Goal: Task Accomplishment & Management: Use online tool/utility

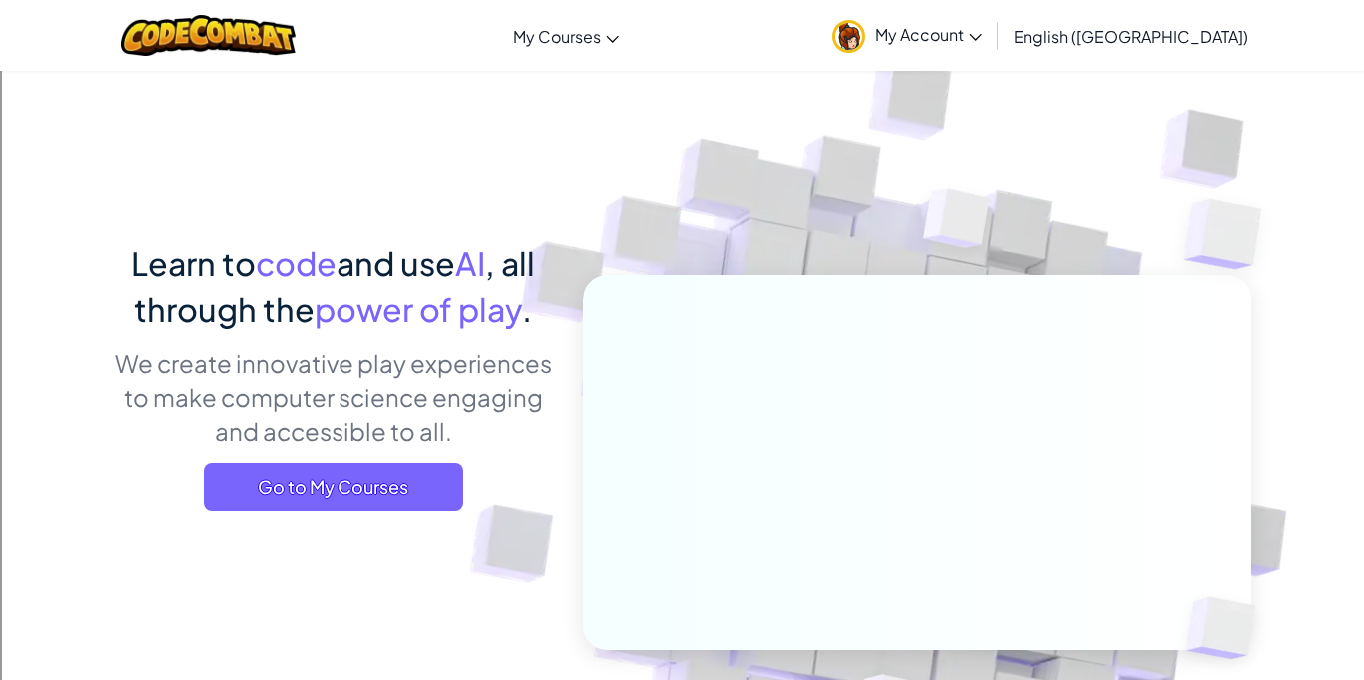
click at [981, 25] on span "My Account" at bounding box center [928, 34] width 107 height 21
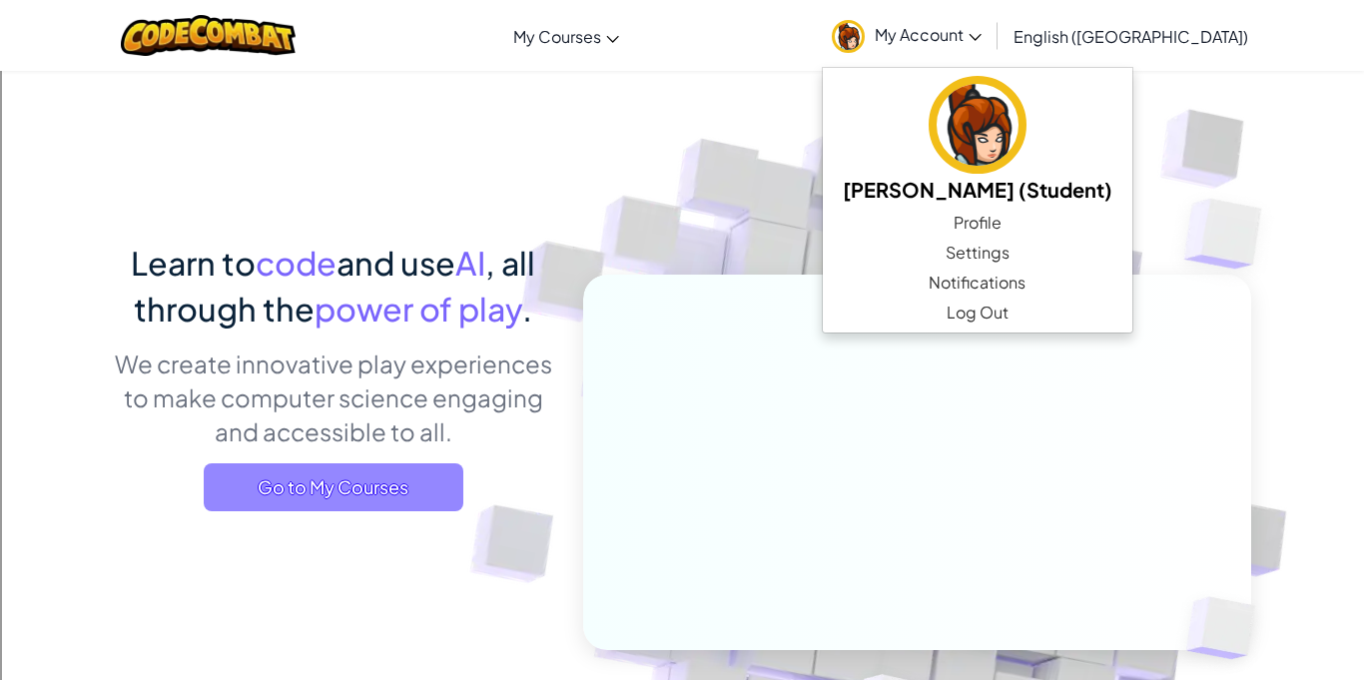
click at [359, 495] on span "Go to My Courses" at bounding box center [334, 487] width 260 height 48
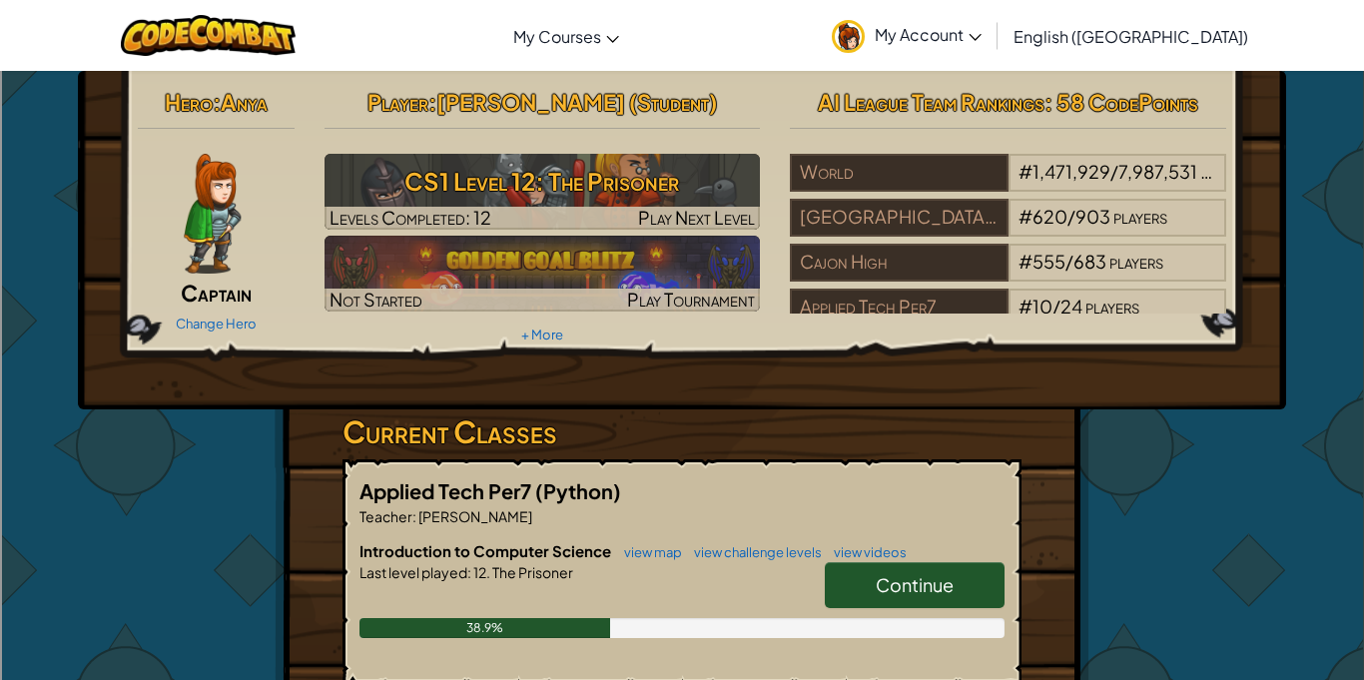
click at [892, 578] on span "Continue" at bounding box center [915, 584] width 78 height 23
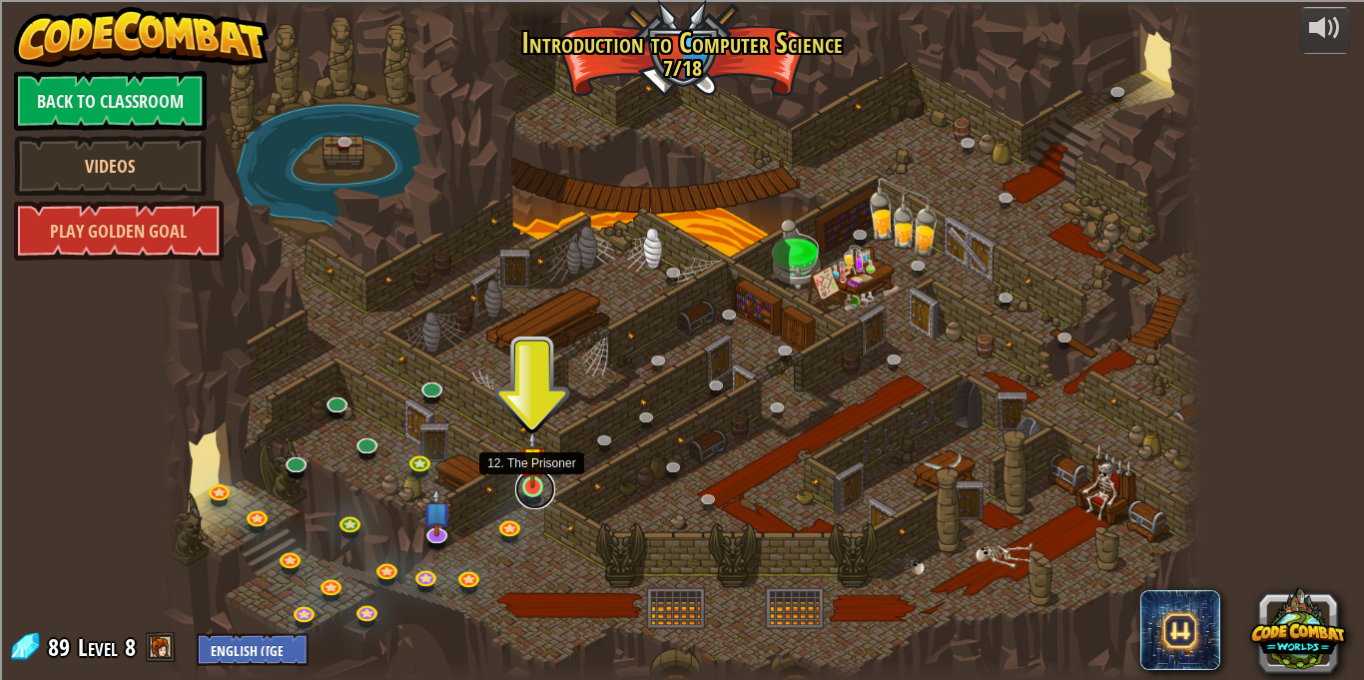
click at [531, 499] on link at bounding box center [535, 489] width 40 height 40
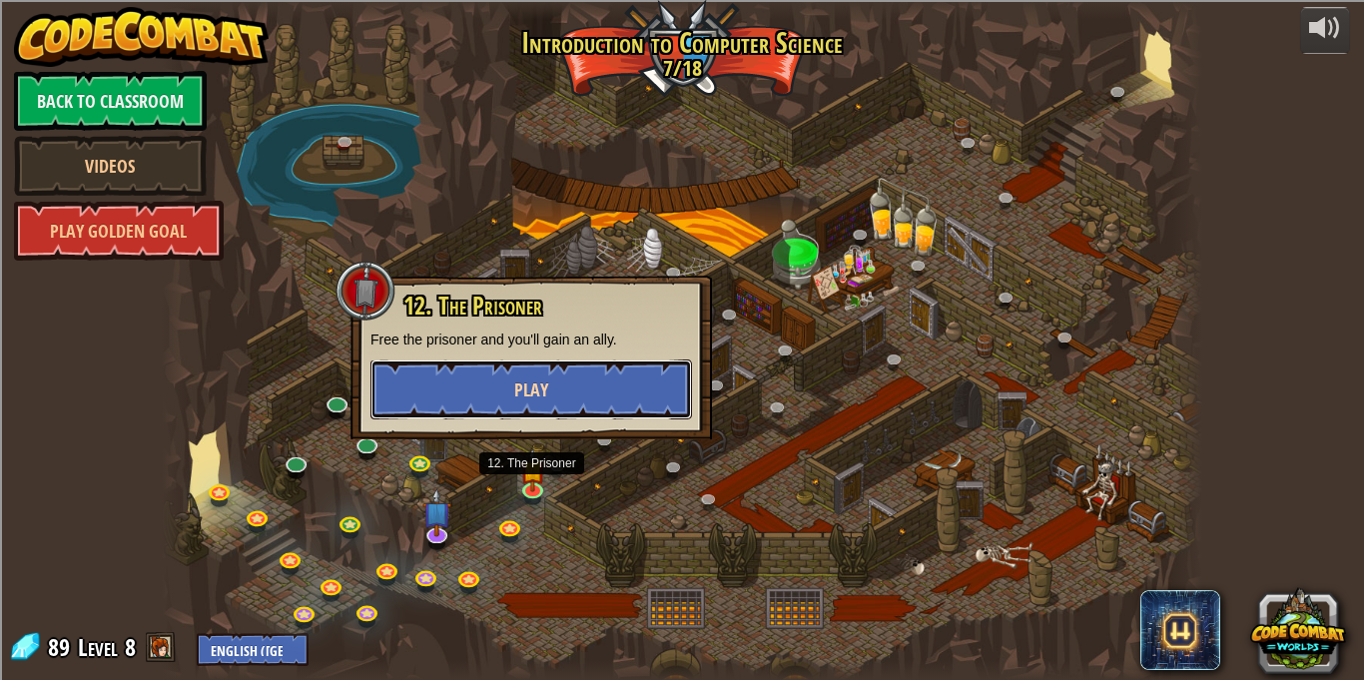
click at [561, 388] on button "Play" at bounding box center [530, 389] width 321 height 60
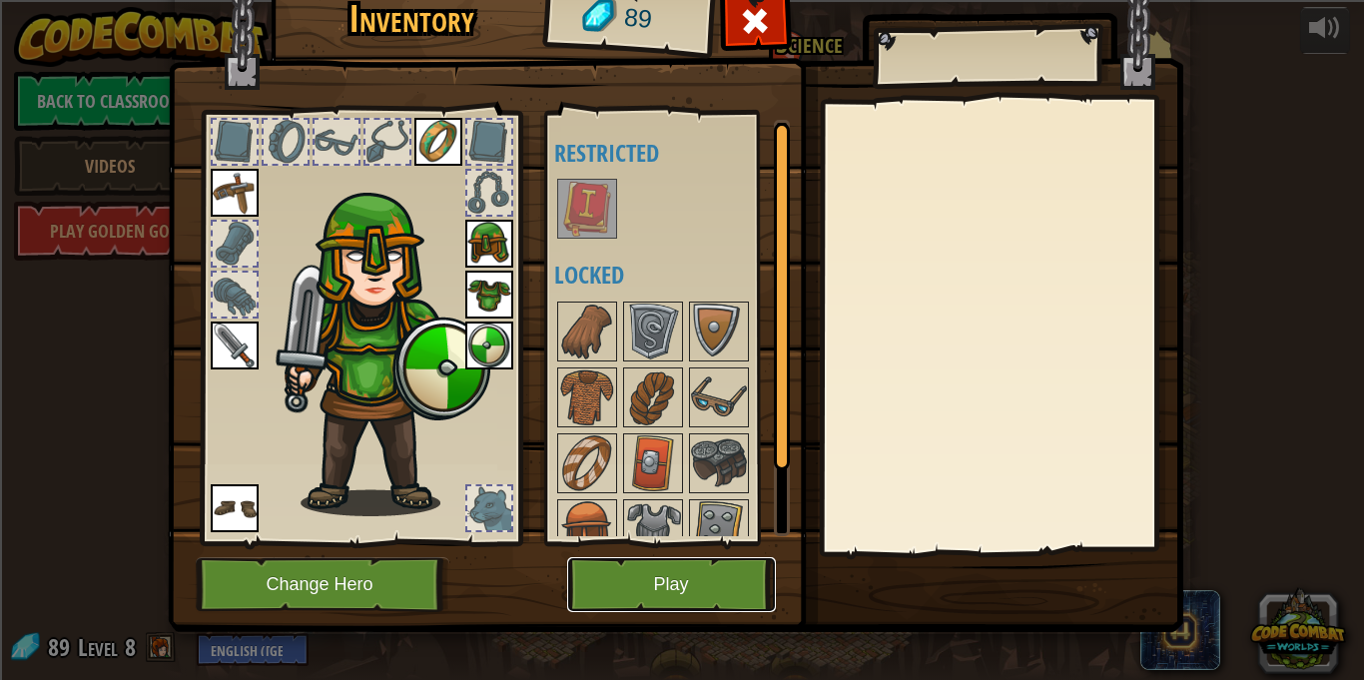
click at [626, 593] on button "Play" at bounding box center [671, 584] width 209 height 55
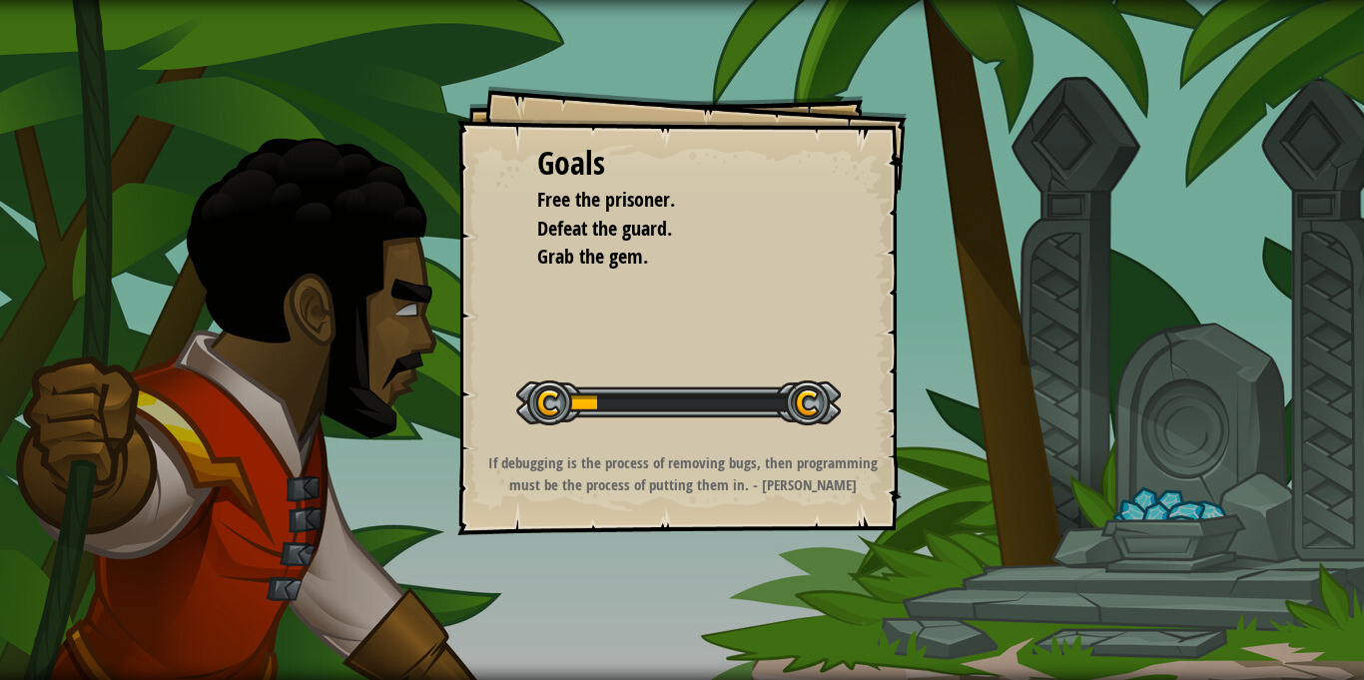
click at [612, 514] on div "Goals Free the prisoner. Defeat the guard. Grab the gem. Start Level Error load…" at bounding box center [681, 310] width 449 height 449
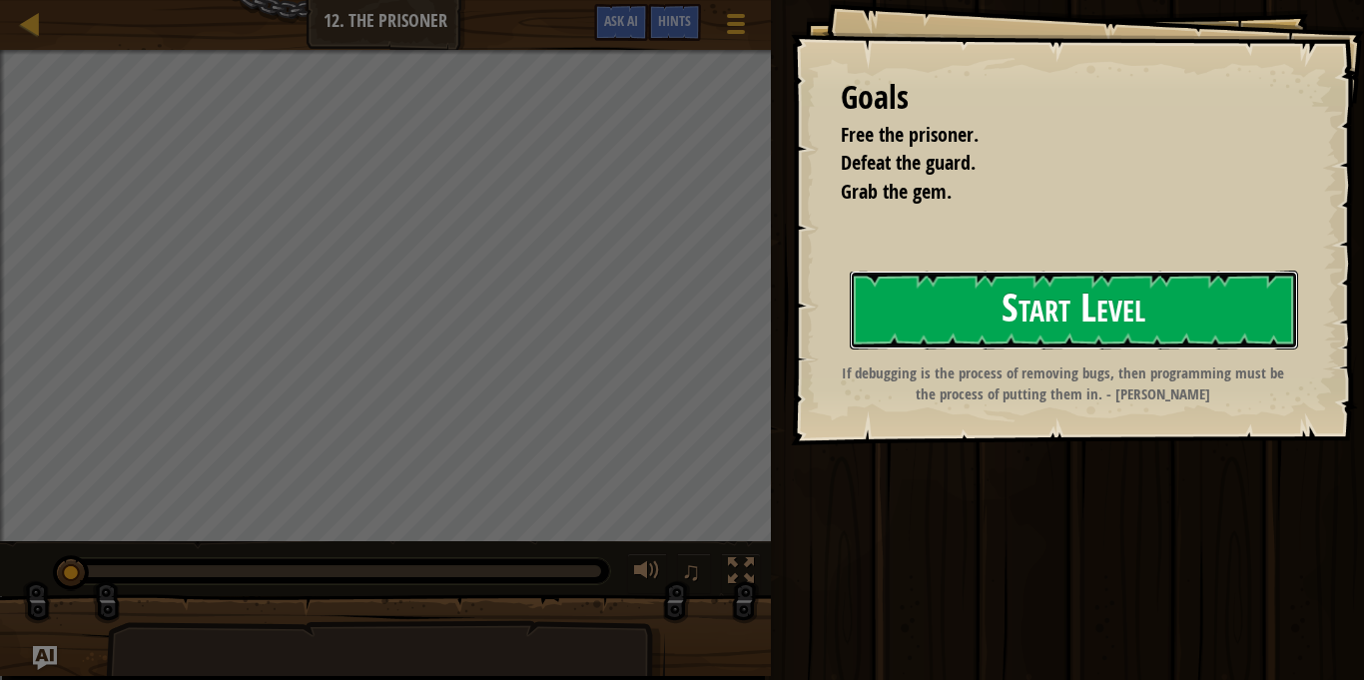
click at [1062, 297] on button "Start Level" at bounding box center [1074, 310] width 448 height 79
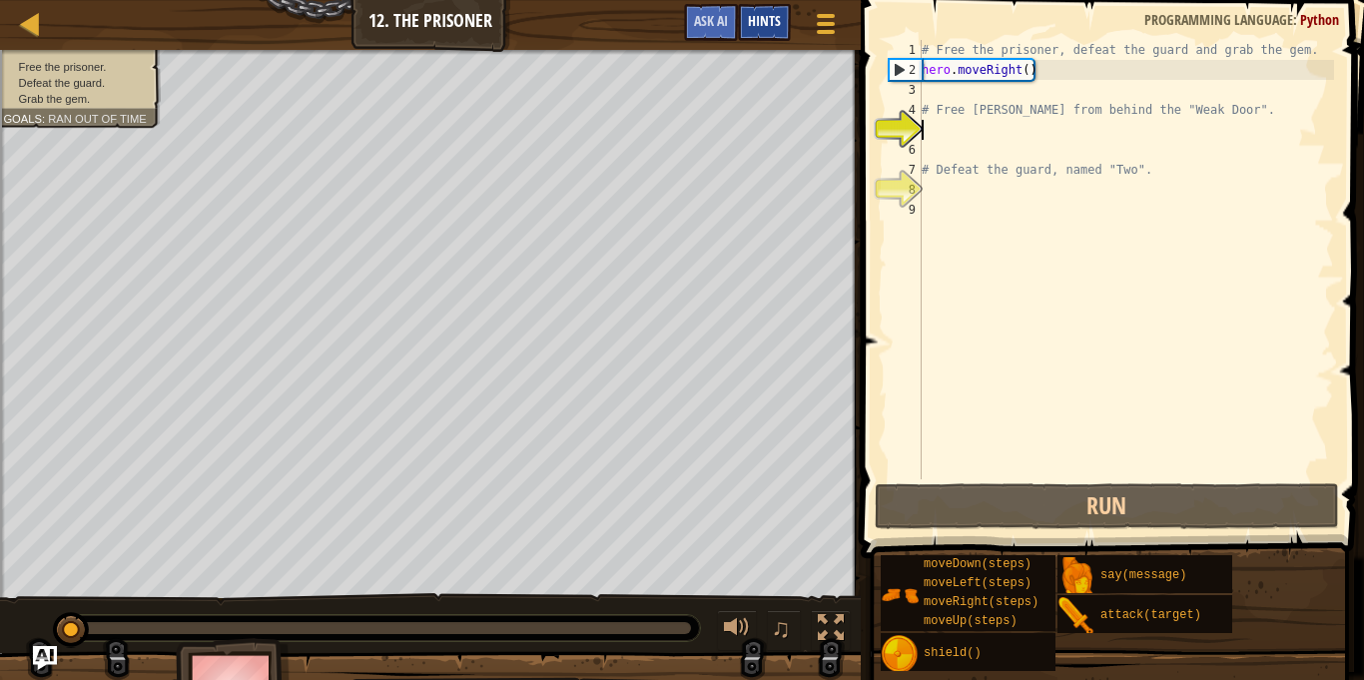
click at [756, 37] on div "Hints" at bounding box center [764, 22] width 53 height 37
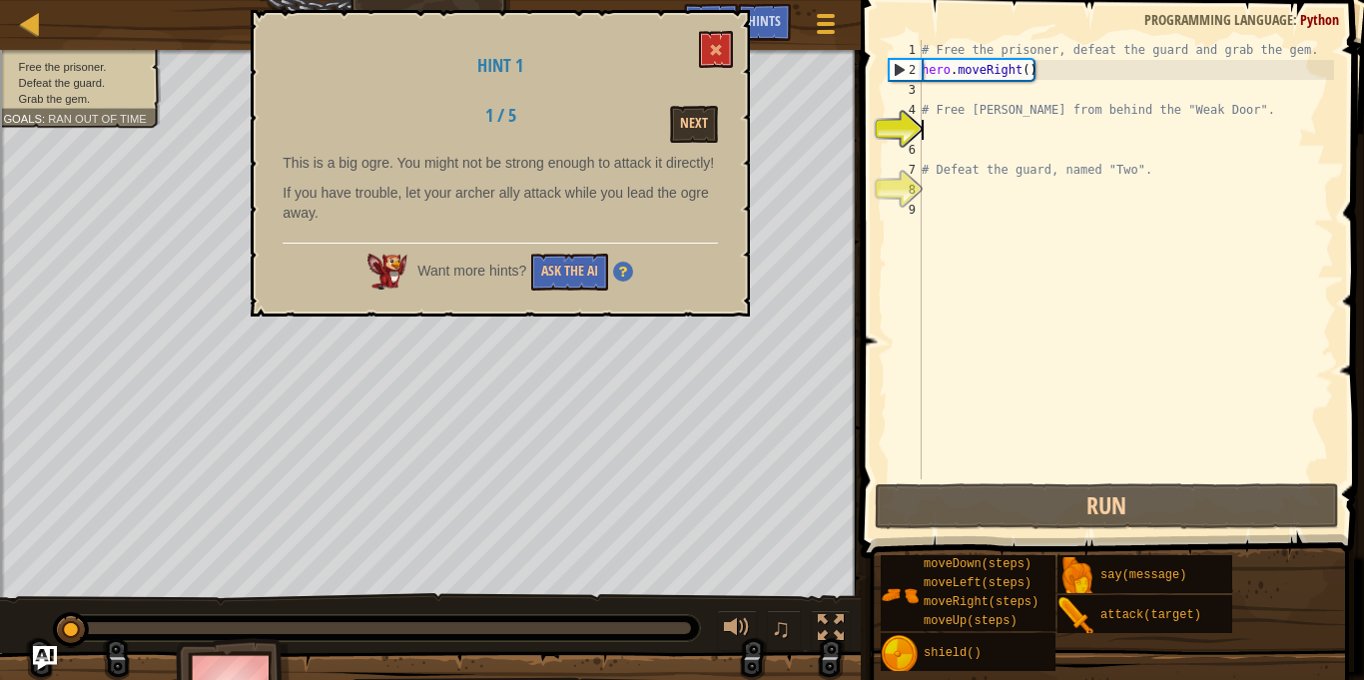
click at [593, 270] on div "Want more hints? Ask the AI" at bounding box center [500, 267] width 435 height 48
click at [590, 283] on button "Ask the AI" at bounding box center [569, 272] width 77 height 37
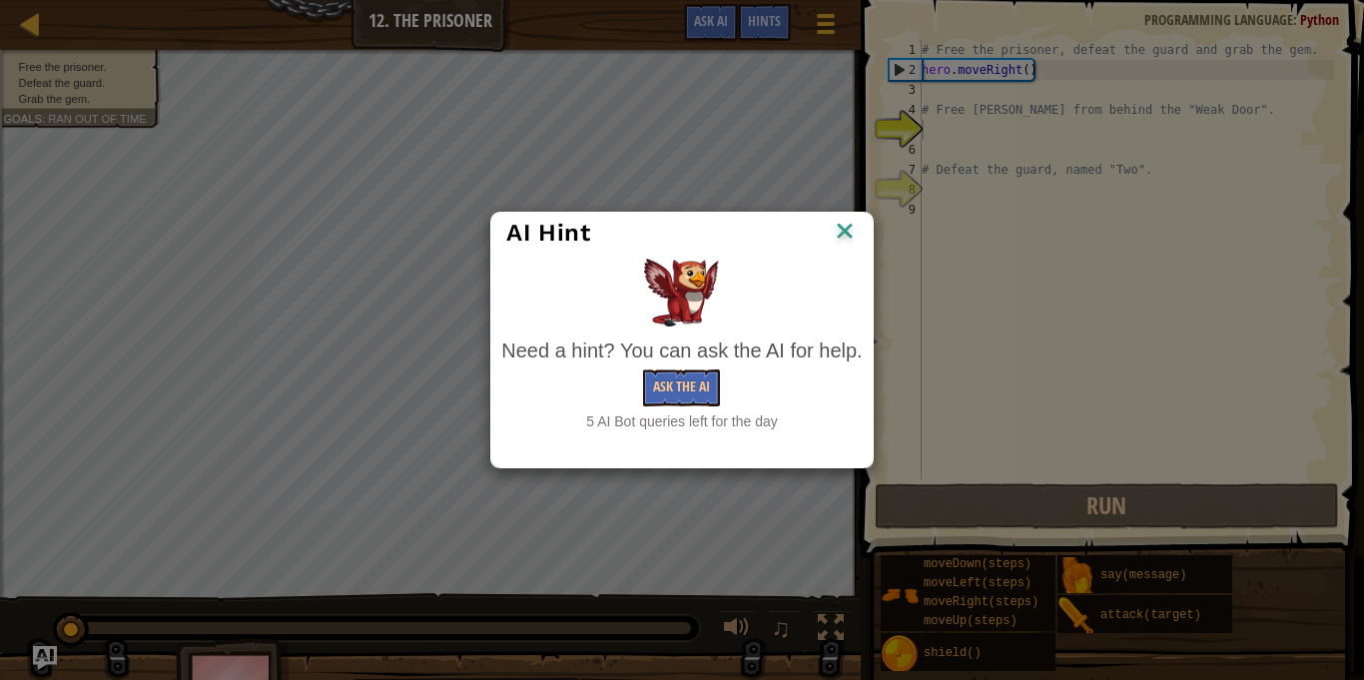
click at [840, 232] on img at bounding box center [845, 233] width 26 height 30
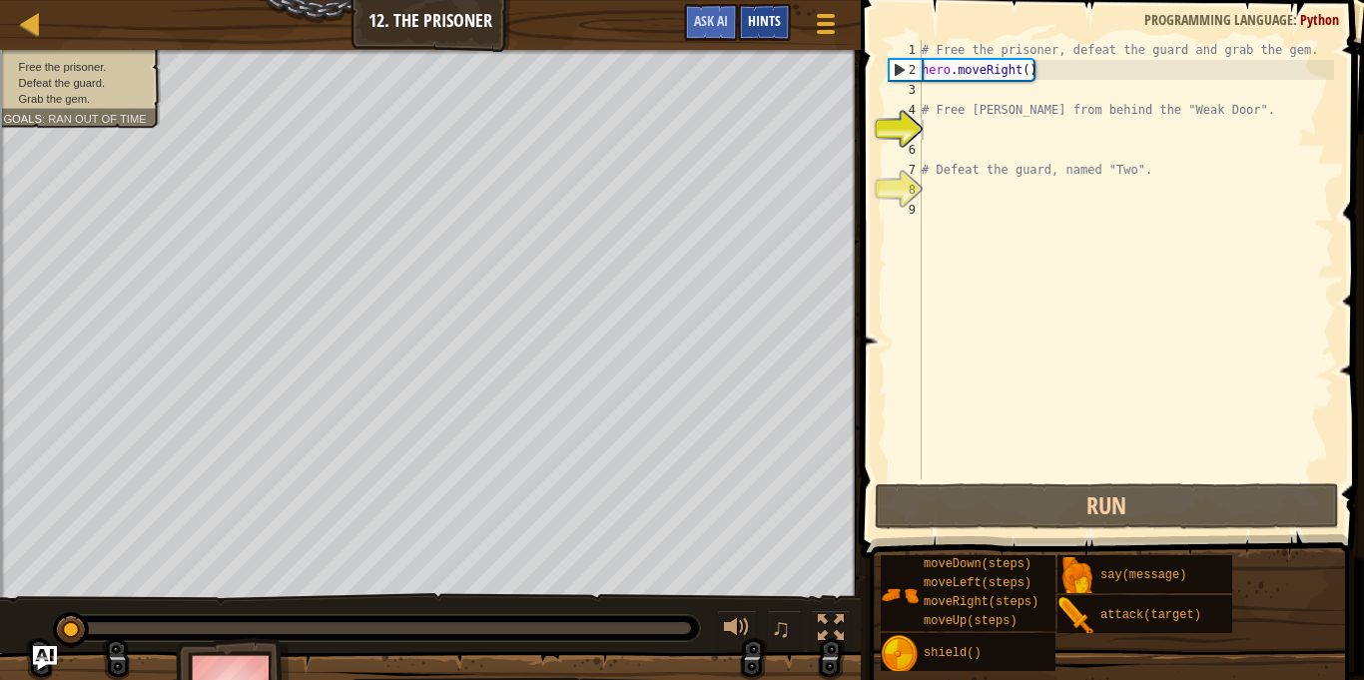
click at [770, 21] on span "Hints" at bounding box center [764, 20] width 33 height 19
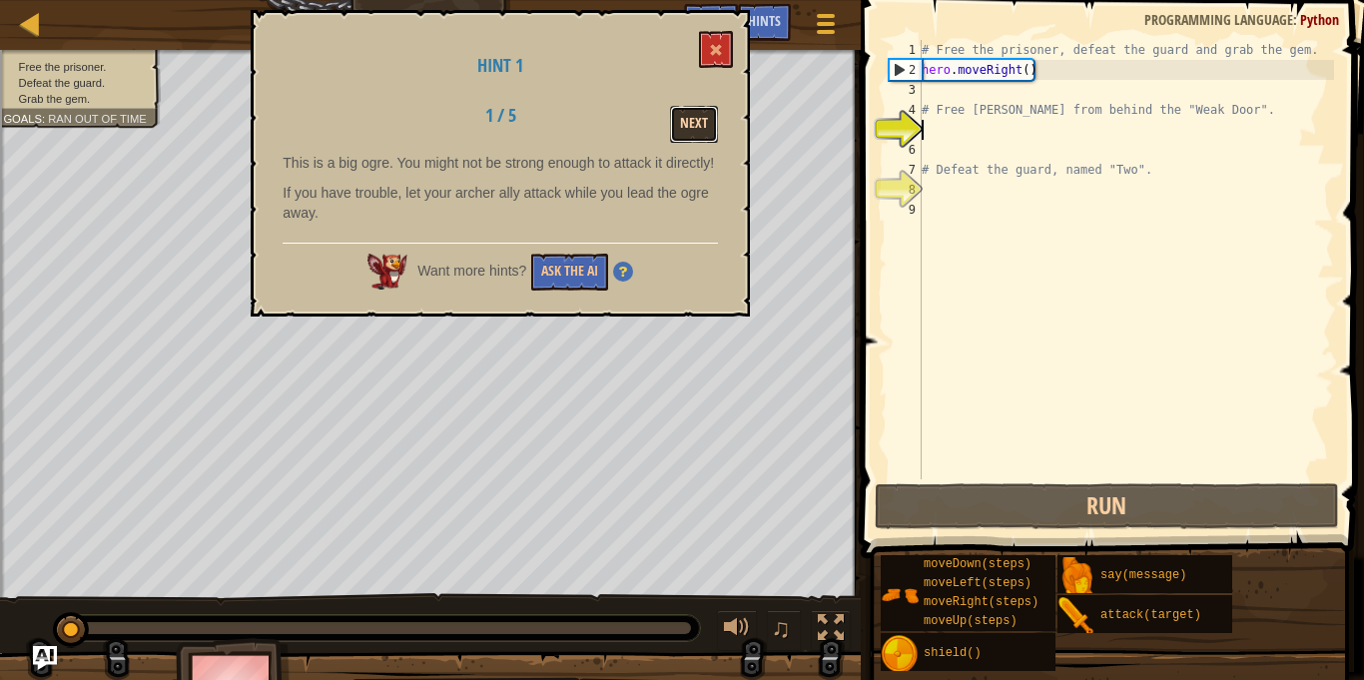
click at [711, 112] on button "Next" at bounding box center [694, 124] width 48 height 37
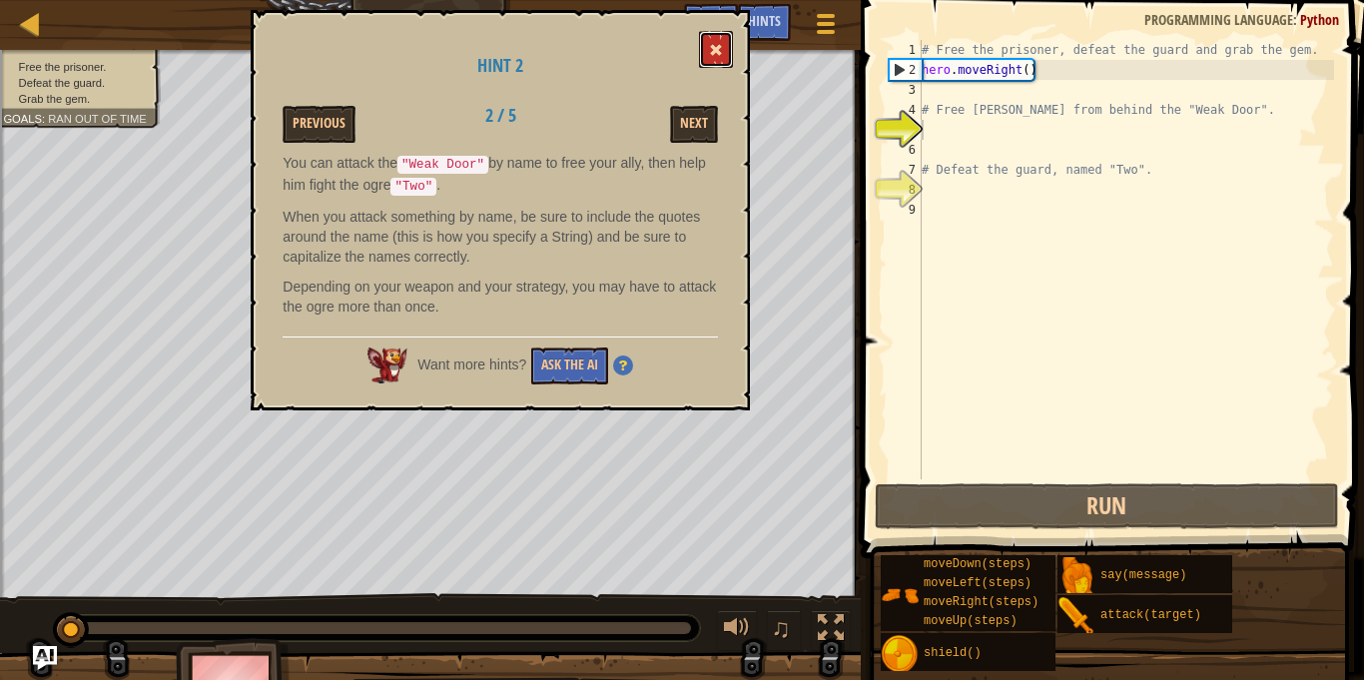
click at [729, 60] on button at bounding box center [716, 49] width 34 height 37
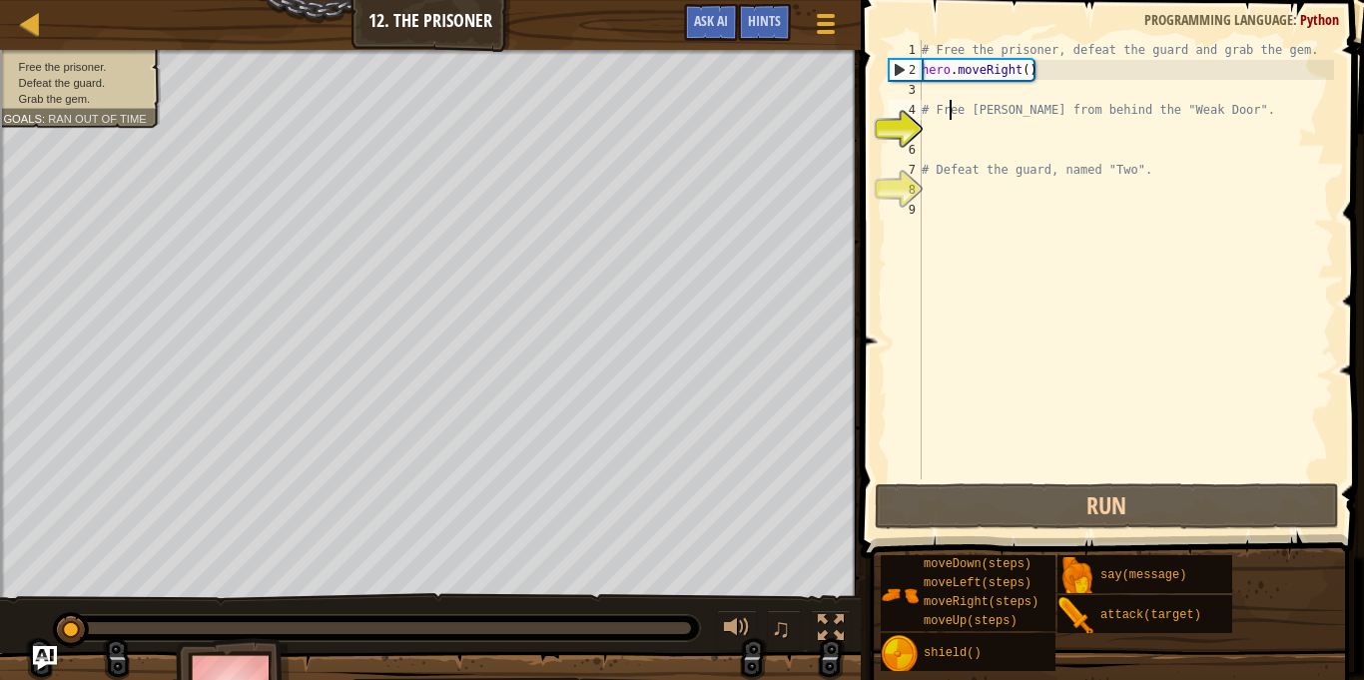
type textarea "# Free [PERSON_NAME] from behind the "Weak Door"."
click at [951, 100] on div "# Free the prisoner, defeat the guard and grab the gem. hero . moveRight ( ) # …" at bounding box center [1126, 279] width 416 height 479
click at [953, 129] on div "# Free the prisoner, defeat the guard and grab the gem. hero . moveRight ( ) # …" at bounding box center [1126, 279] width 416 height 479
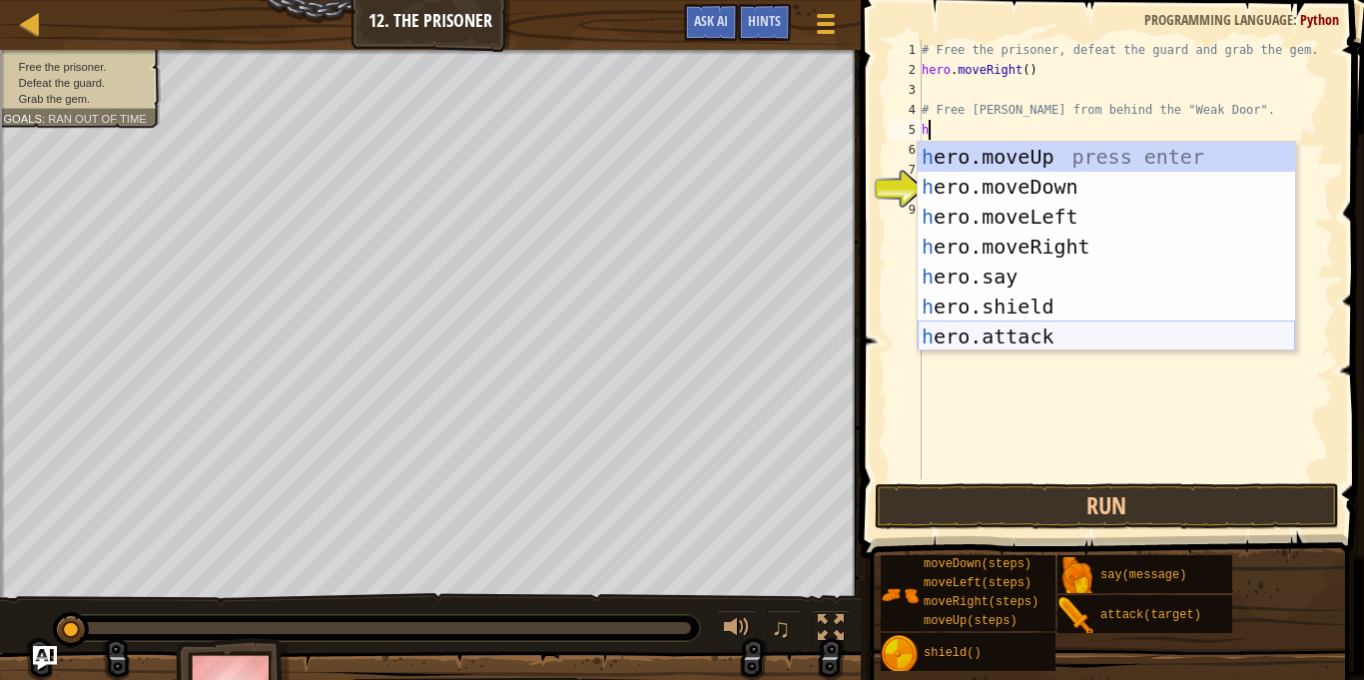
click at [1035, 334] on div "h ero.moveUp press enter h ero.moveDown press enter h ero.moveLeft press enter …" at bounding box center [1106, 277] width 377 height 270
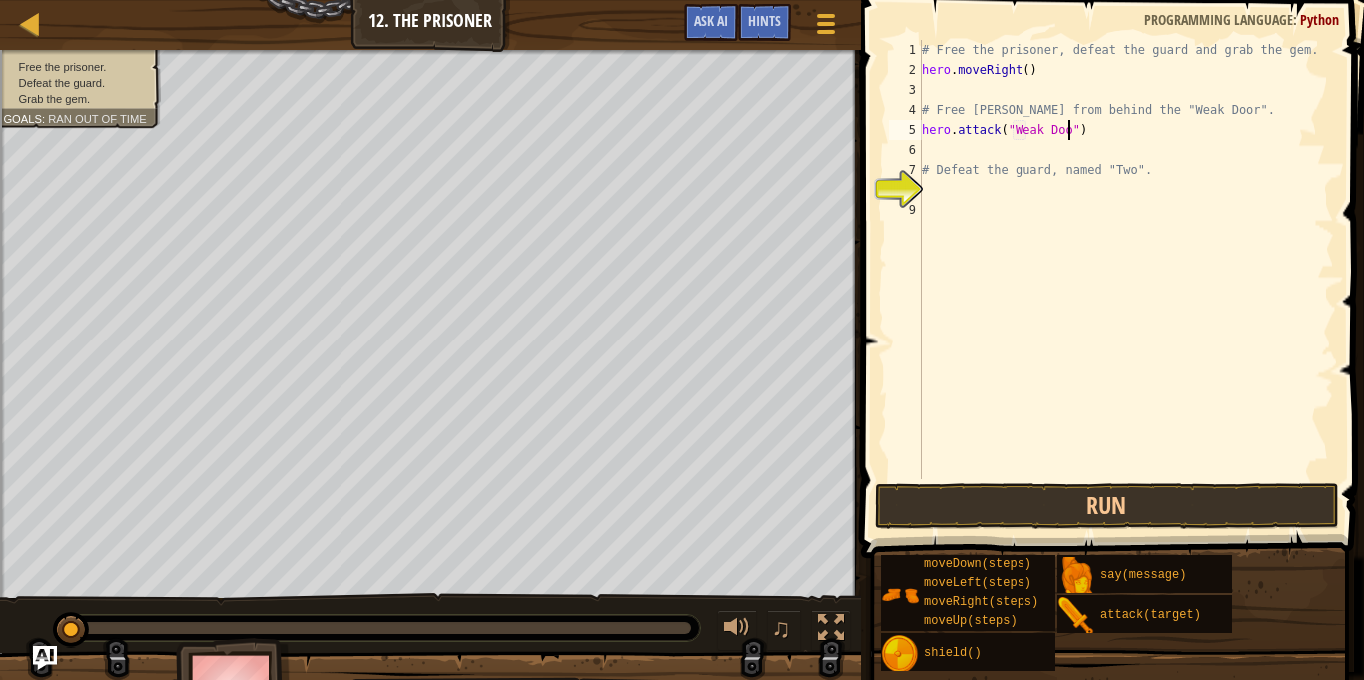
scroll to position [9, 22]
type textarea "hero.attack("Weak Door")"
click at [1088, 519] on button "Run" at bounding box center [1107, 506] width 465 height 46
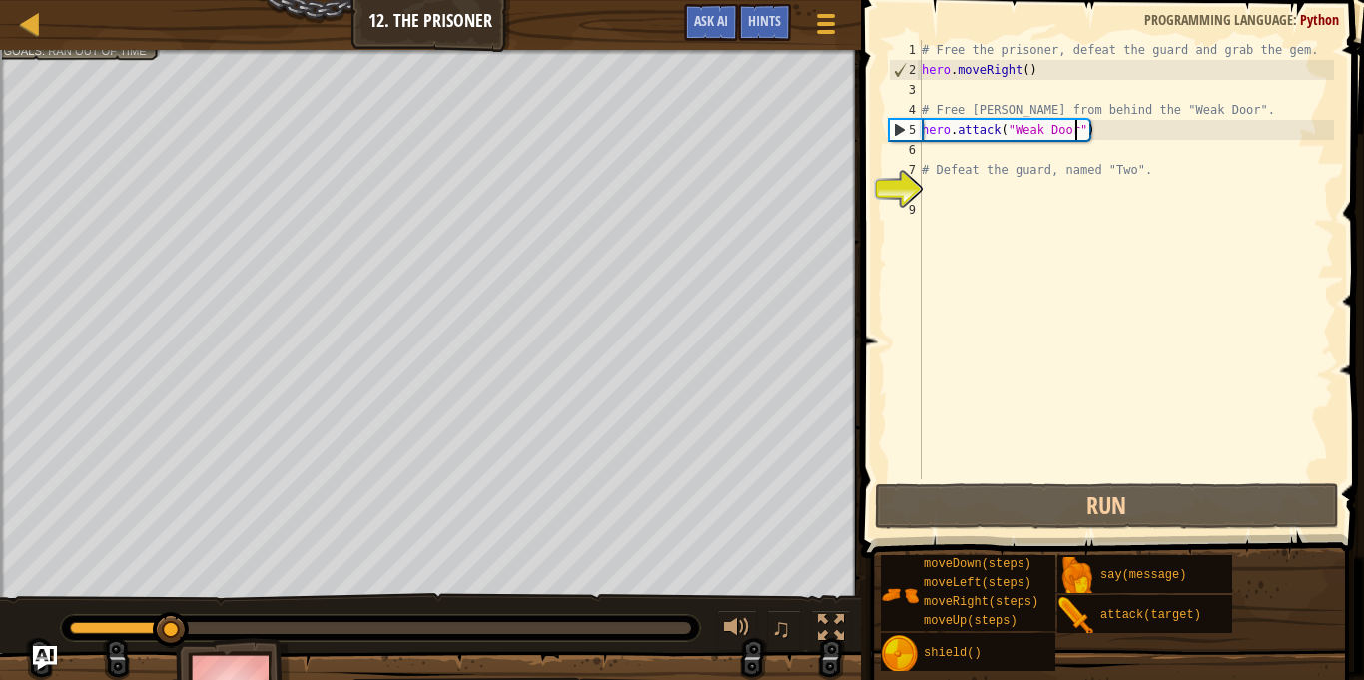
click at [1014, 196] on div "# Free the prisoner, defeat the guard and grab the gem. hero . moveRight ( ) # …" at bounding box center [1126, 279] width 416 height 479
type textarea "h"
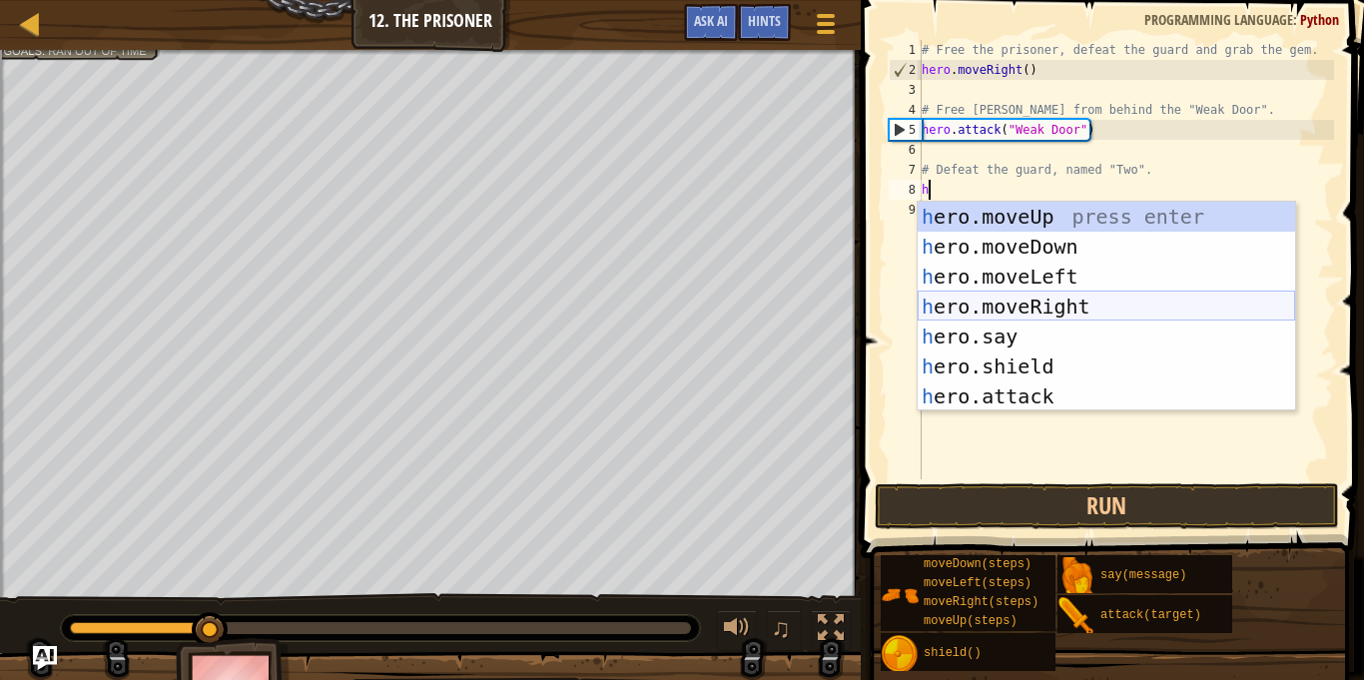
click at [1002, 311] on div "h ero.moveUp press enter h ero.moveDown press enter h ero.moveLeft press enter …" at bounding box center [1106, 337] width 377 height 270
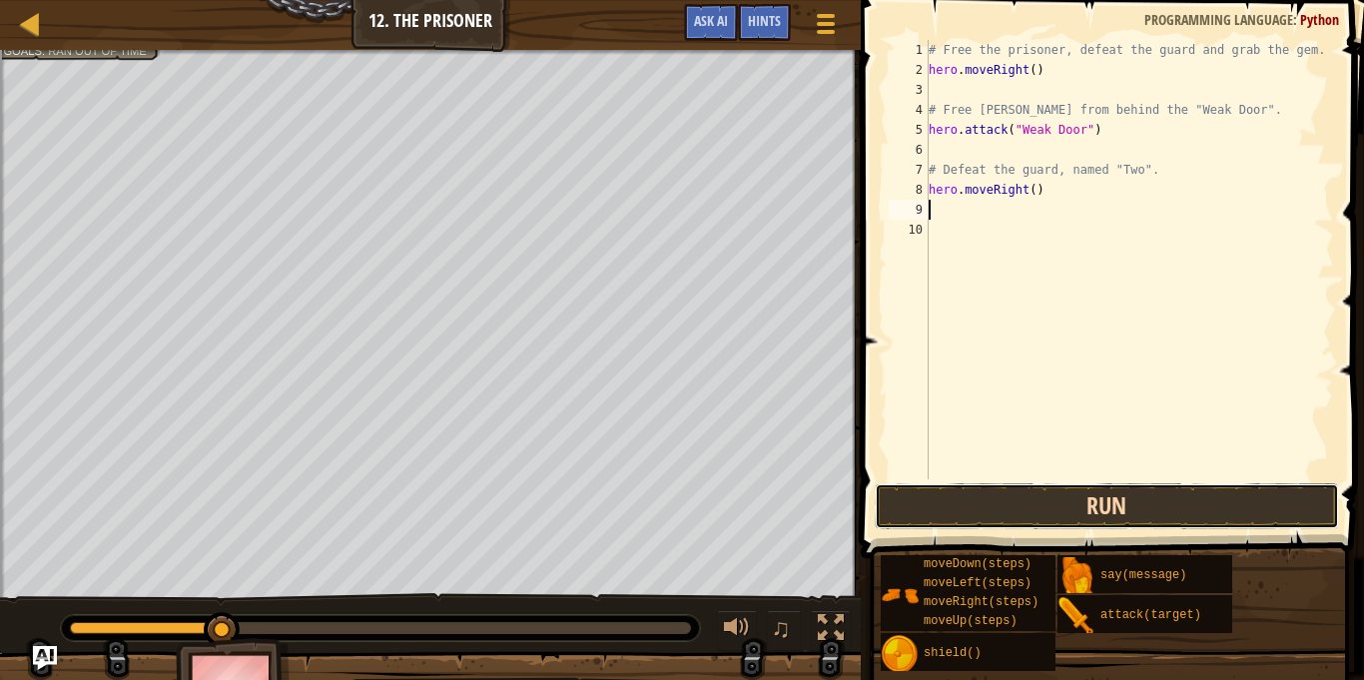
click at [1014, 495] on button "Run" at bounding box center [1107, 506] width 465 height 46
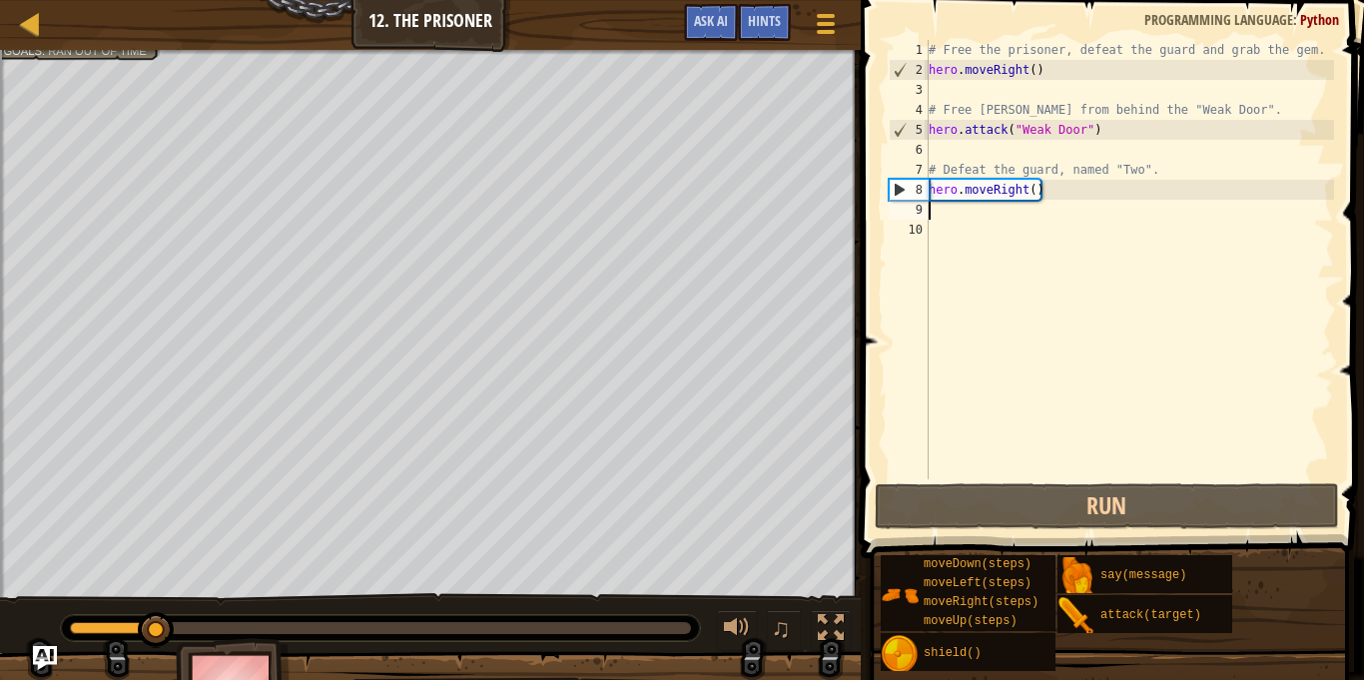
click at [1035, 192] on div "# Free the prisoner, defeat the guard and grab the gem. hero . moveRight ( ) # …" at bounding box center [1129, 279] width 409 height 479
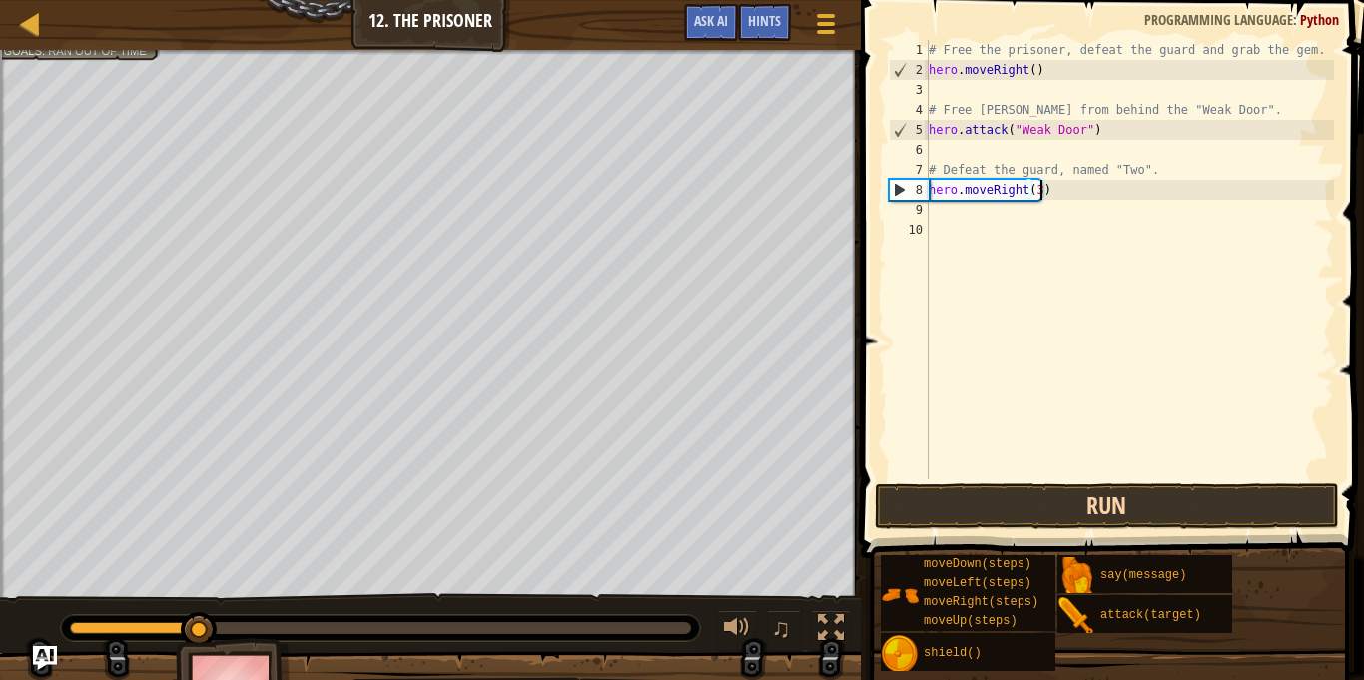
type textarea "hero.moveRight(3)"
click at [1101, 513] on button "Run" at bounding box center [1107, 506] width 465 height 46
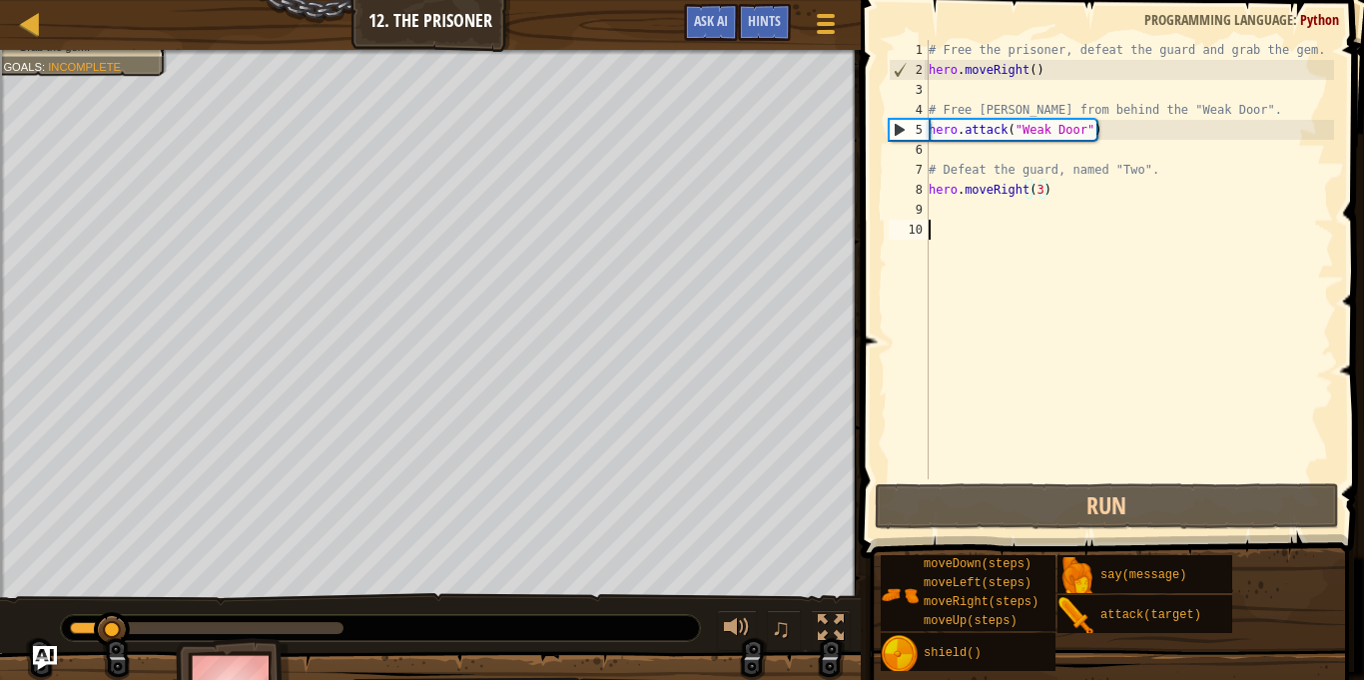
click at [970, 223] on div "# Free the prisoner, defeat the guard and grab the gem. hero . moveRight ( ) # …" at bounding box center [1129, 279] width 409 height 479
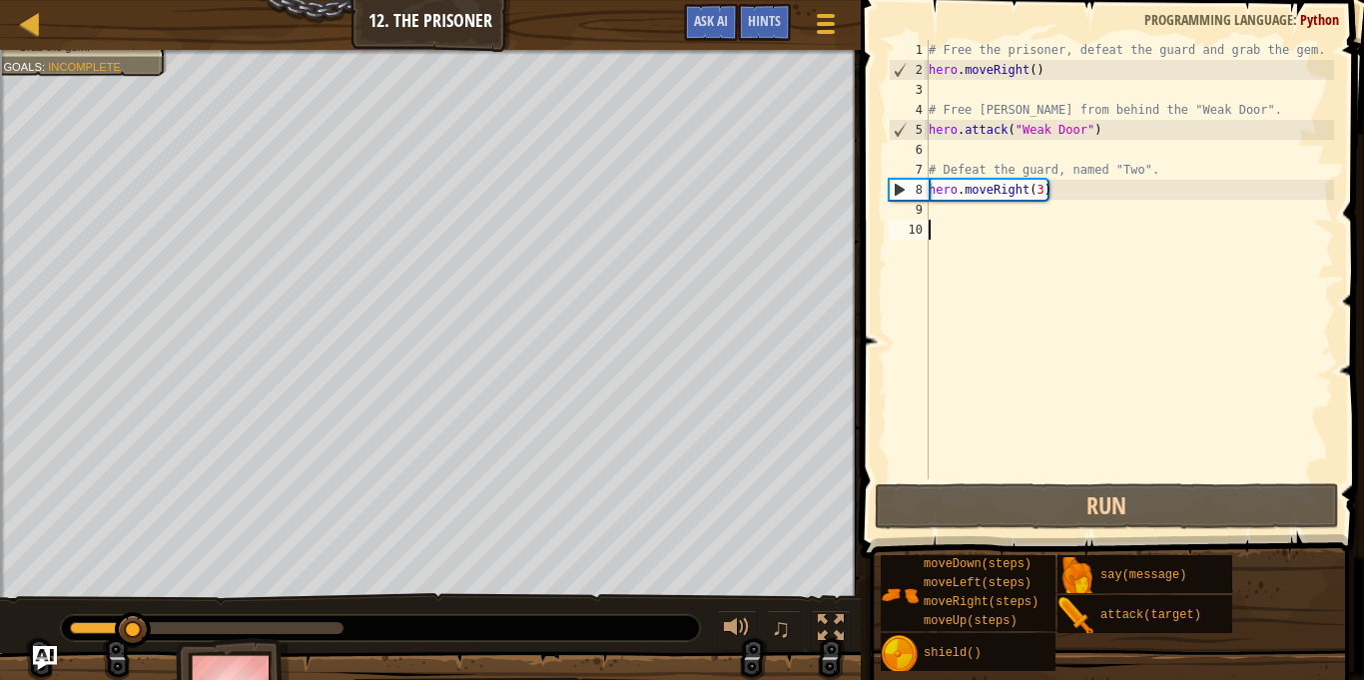
click at [963, 214] on div "# Free the prisoner, defeat the guard and grab the gem. hero . moveRight ( ) # …" at bounding box center [1129, 279] width 409 height 479
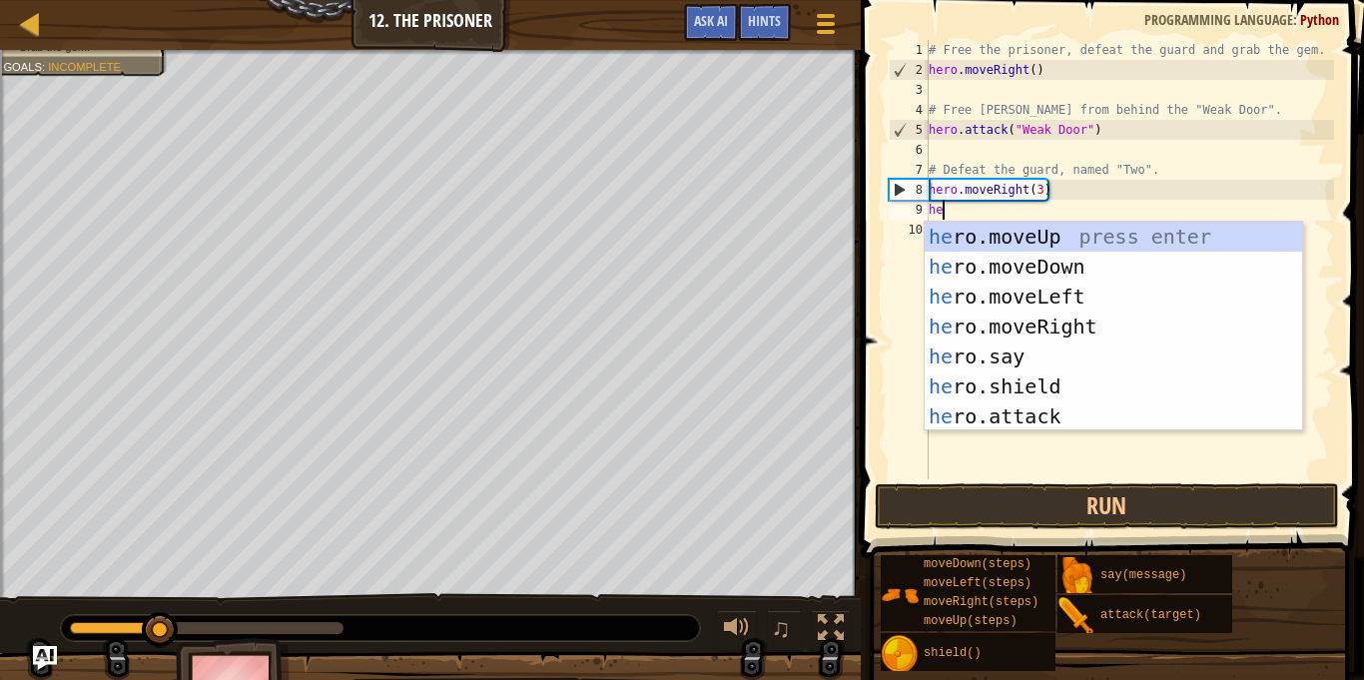
type textarea "her"
click at [1051, 275] on div "her o.moveUp press enter her o.moveDown press enter her o.moveLeft press enter …" at bounding box center [1113, 357] width 377 height 270
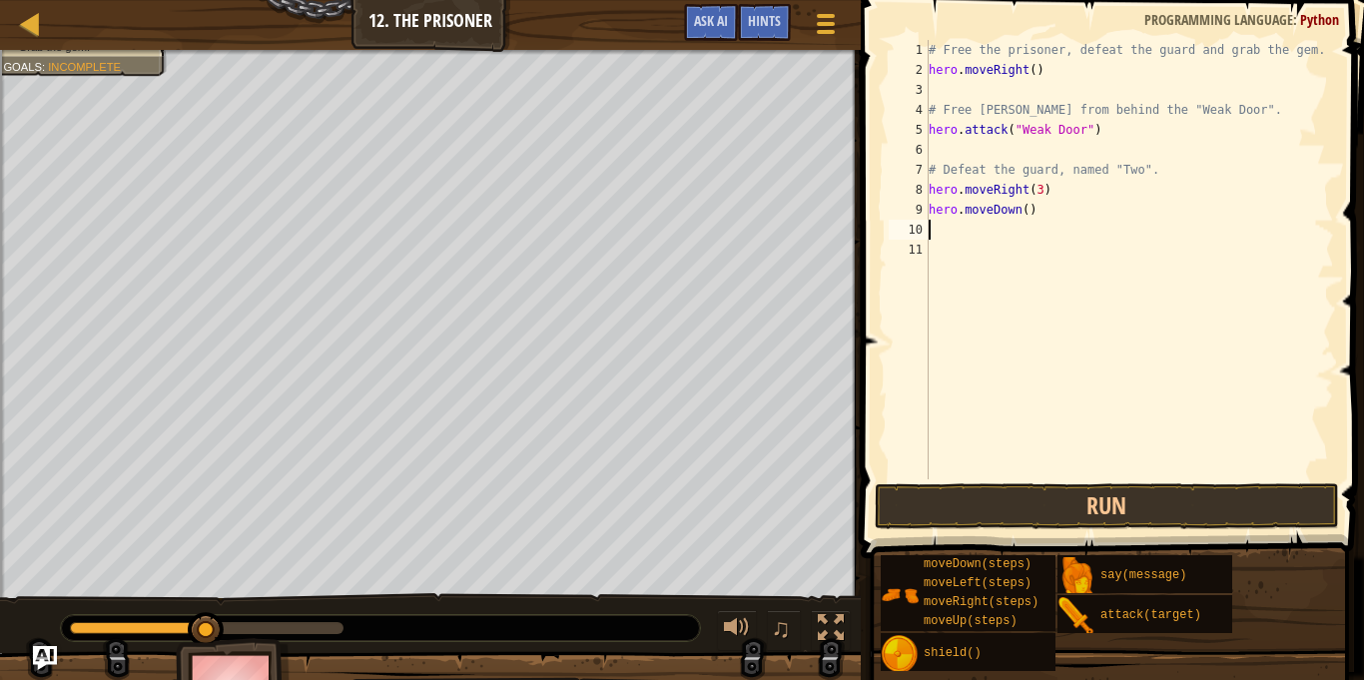
click at [1029, 213] on div "# Free the prisoner, defeat the guard and grab the gem. hero . moveRight ( ) # …" at bounding box center [1129, 279] width 409 height 479
type textarea "hero.moveDown(3)"
click at [948, 231] on div "# Free the prisoner, defeat the guard and grab the gem. hero . moveRight ( ) # …" at bounding box center [1129, 279] width 409 height 479
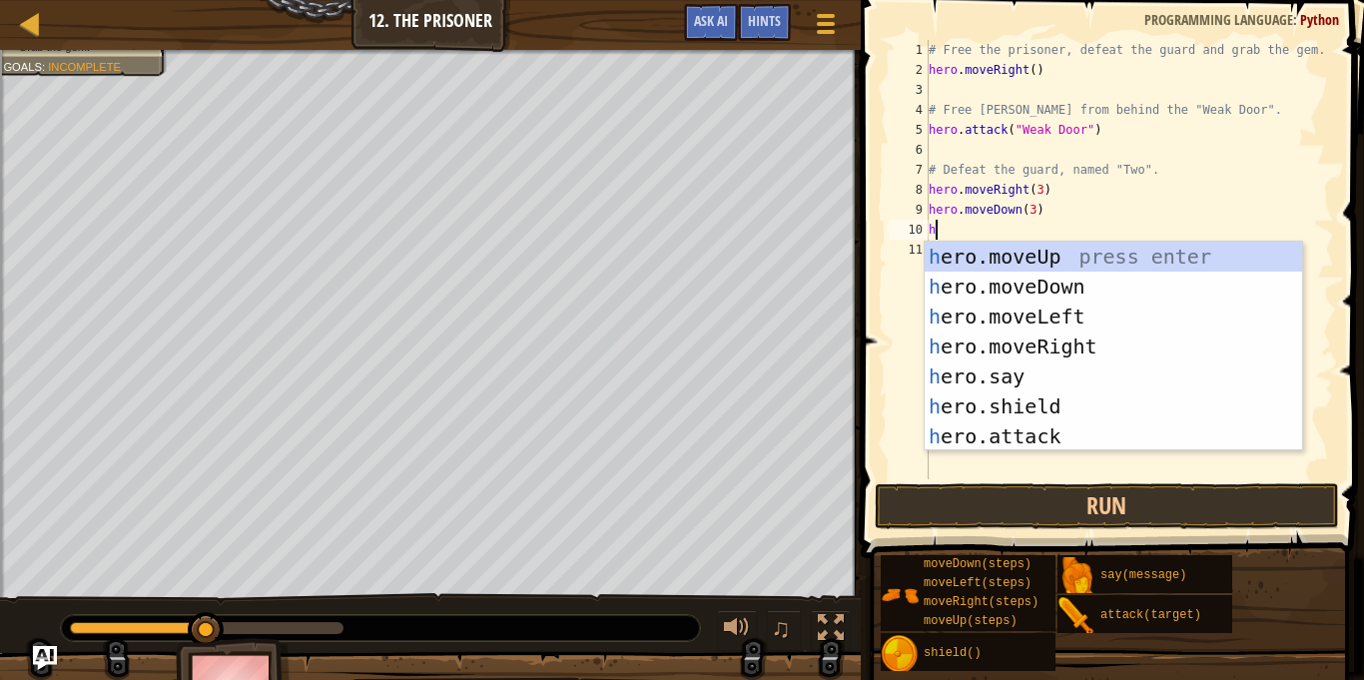
scroll to position [9, 2]
click at [1005, 443] on div "her o.moveUp press enter her o.moveDown press enter her o.moveLeft press enter …" at bounding box center [1113, 377] width 377 height 270
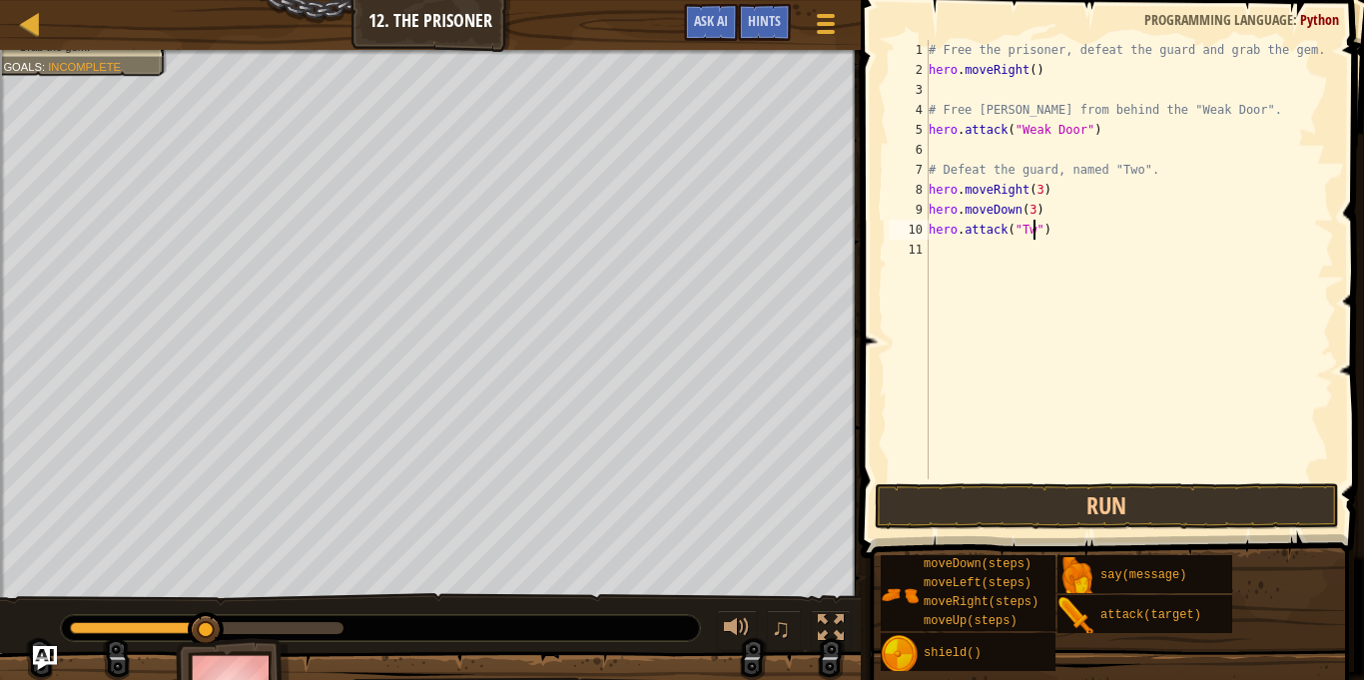
type textarea "hero.attack("Two")"
click at [997, 263] on div "# Free the prisoner, defeat the guard and grab the gem. hero . moveRight ( ) # …" at bounding box center [1129, 279] width 409 height 479
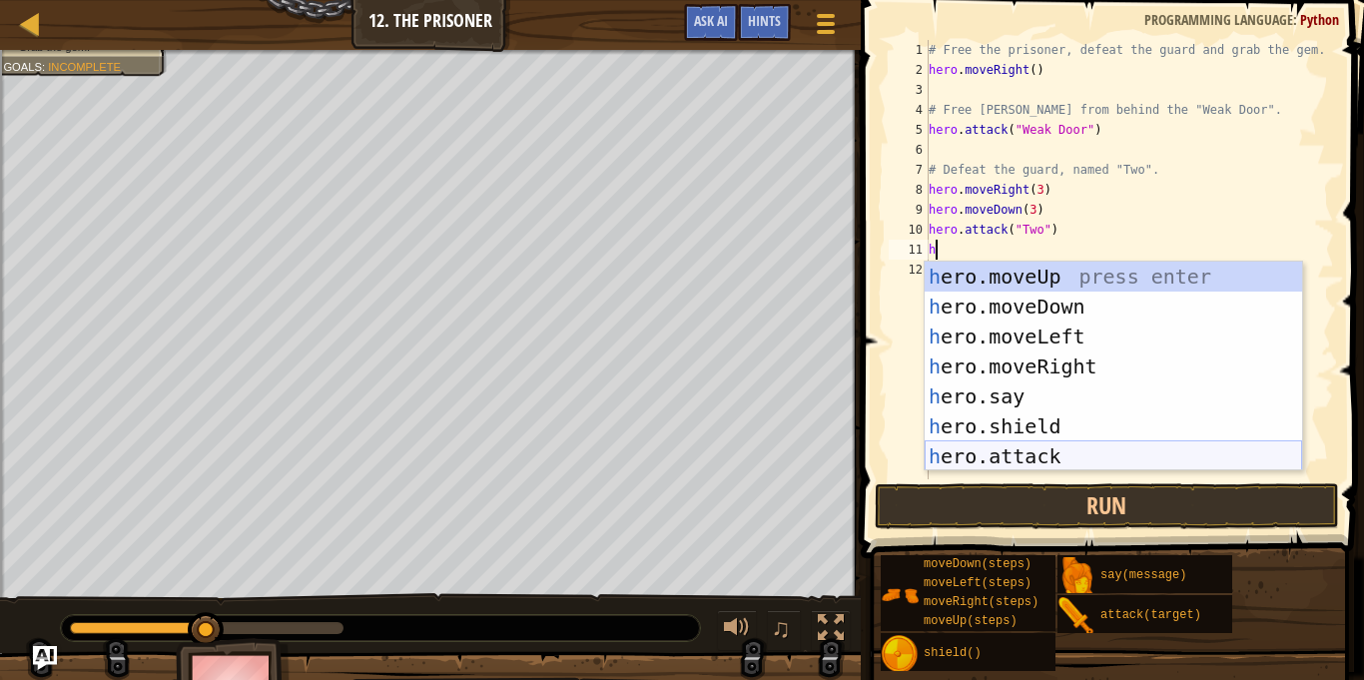
click at [988, 459] on div "h ero.moveUp press enter h ero.moveDown press enter h ero.moveLeft press enter …" at bounding box center [1113, 397] width 377 height 270
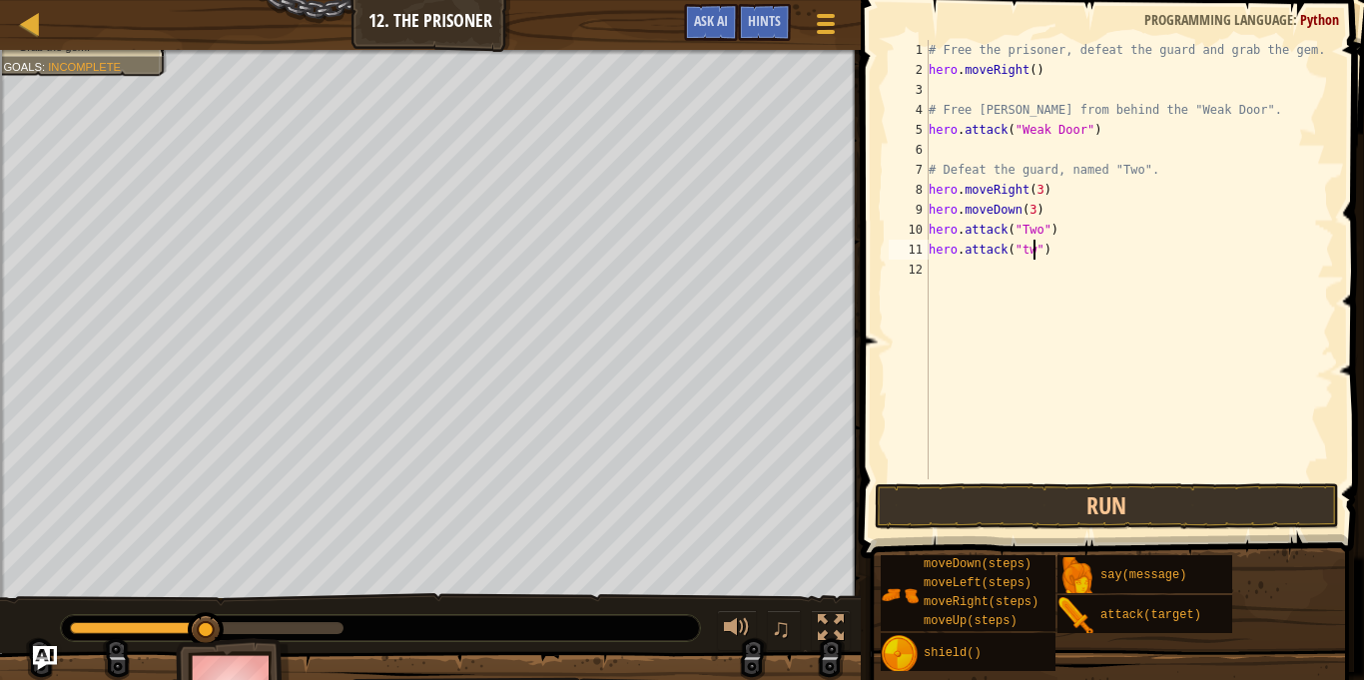
scroll to position [9, 16]
click at [1053, 502] on button "Run" at bounding box center [1107, 506] width 465 height 46
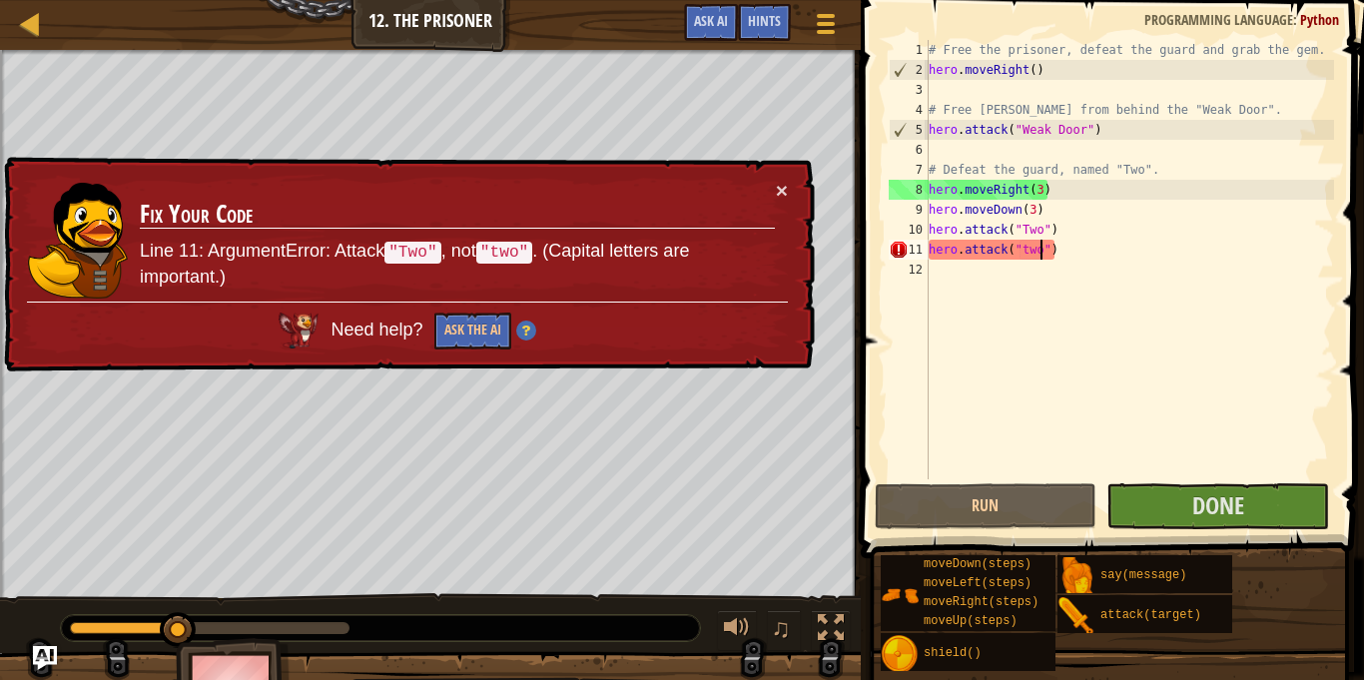
click at [1026, 259] on div "# Free the prisoner, defeat the guard and grab the gem. hero . moveRight ( ) # …" at bounding box center [1129, 279] width 409 height 479
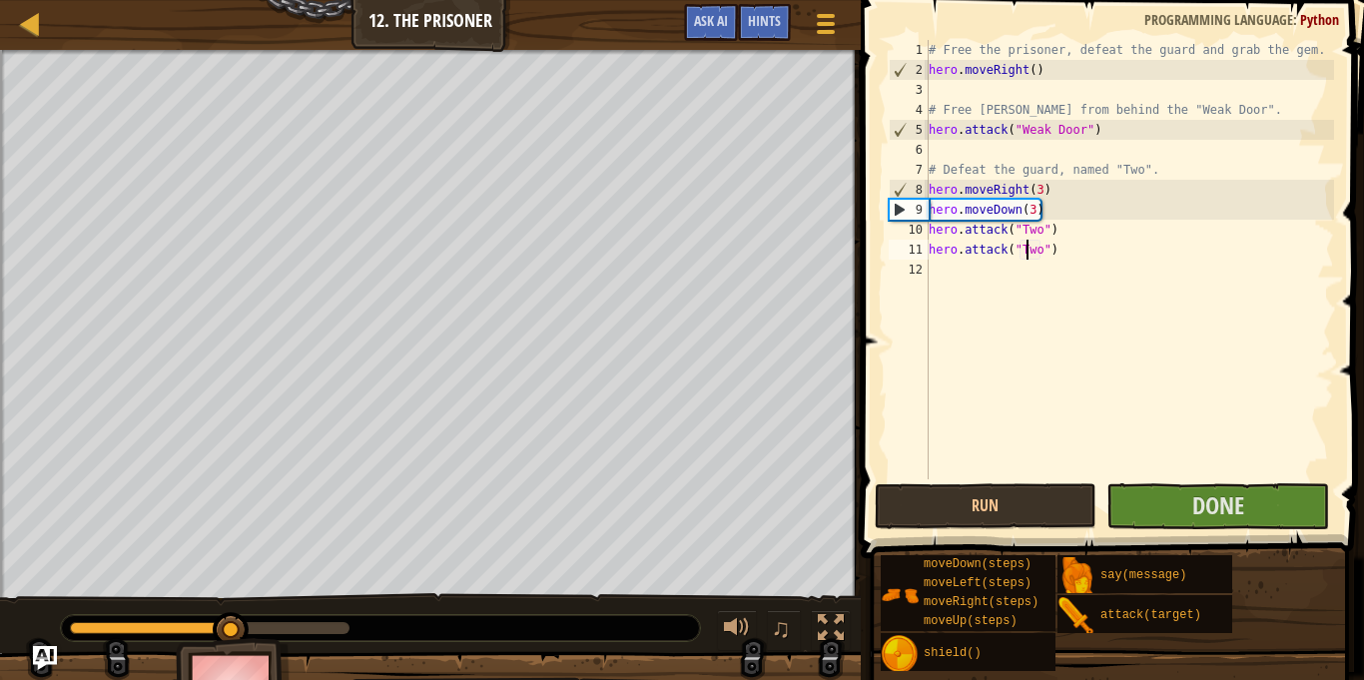
scroll to position [9, 14]
type textarea "hero.attack("Two")"
click at [1215, 516] on span "Done" at bounding box center [1218, 505] width 52 height 32
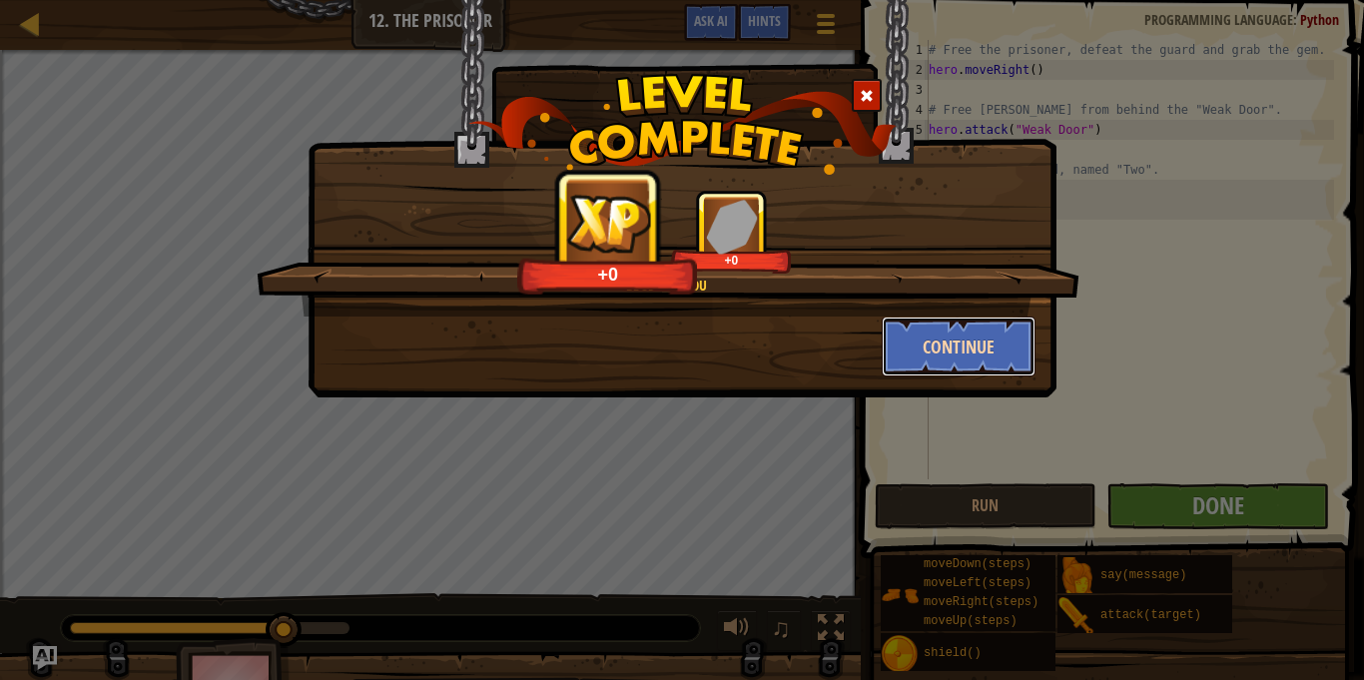
click at [996, 375] on button "Continue" at bounding box center [959, 346] width 155 height 60
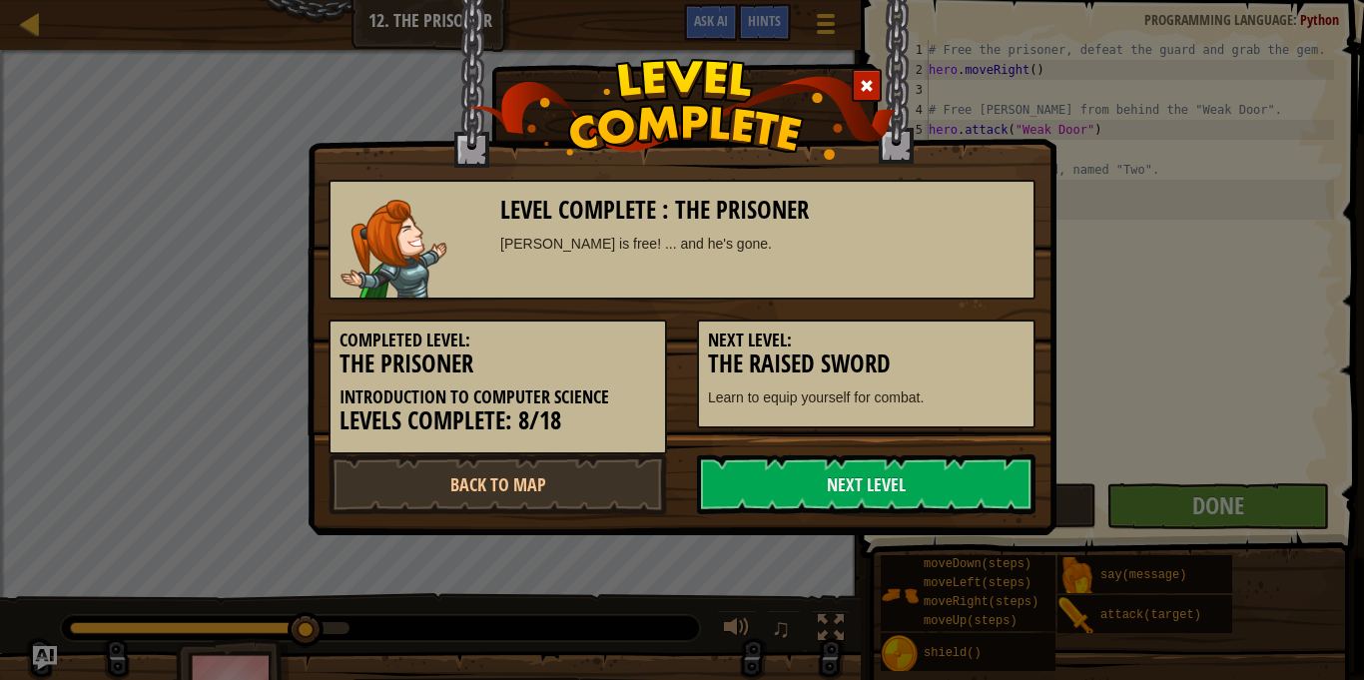
click at [995, 360] on h3 "The Raised Sword" at bounding box center [866, 363] width 316 height 27
click at [887, 459] on link "Next Level" at bounding box center [866, 484] width 338 height 60
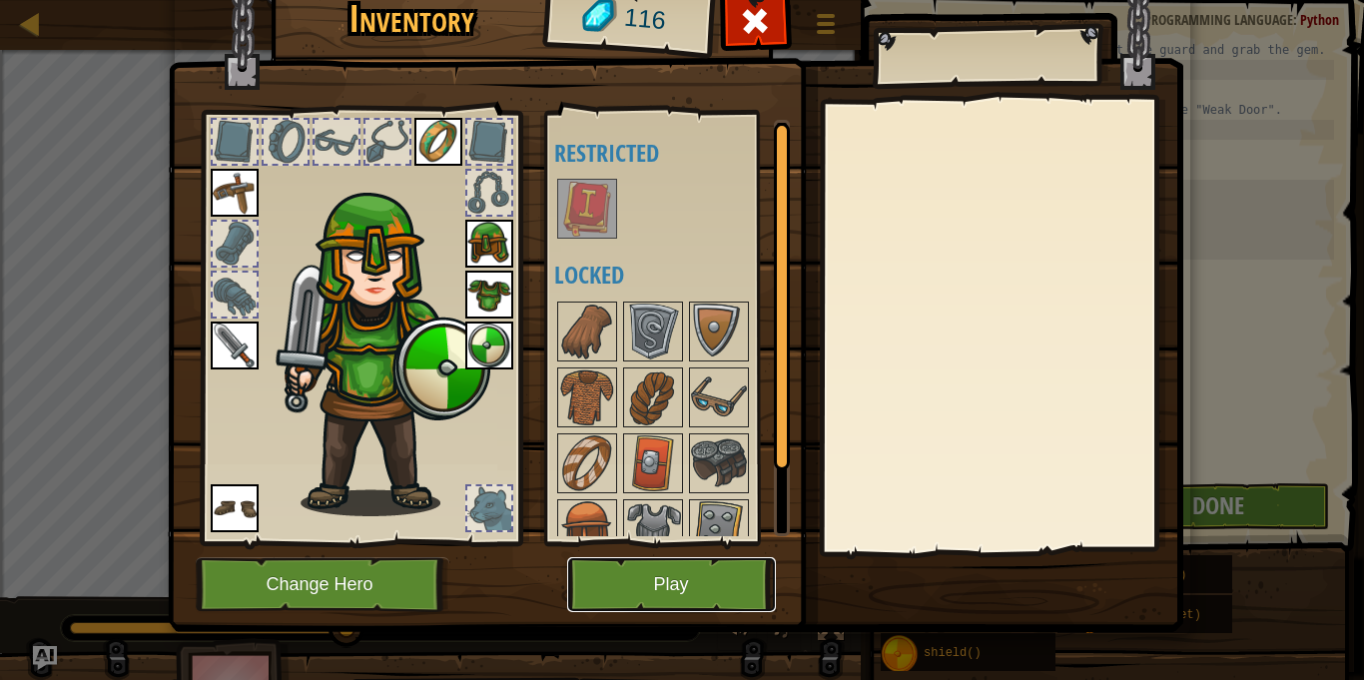
click at [728, 580] on button "Play" at bounding box center [671, 584] width 209 height 55
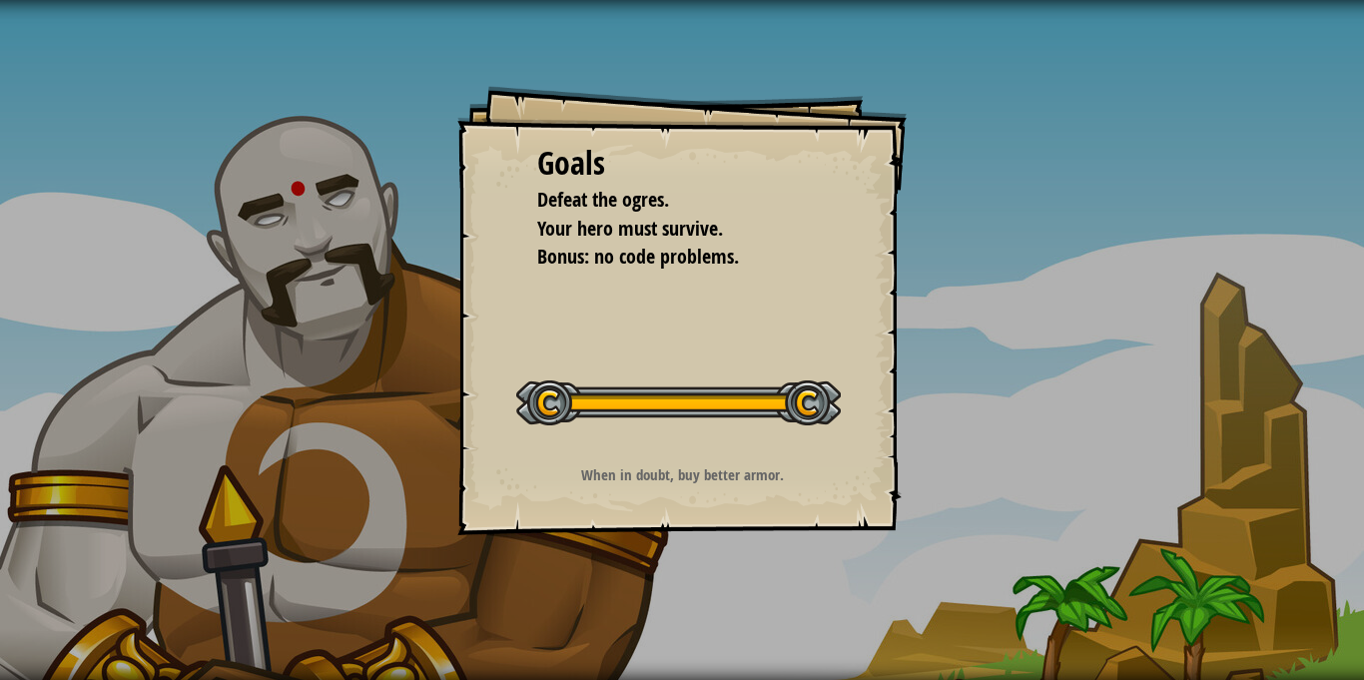
click at [728, 386] on div at bounding box center [678, 402] width 324 height 45
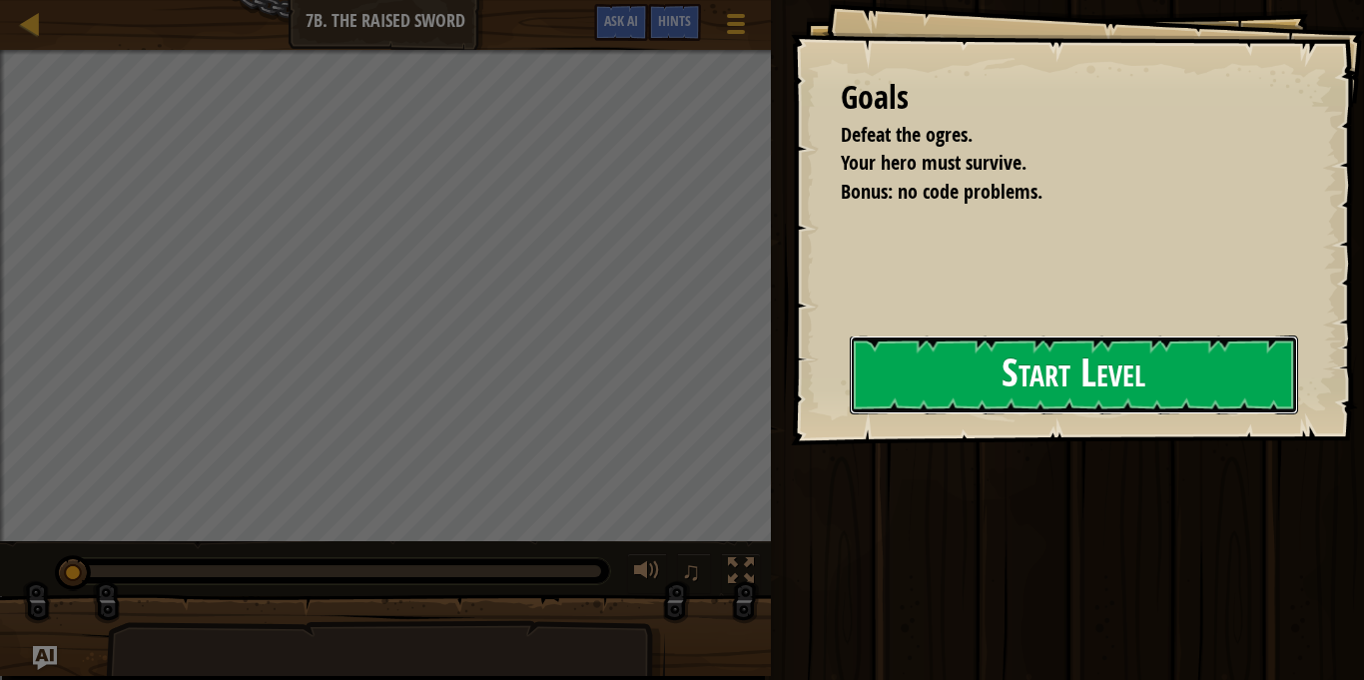
click at [1062, 390] on button "Start Level" at bounding box center [1074, 374] width 448 height 79
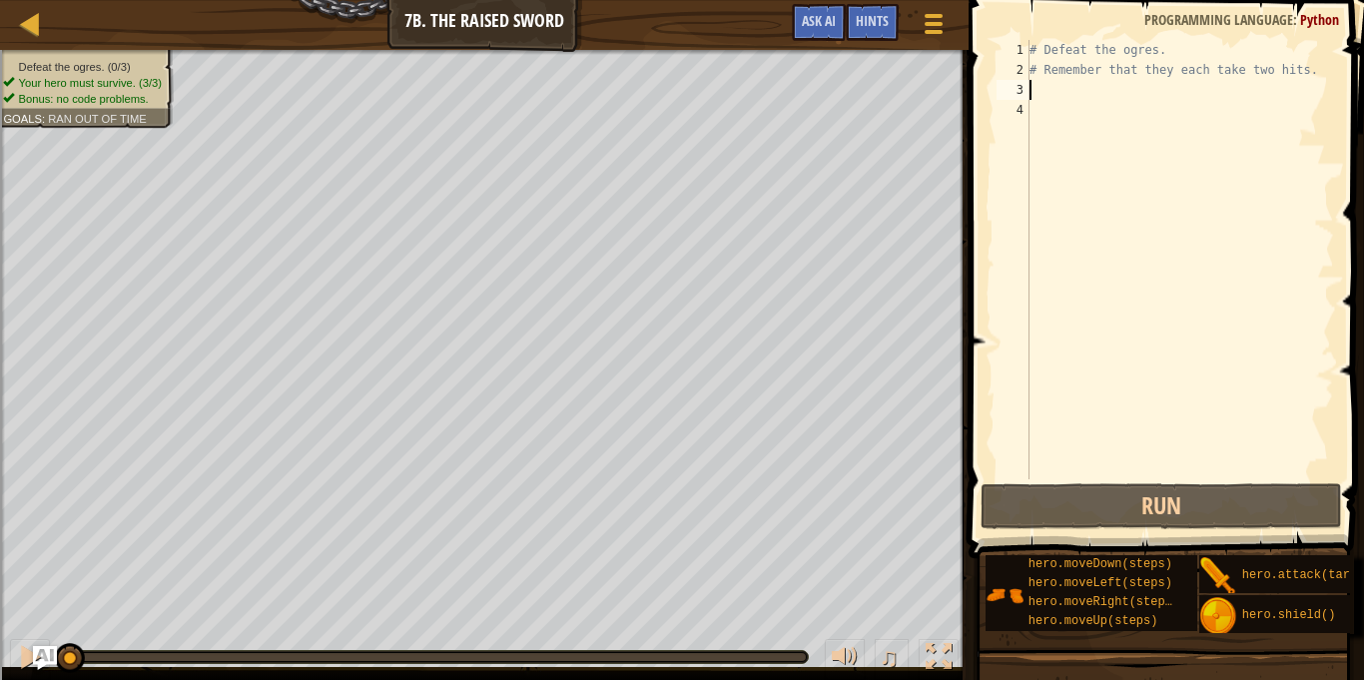
click at [1065, 93] on div "# Defeat the ogres. # Remember that they each take two hits." at bounding box center [1179, 279] width 309 height 479
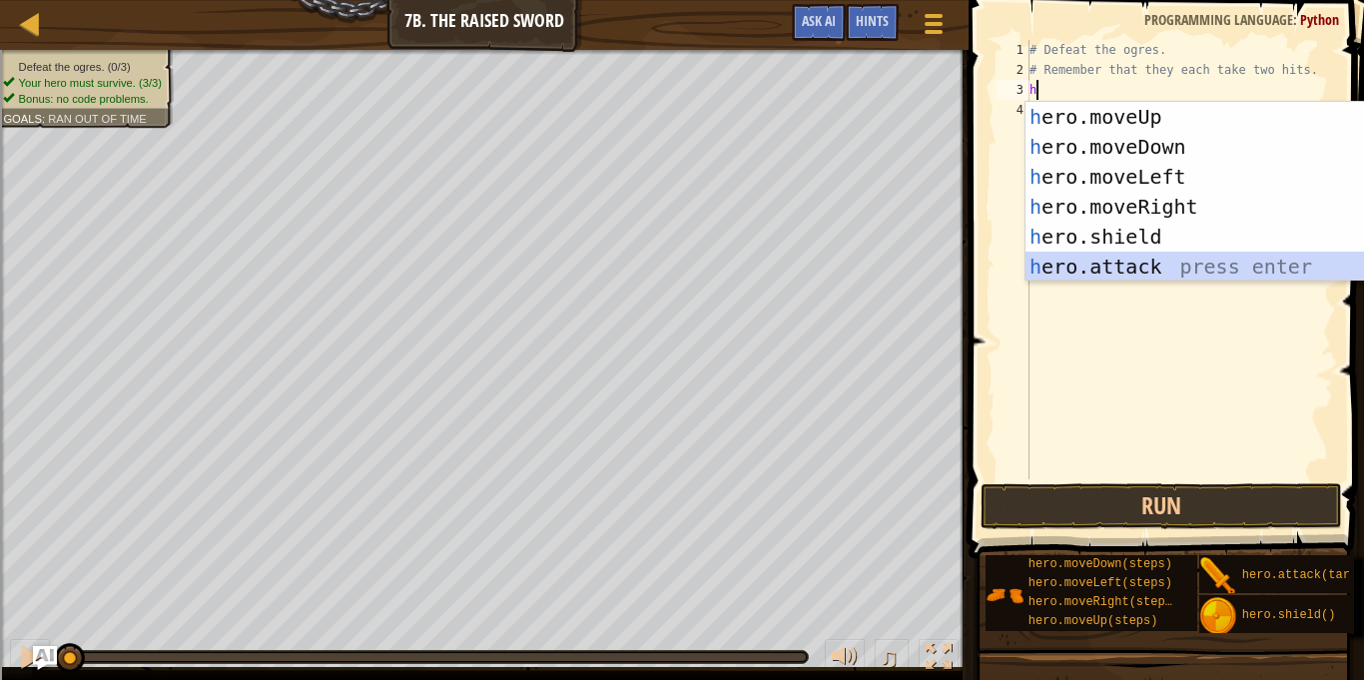
click at [1082, 267] on div "h ero.moveUp press enter h ero.moveDown press enter h ero.moveLeft press enter …" at bounding box center [1213, 222] width 377 height 240
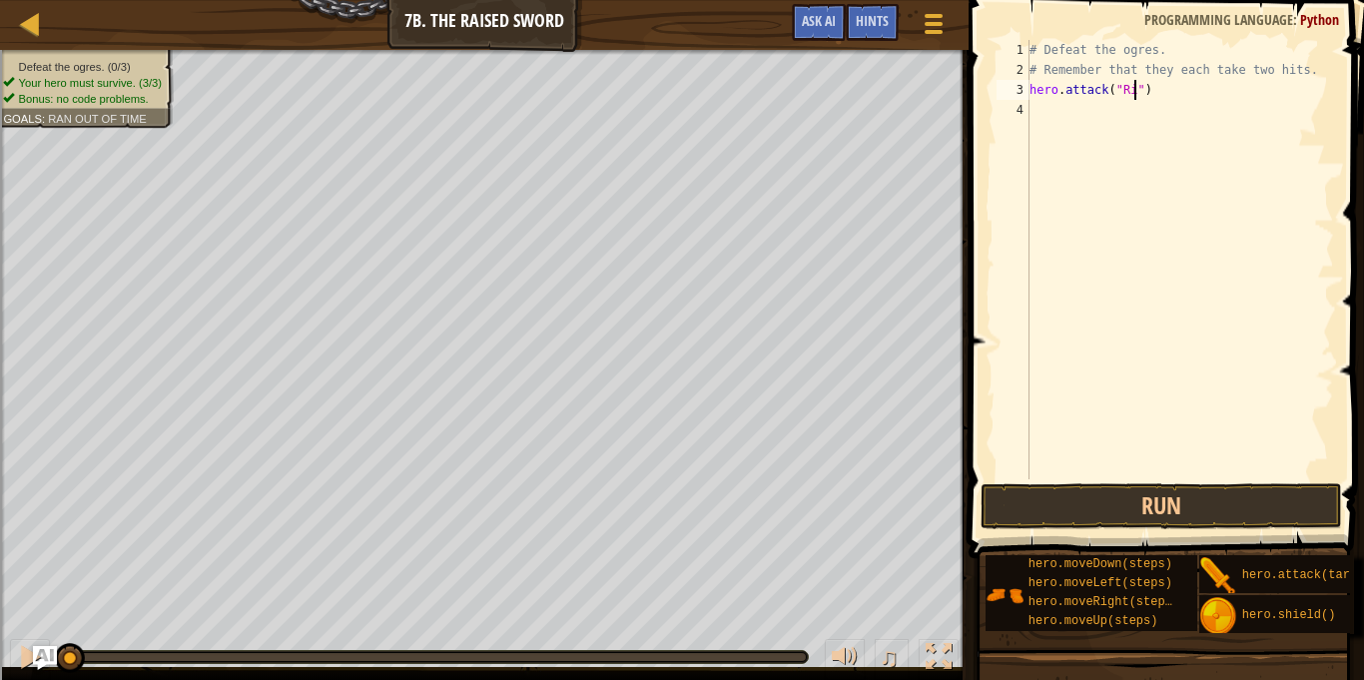
type textarea "hero.attack("Rig")"
click at [1105, 121] on div "# Defeat the ogres. # Remember that they each take two hits. hero . attack ( "R…" at bounding box center [1179, 279] width 309 height 479
click at [1131, 74] on div "# Defeat the ogres. # Remember that they each take two hits. hero . attack ( "R…" at bounding box center [1179, 279] width 309 height 479
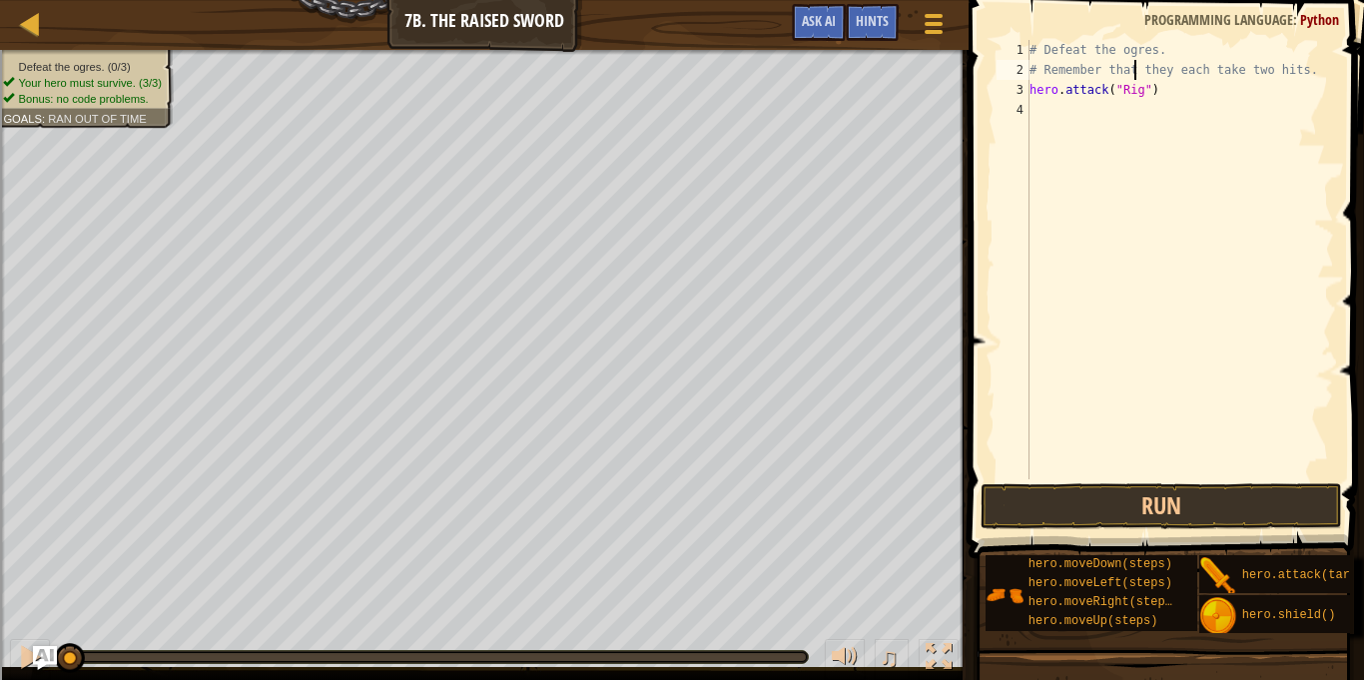
click at [1170, 68] on div "# Defeat the ogres. # Remember that they each take two hits. hero . attack ( "R…" at bounding box center [1179, 279] width 309 height 479
click at [1142, 92] on div "# Defeat the ogres. # Remember that they each take two hits. hero . attack ( "R…" at bounding box center [1179, 279] width 309 height 479
click at [1038, 53] on div "# Defeat the ogres. # Remember that they each take two hits. hero . attack ( "R…" at bounding box center [1179, 279] width 309 height 479
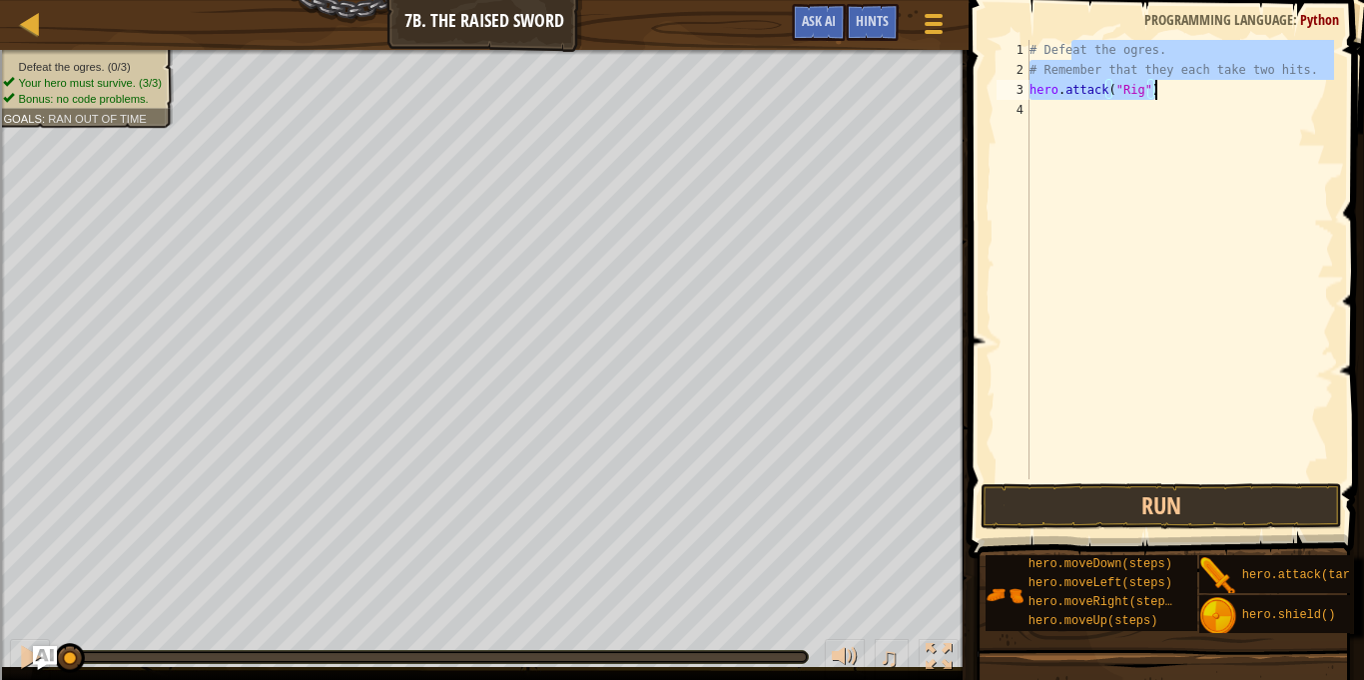
drag, startPoint x: 1070, startPoint y: 53, endPoint x: 1168, endPoint y: 98, distance: 107.7
click at [1168, 98] on div "# Defeat the ogres. # Remember that they each take two hits. hero . attack ( "R…" at bounding box center [1179, 279] width 309 height 479
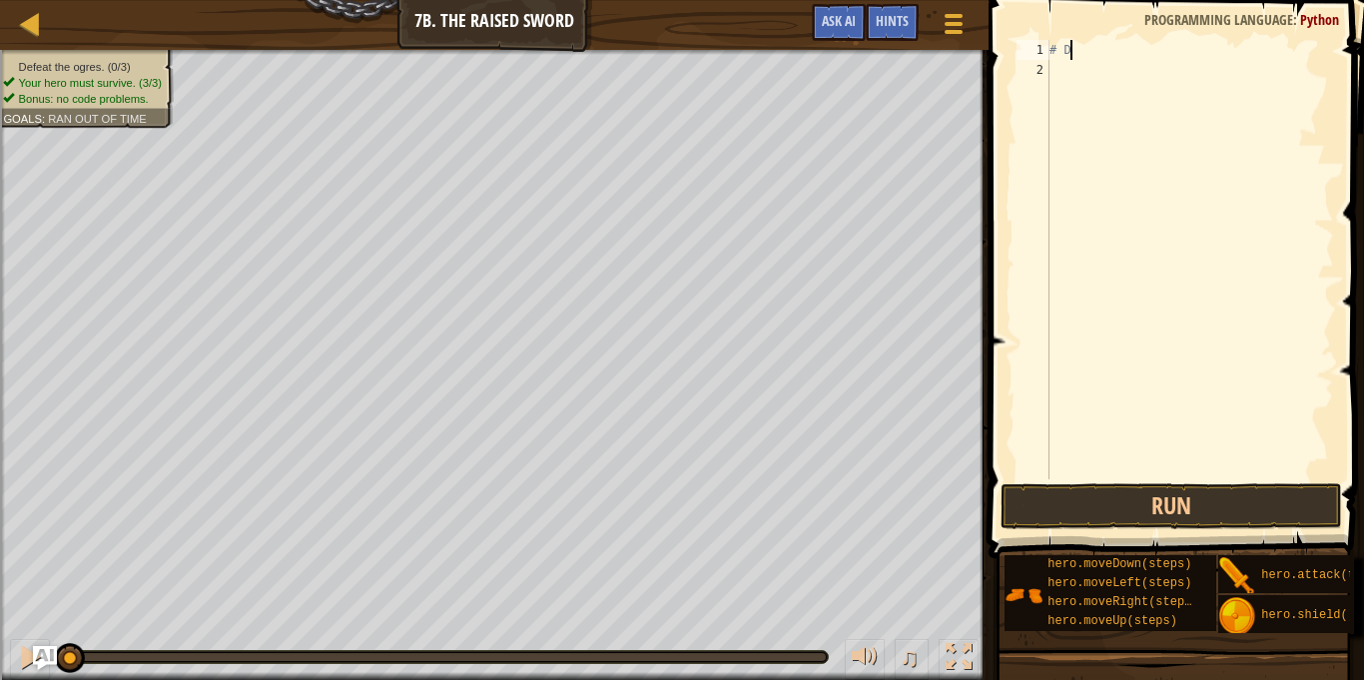
type textarea "#"
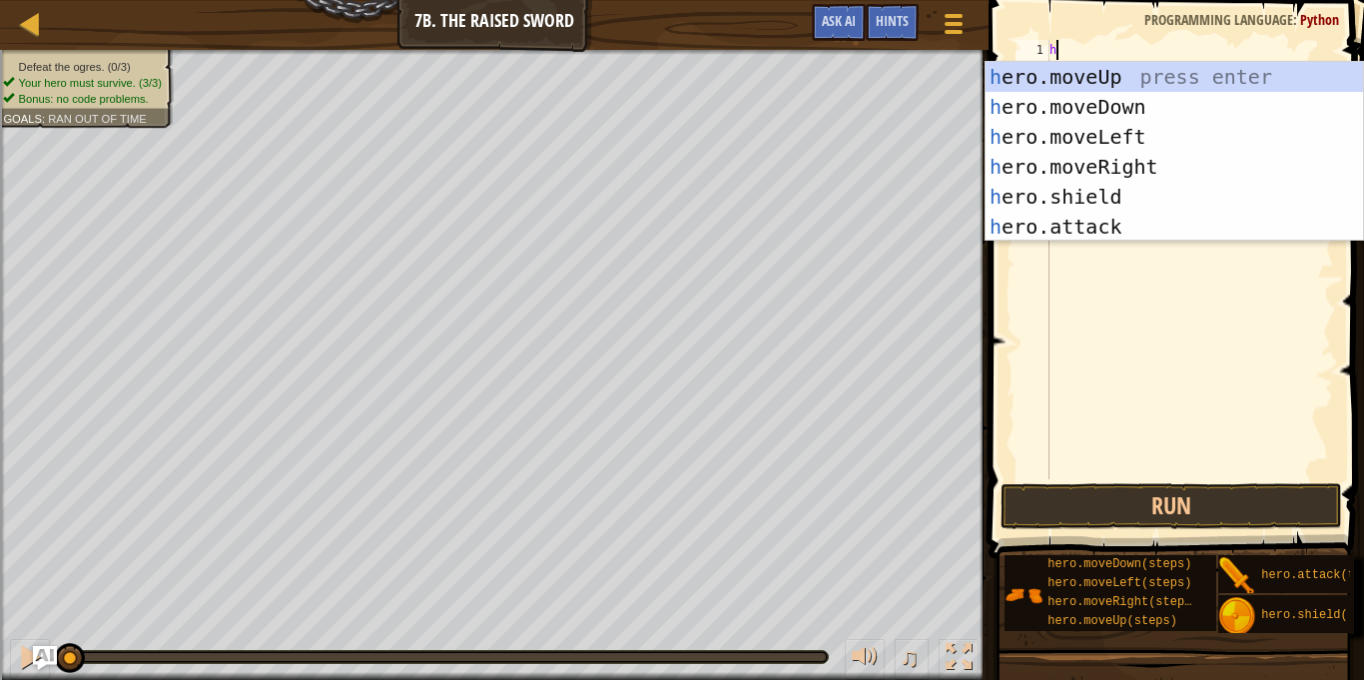
scroll to position [9, 1]
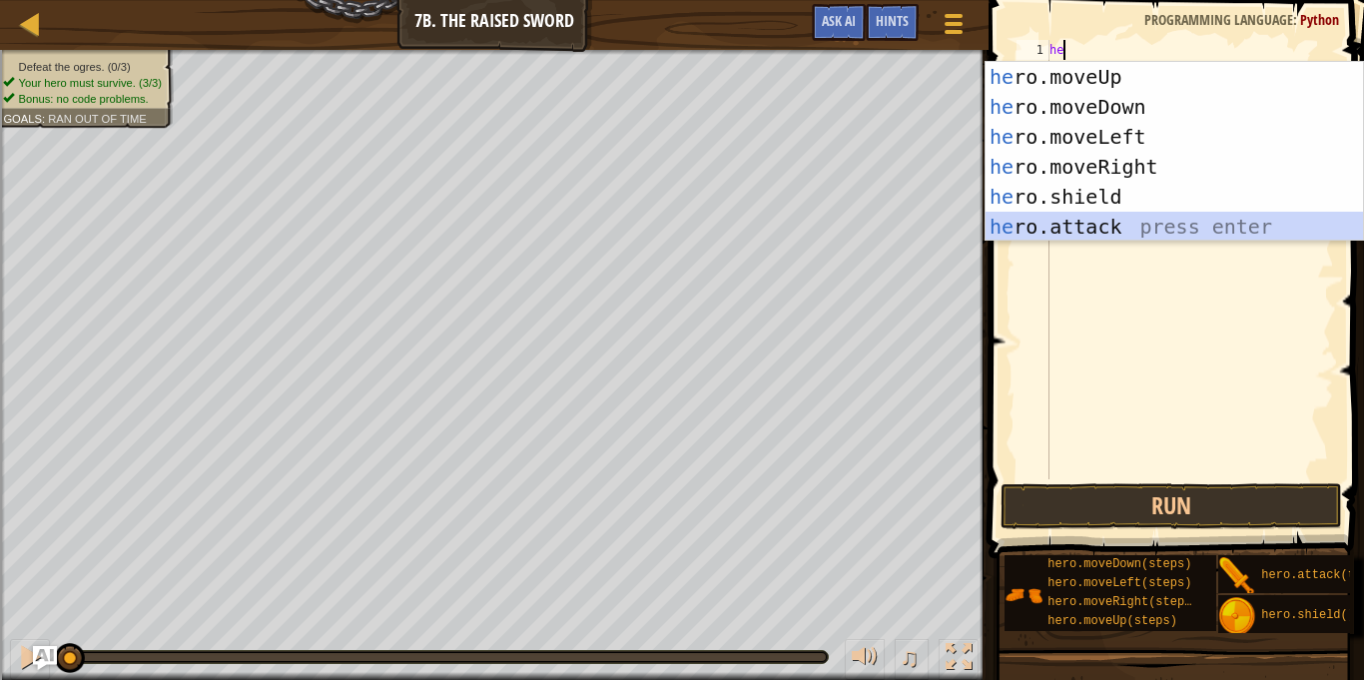
click at [1142, 222] on div "he ro.moveUp press enter he ro.moveDown press enter he ro.moveLeft press enter …" at bounding box center [1173, 182] width 377 height 240
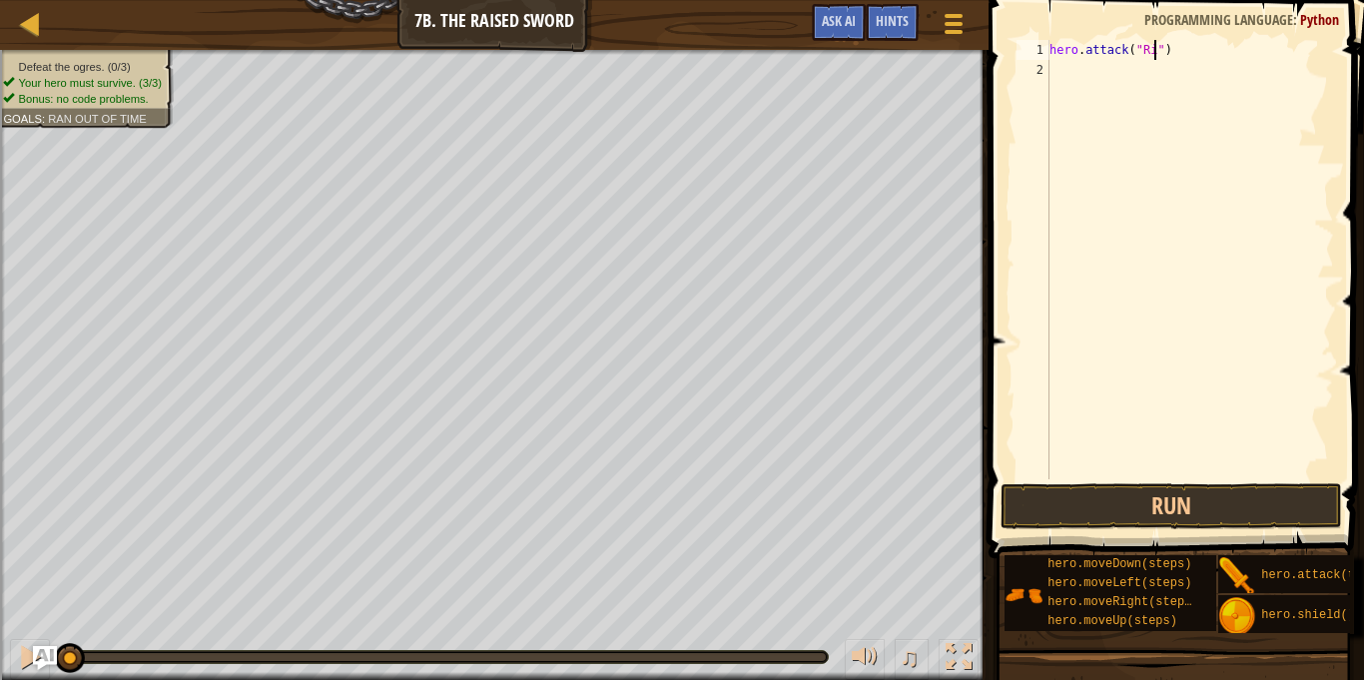
scroll to position [9, 16]
click at [1179, 57] on div "hero . attack ( "Rig" )" at bounding box center [1189, 279] width 289 height 479
type textarea "hero.attack("Rig")(2)"
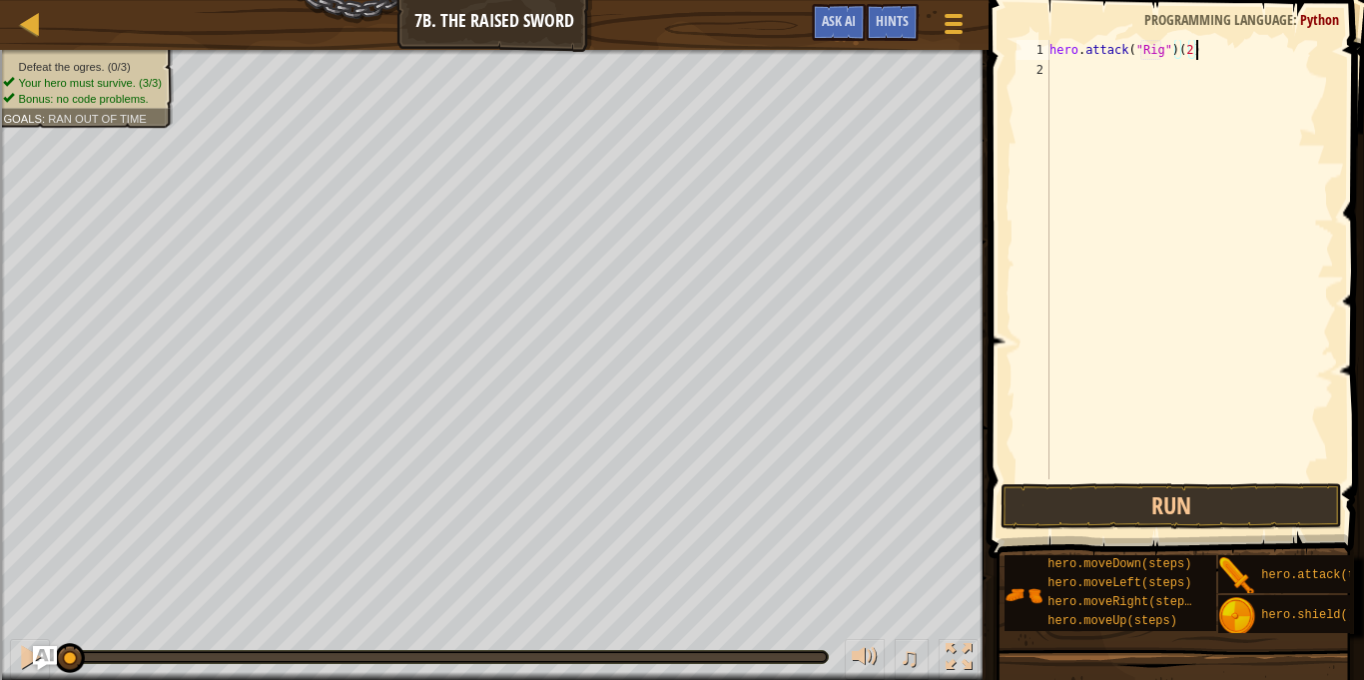
click at [1236, 209] on div "hero . attack ( "Rig" ) ( 2 )" at bounding box center [1189, 279] width 289 height 479
click at [1184, 483] on button "Run" at bounding box center [1170, 506] width 341 height 46
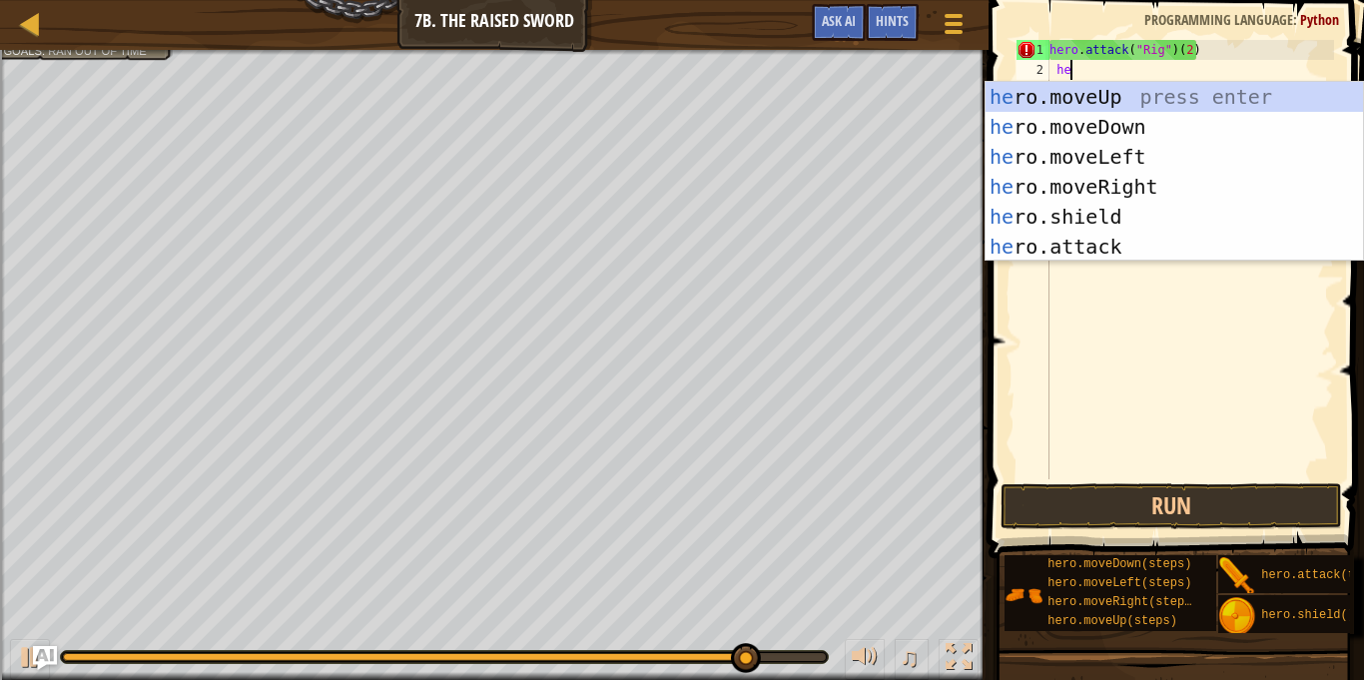
scroll to position [9, 2]
click at [1111, 243] on div "he ro.moveUp press enter he ro.moveDown press enter he ro.moveLeft press enter …" at bounding box center [1173, 202] width 377 height 240
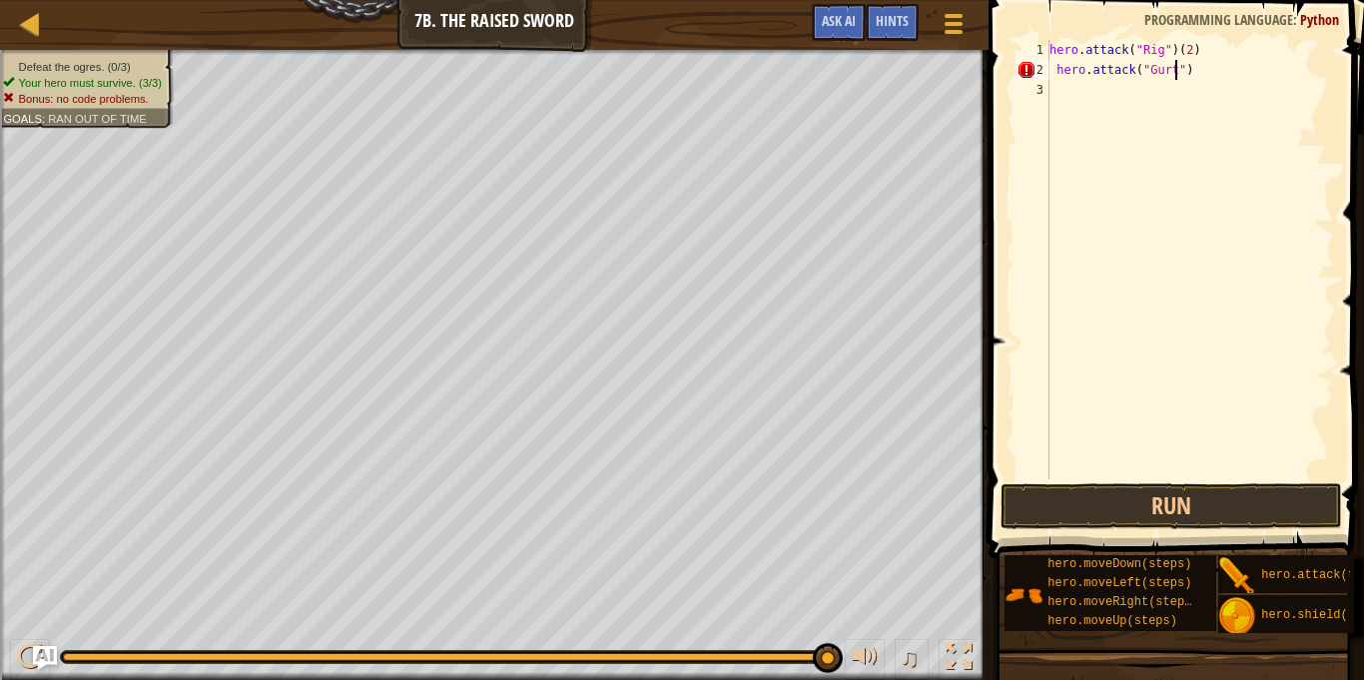
scroll to position [9, 18]
click at [1211, 79] on div "hero . attack ( "Rig" ) ( 2 ) hero . attack ( "Gurt" )" at bounding box center [1189, 279] width 289 height 479
type textarea "hero.attack("Gurt")(2)"
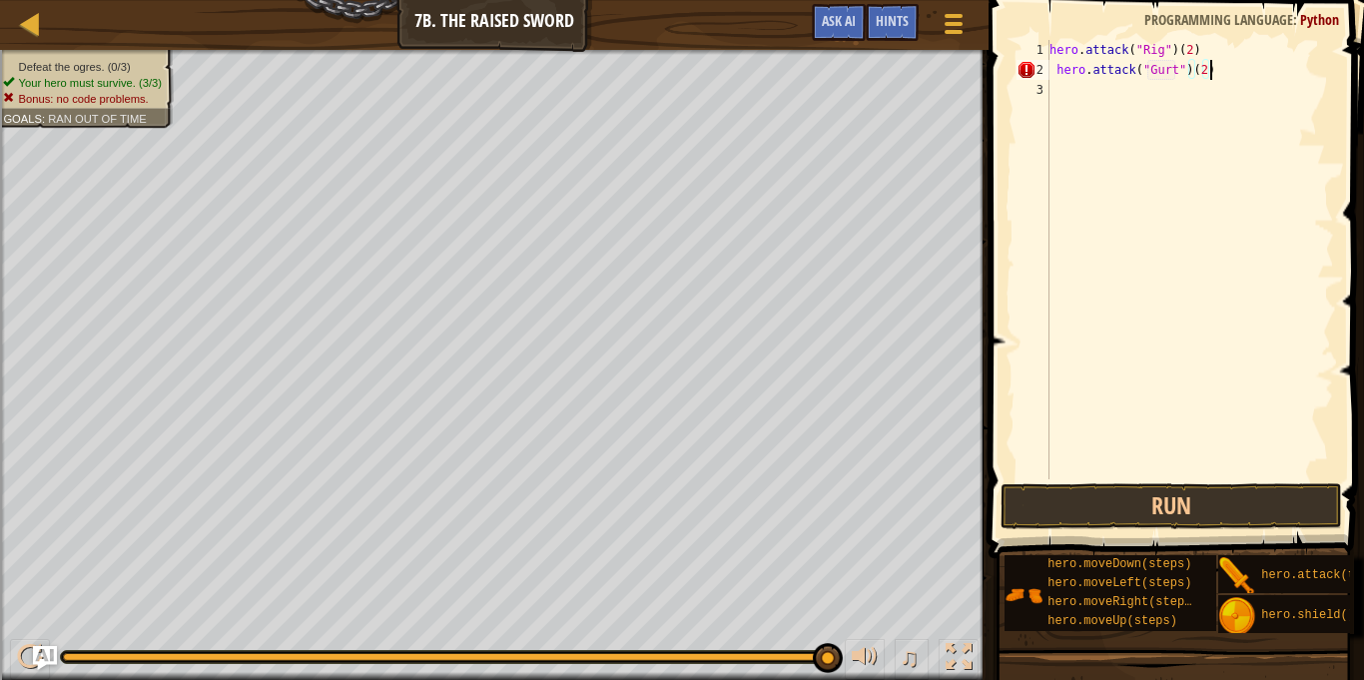
click at [1124, 111] on div "hero . attack ( "Rig" ) ( 2 ) hero . attack ( "Gurt" ) ( 2 )" at bounding box center [1189, 279] width 289 height 479
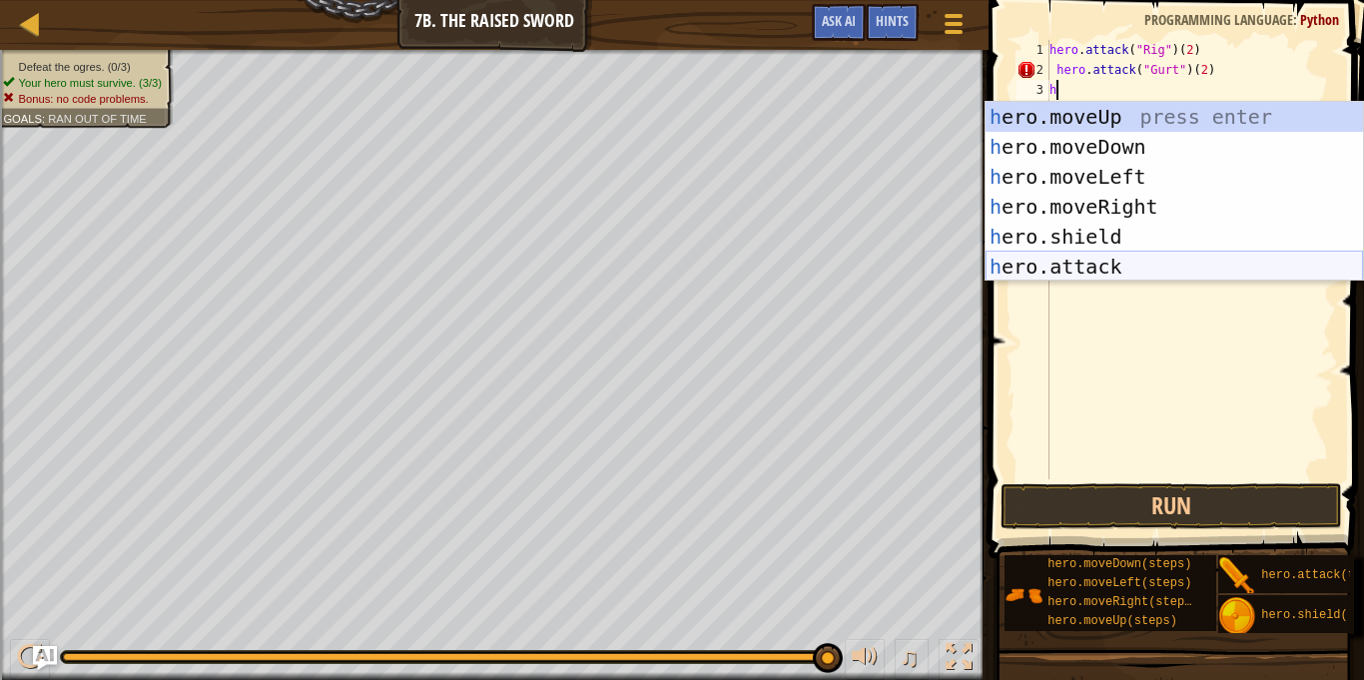
click at [1095, 272] on div "h ero.moveUp press enter h ero.moveDown press enter h ero.moveLeft press enter …" at bounding box center [1173, 222] width 377 height 240
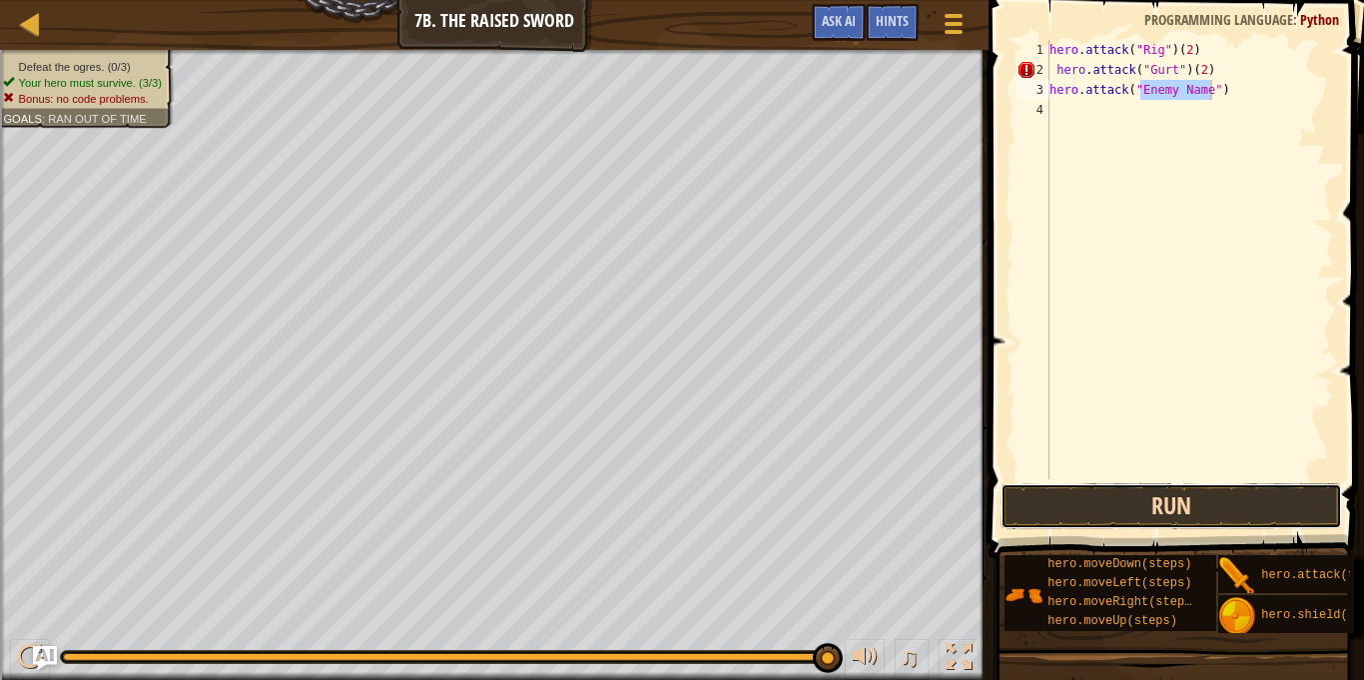
click at [1225, 495] on button "Run" at bounding box center [1170, 506] width 341 height 46
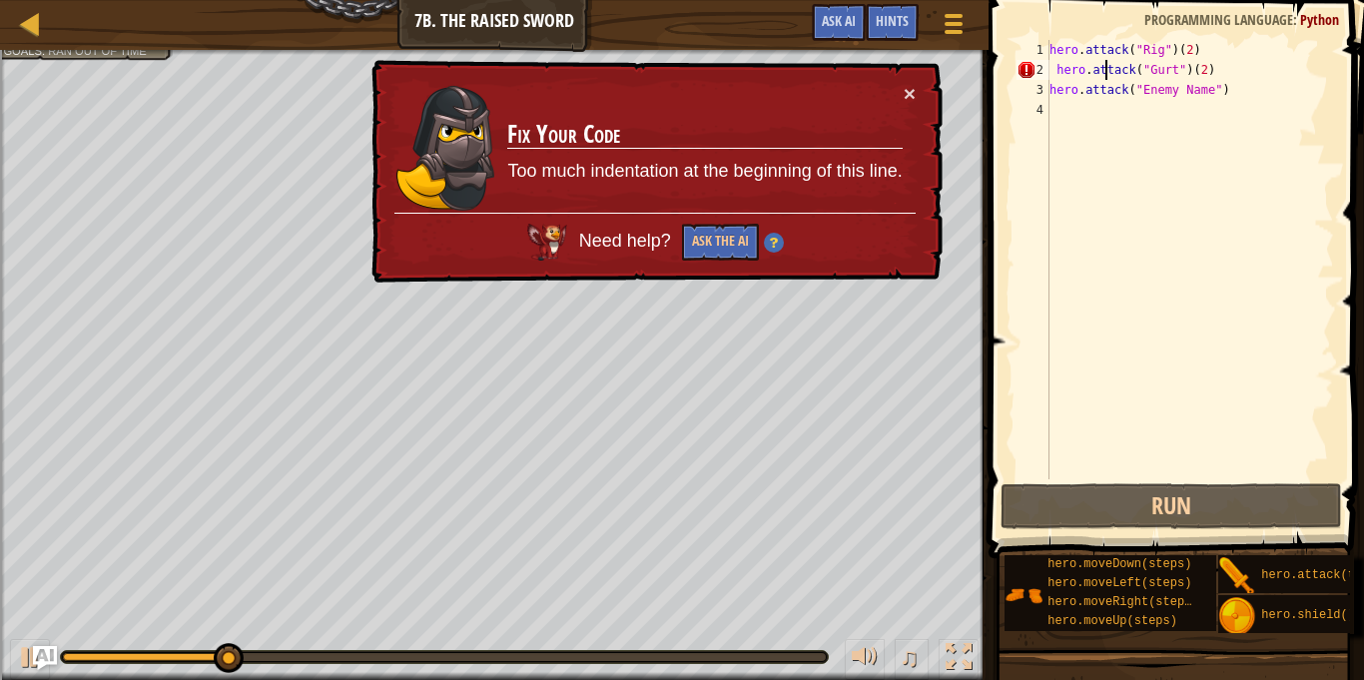
click at [1102, 62] on div "hero . attack ( "Rig" ) ( 2 ) hero . attack ( "Gurt" ) ( 2 ) hero . attack ( "E…" at bounding box center [1189, 279] width 289 height 479
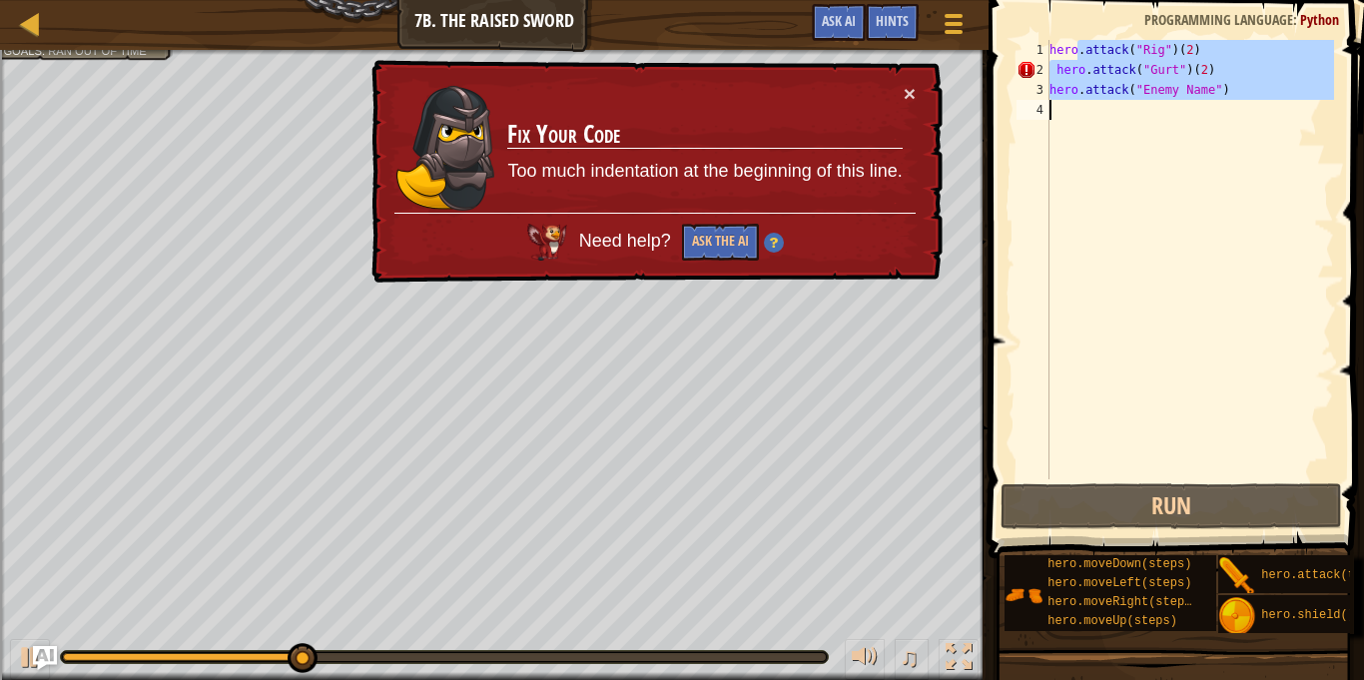
drag, startPoint x: 1077, startPoint y: 51, endPoint x: 1205, endPoint y: 136, distance: 153.4
click at [1205, 136] on div "hero . attack ( "Rig" ) ( 2 ) hero . attack ( "Gurt" ) ( 2 ) hero . attack ( "E…" at bounding box center [1189, 279] width 289 height 479
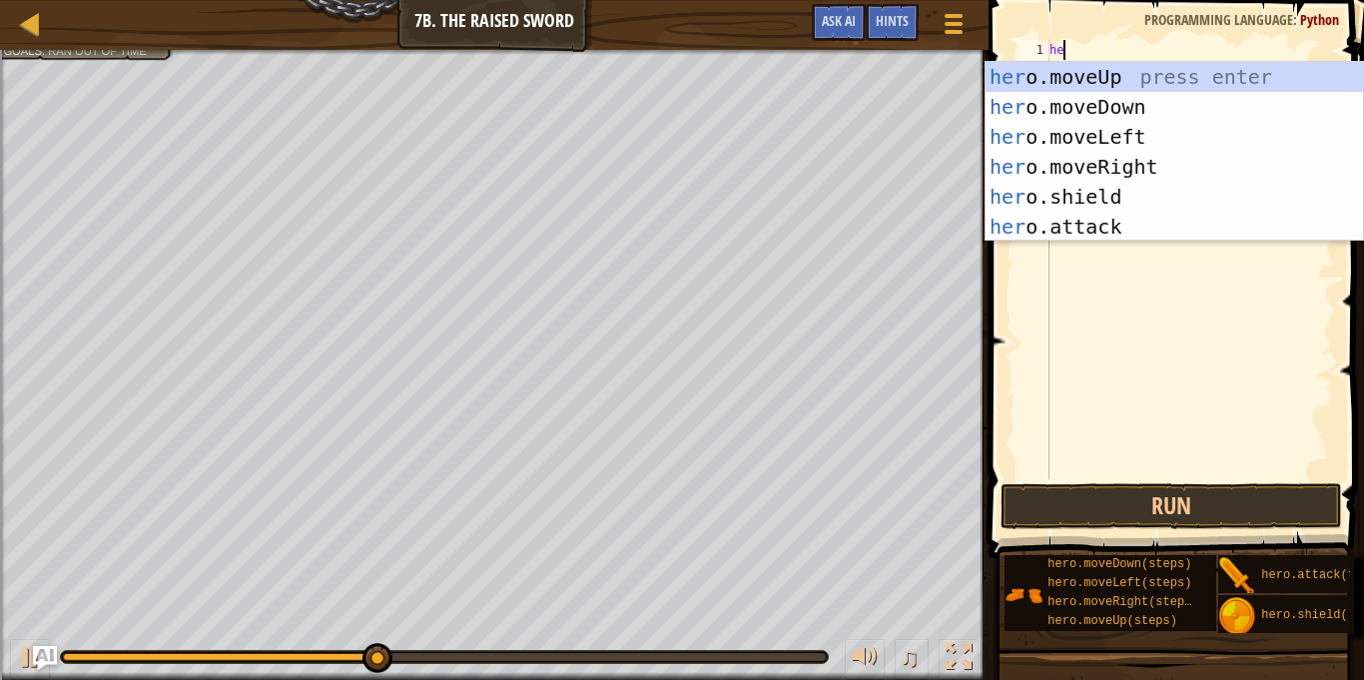
type textarea "h"
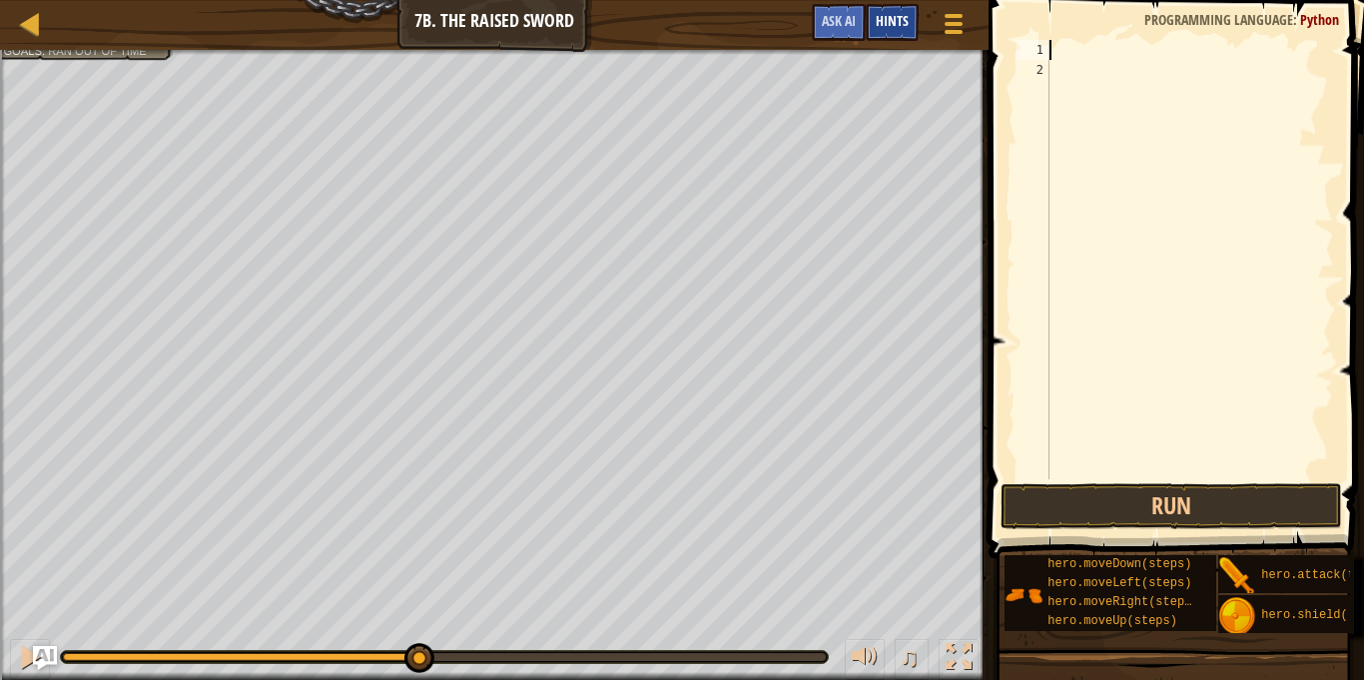
click at [898, 22] on span "Hints" at bounding box center [892, 20] width 33 height 19
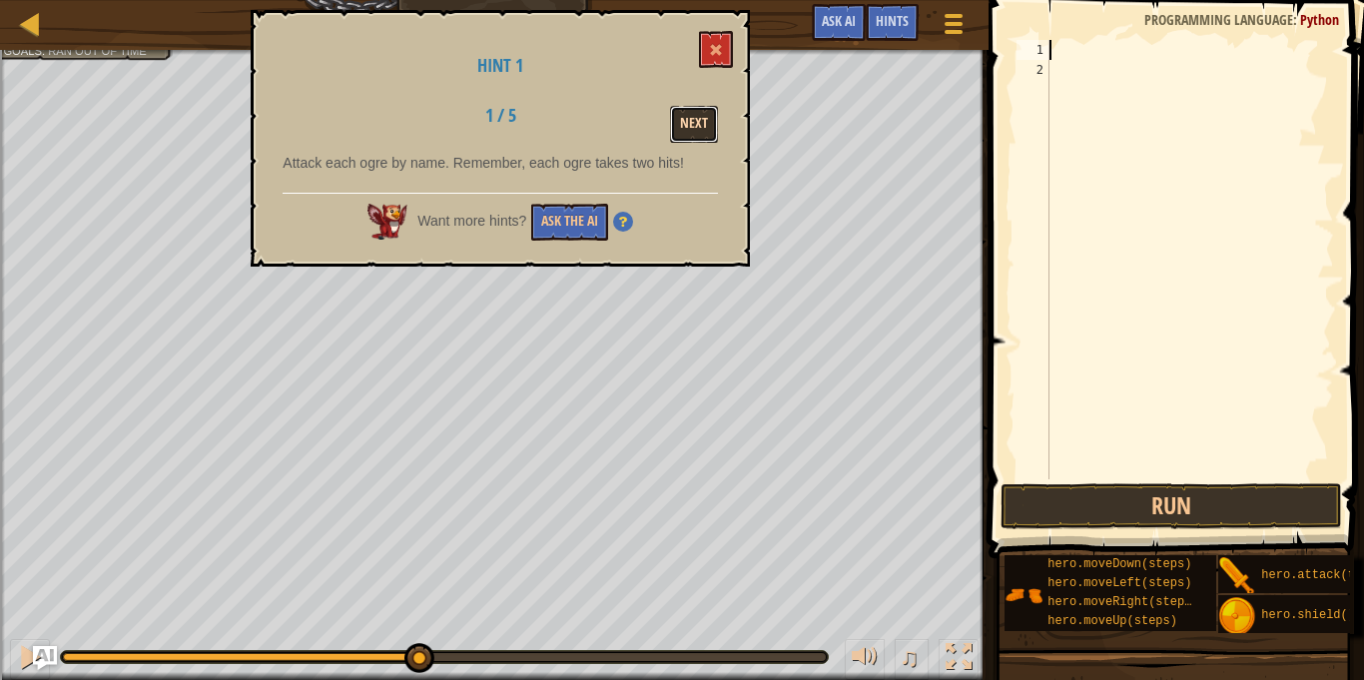
click at [705, 115] on button "Next" at bounding box center [694, 124] width 48 height 37
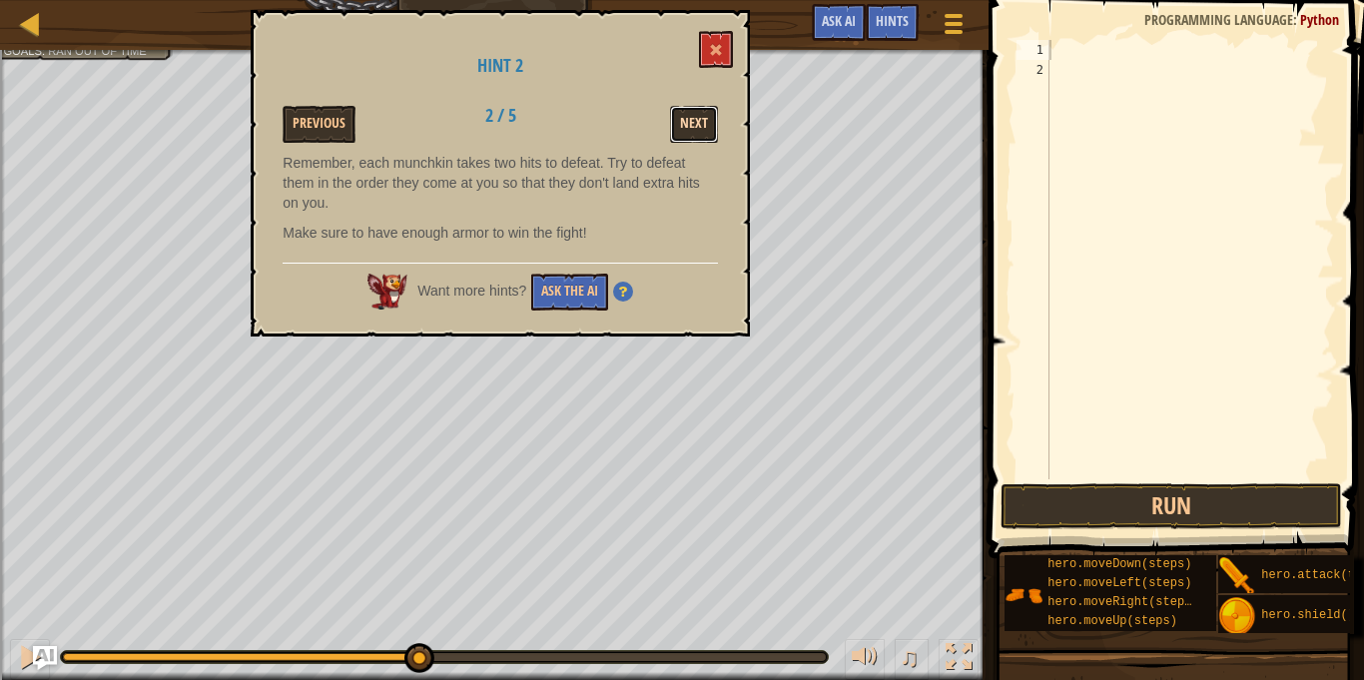
click at [689, 115] on button "Next" at bounding box center [694, 124] width 48 height 37
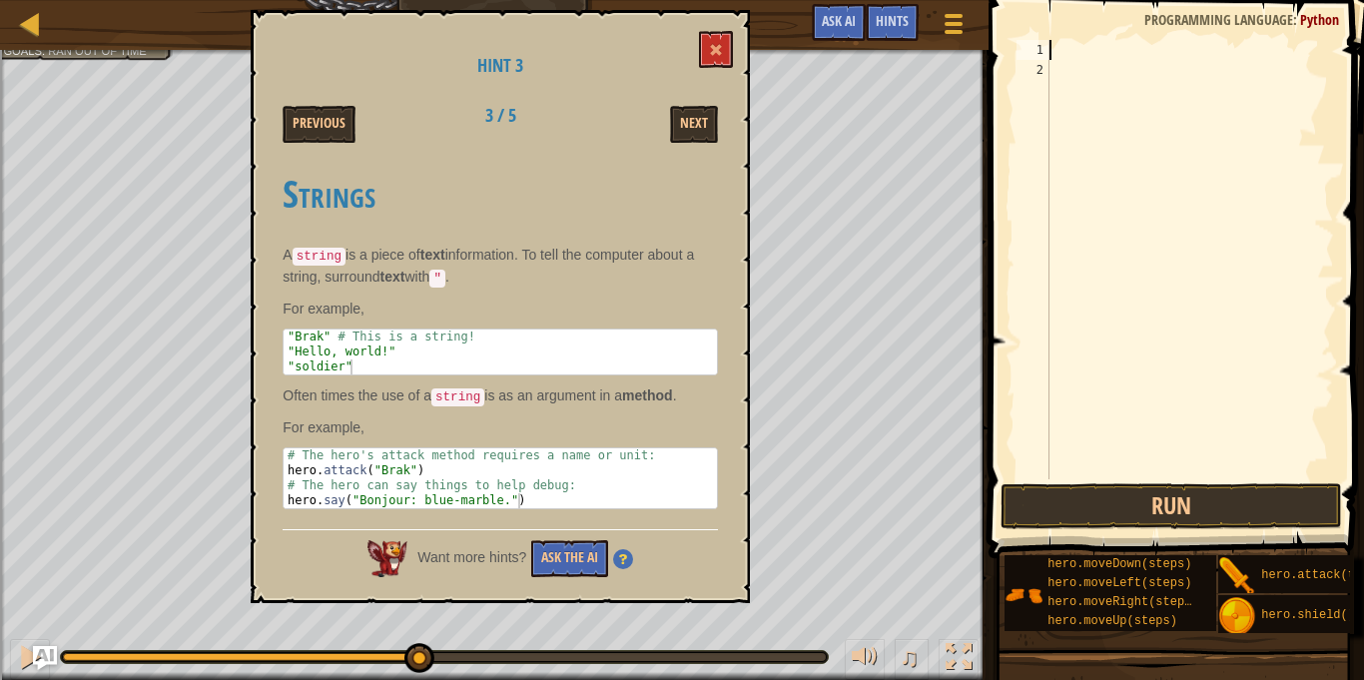
click at [1059, 56] on div at bounding box center [1189, 279] width 289 height 479
click at [710, 134] on button "Next" at bounding box center [694, 124] width 48 height 37
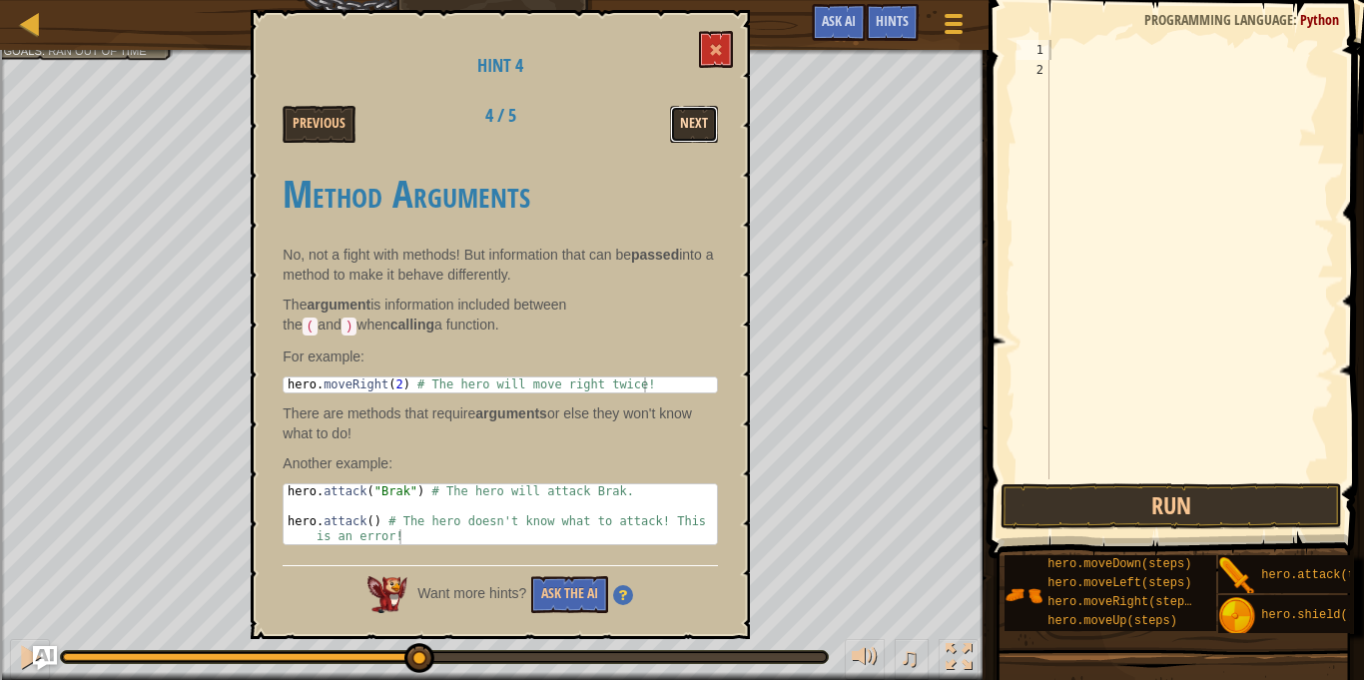
click at [705, 128] on button "Next" at bounding box center [694, 124] width 48 height 37
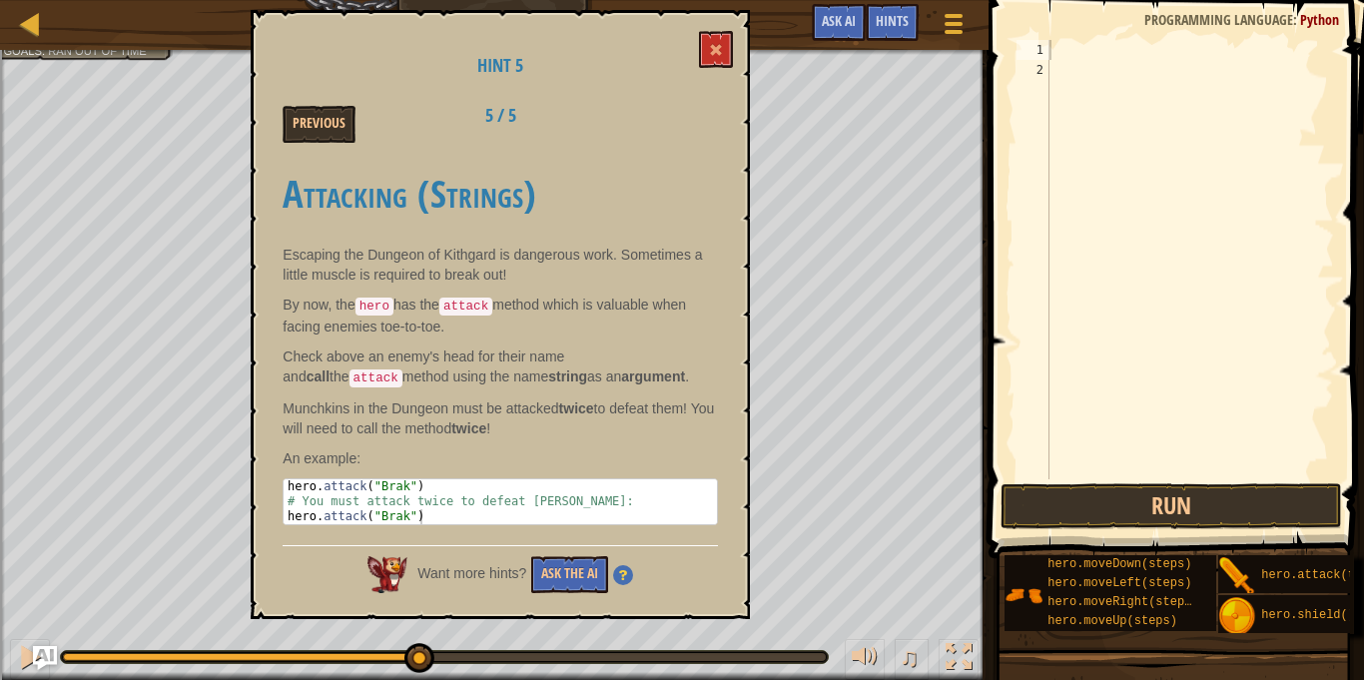
click at [1100, 54] on div at bounding box center [1189, 279] width 289 height 479
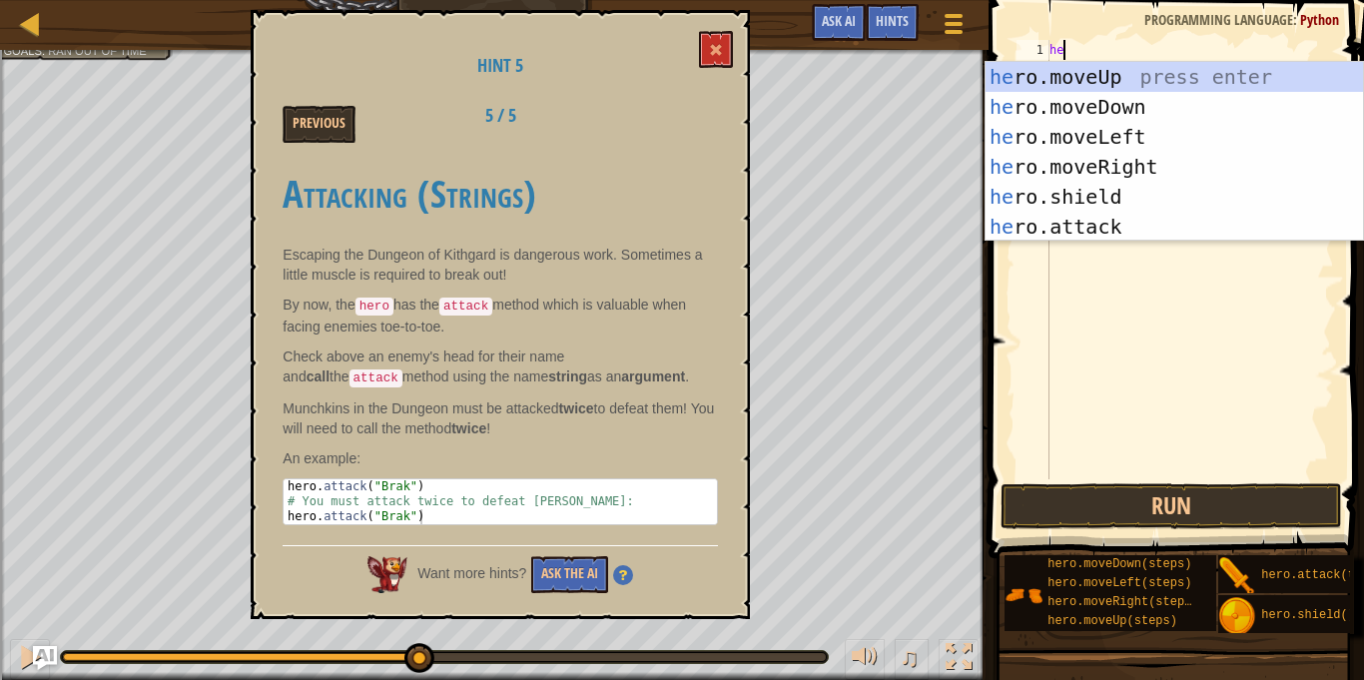
scroll to position [9, 2]
click at [1110, 226] on div "her o.moveUp press enter her o.moveDown press enter her o.moveLeft press enter …" at bounding box center [1173, 182] width 377 height 240
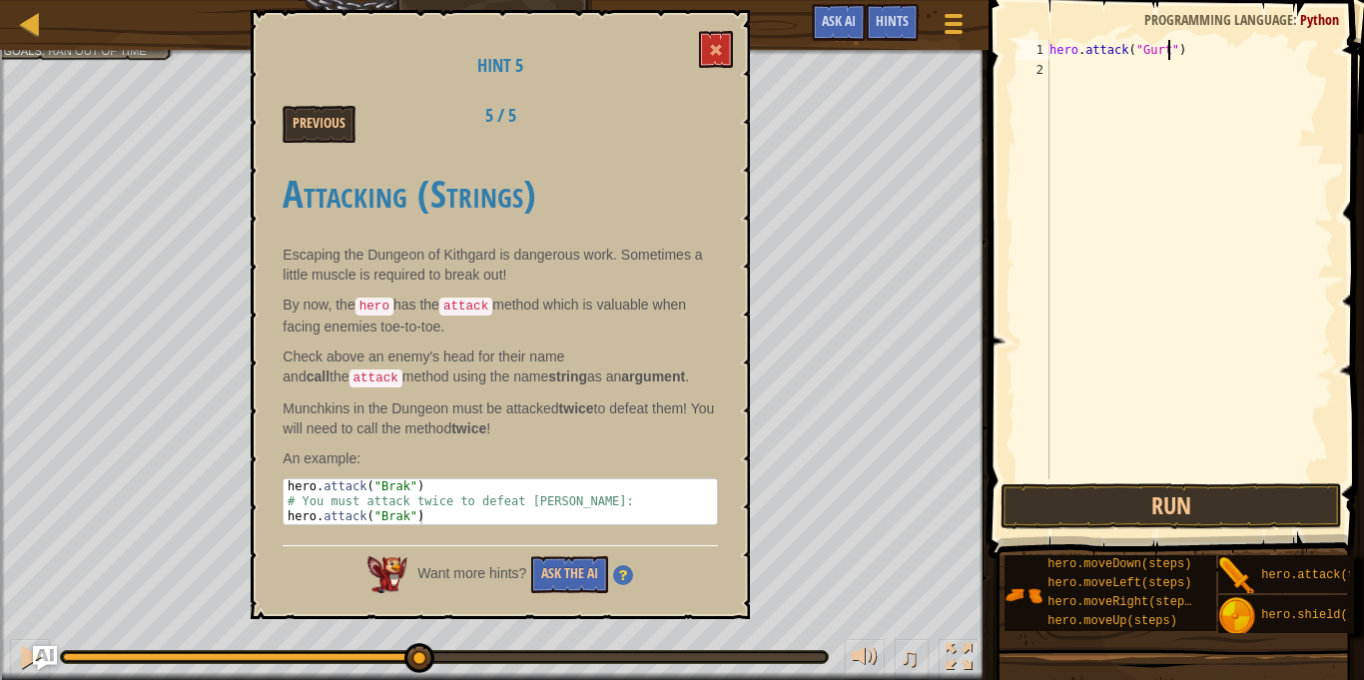
scroll to position [9, 17]
type textarea "hero.attack("Gurt ")"
click at [1133, 78] on div "hero . attack ( "Gurt " )" at bounding box center [1189, 279] width 289 height 479
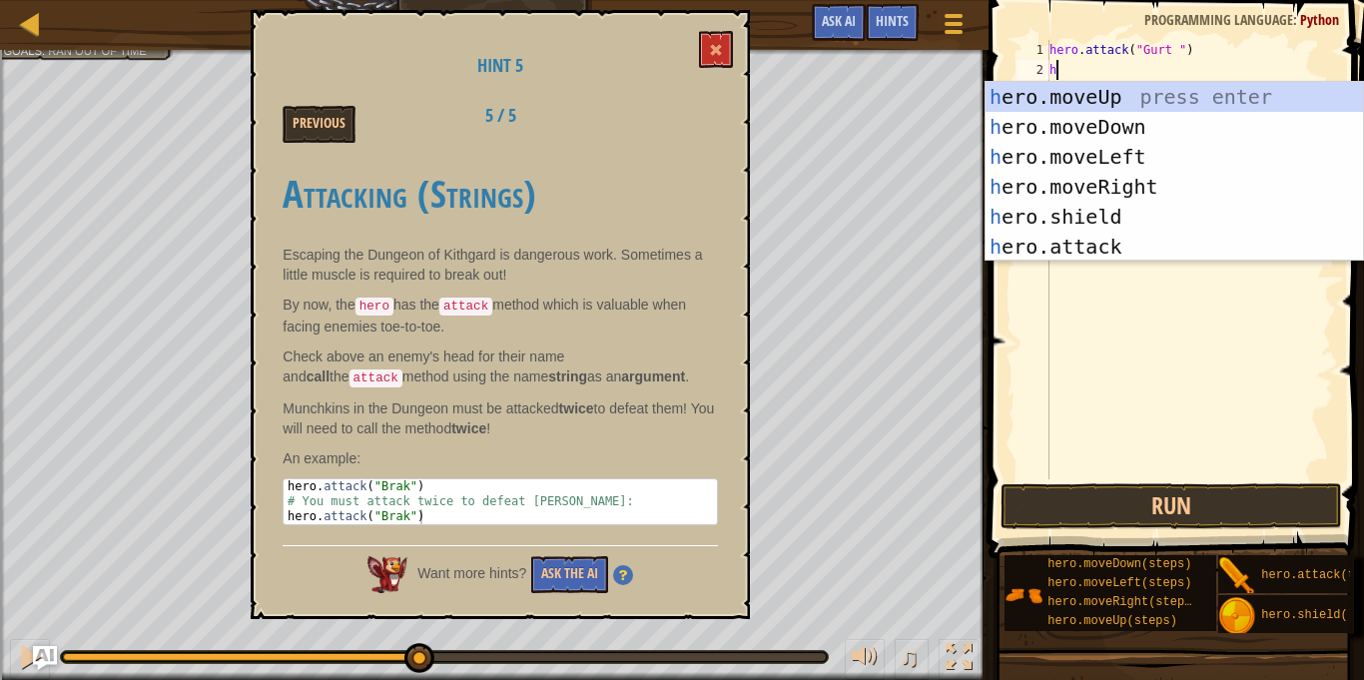
scroll to position [9, 2]
click at [1117, 242] on div "her o.moveUp press enter her o.moveDown press enter her o.moveLeft press enter …" at bounding box center [1173, 202] width 377 height 240
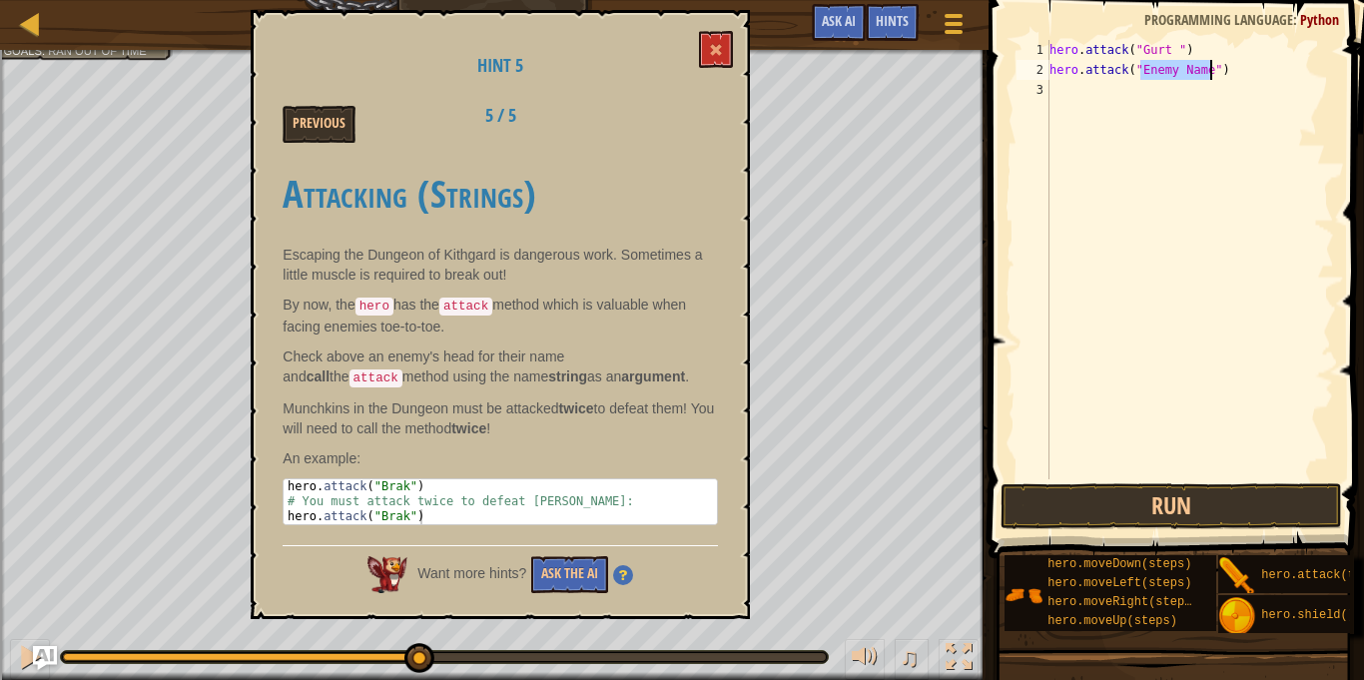
scroll to position [9, 14]
type textarea "hero.attack("Ack")"
click at [1097, 93] on div "hero . attack ( "Gurt " ) hero . attack ( "Ack" )" at bounding box center [1189, 279] width 289 height 479
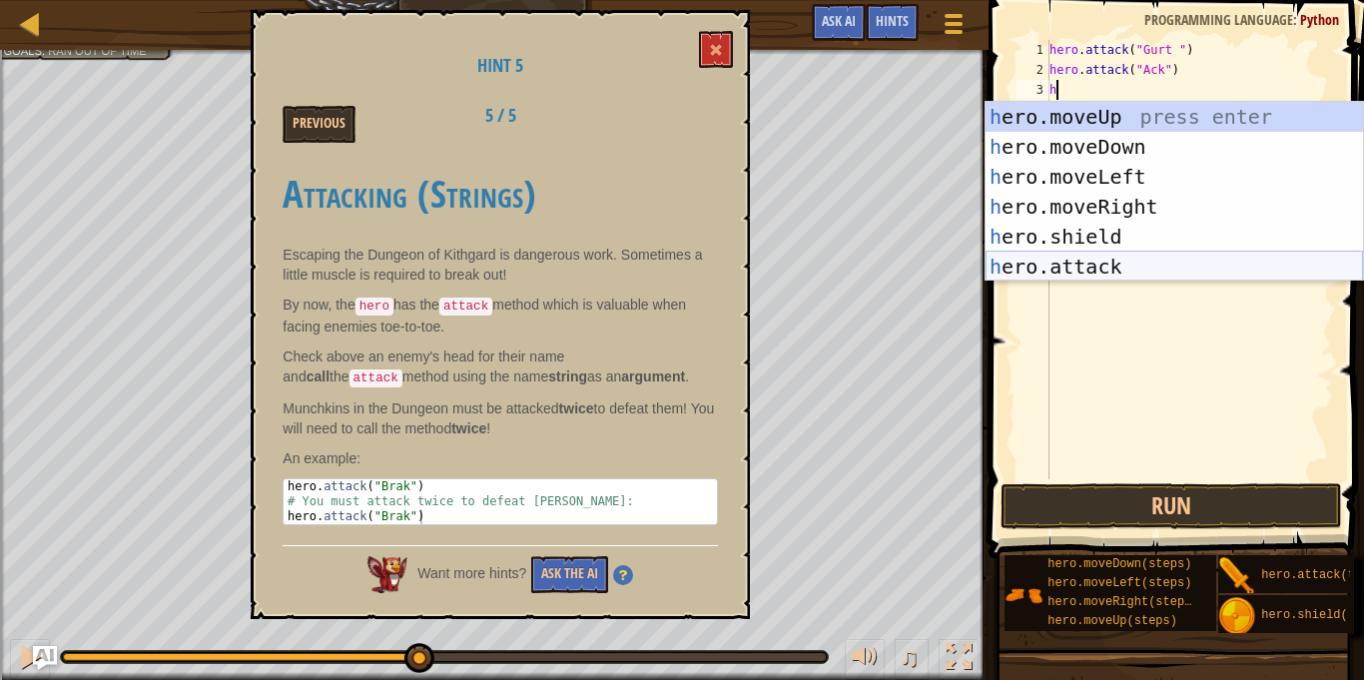
click at [1069, 254] on div "h ero.moveUp press enter h ero.moveDown press enter h ero.moveLeft press enter …" at bounding box center [1173, 222] width 377 height 240
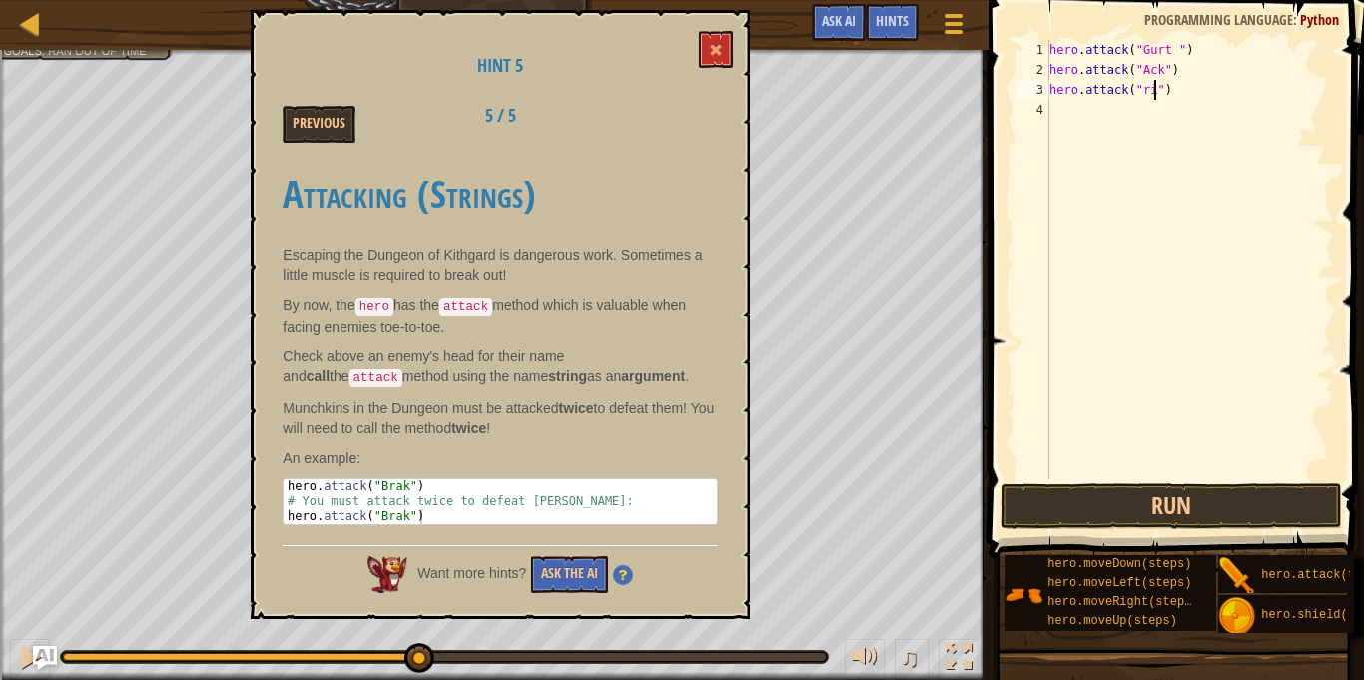
scroll to position [9, 16]
click at [1168, 518] on button "Run" at bounding box center [1170, 506] width 341 height 46
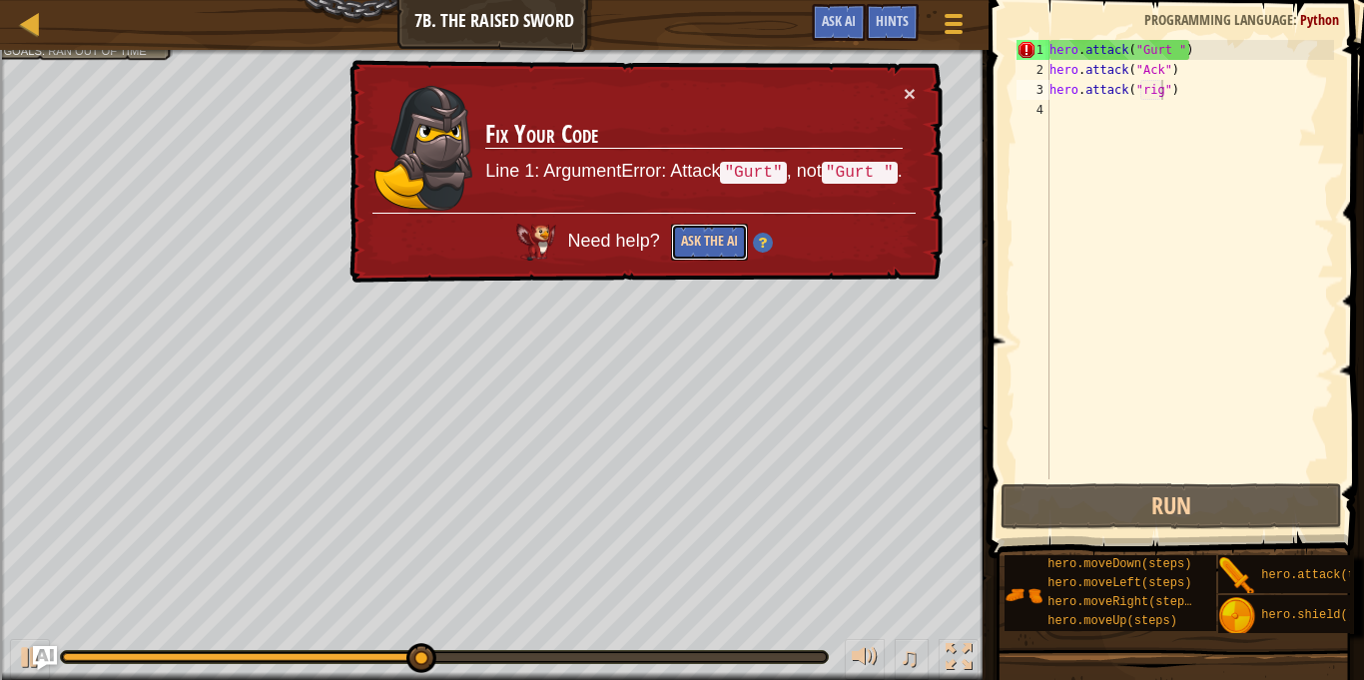
click at [712, 252] on button "Ask the AI" at bounding box center [709, 242] width 77 height 37
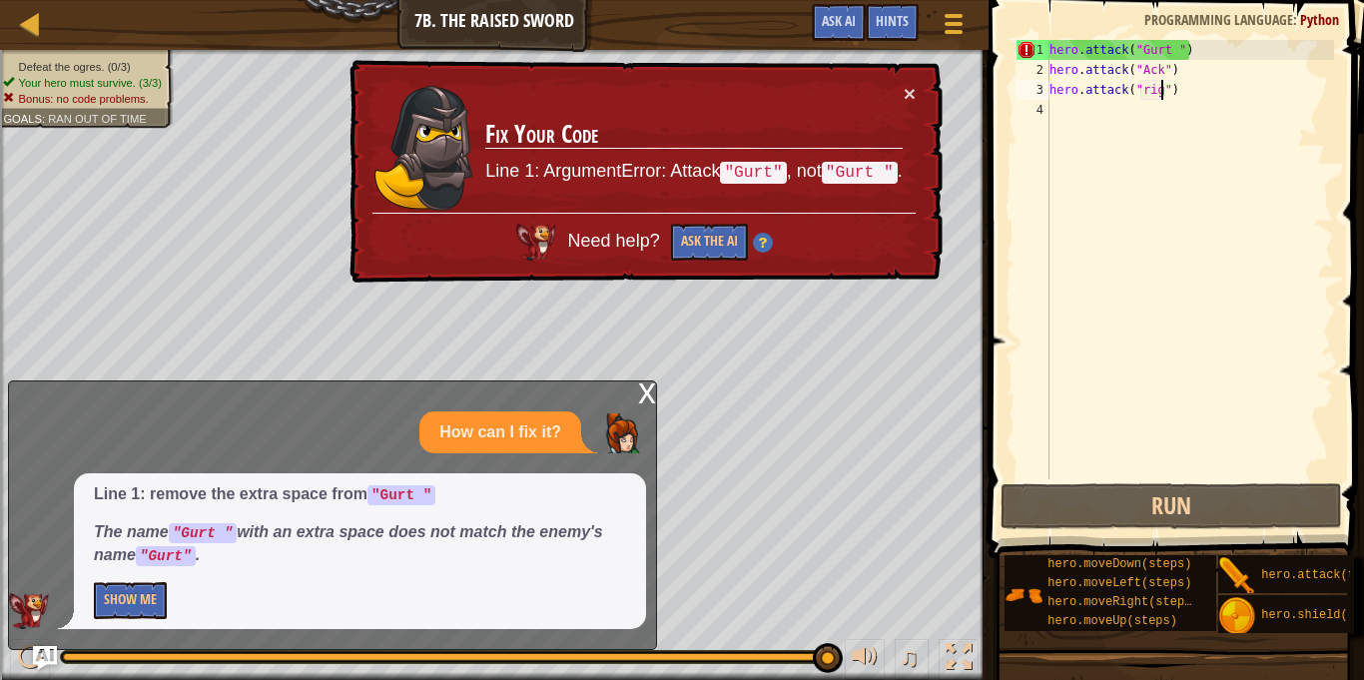
click at [1175, 50] on div "hero . attack ( "Gurt " ) hero . attack ( "Ack" ) hero . attack ( "rig" )" at bounding box center [1189, 279] width 289 height 479
type textarea "hero.attack("Gurt ")"
click at [1178, 120] on div "hero . attack ( "Gurt " ) hero . attack ( "Ack" ) hero . attack ( "rig" )" at bounding box center [1189, 279] width 289 height 479
click at [1175, 51] on div "hero . attack ( "Gurt " ) hero . attack ( "Ack" ) hero . attack ( "rig" )" at bounding box center [1189, 279] width 289 height 479
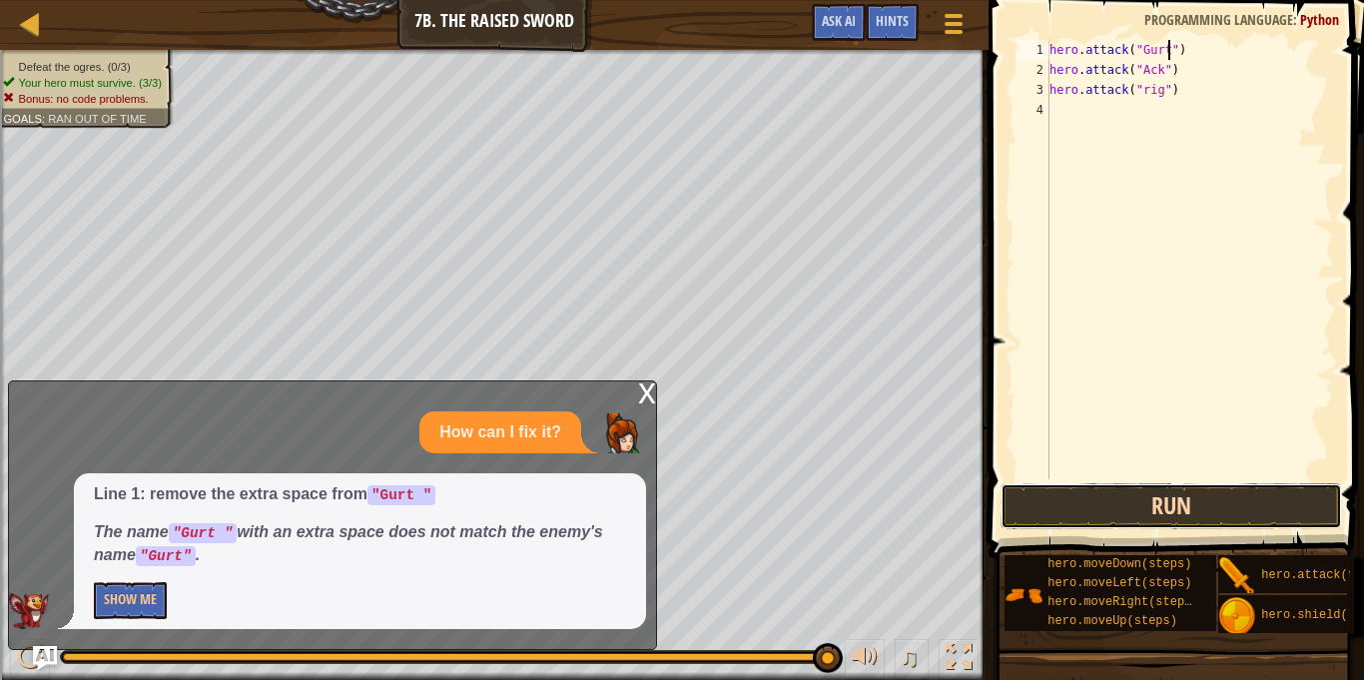
click at [1124, 518] on button "Run" at bounding box center [1170, 506] width 341 height 46
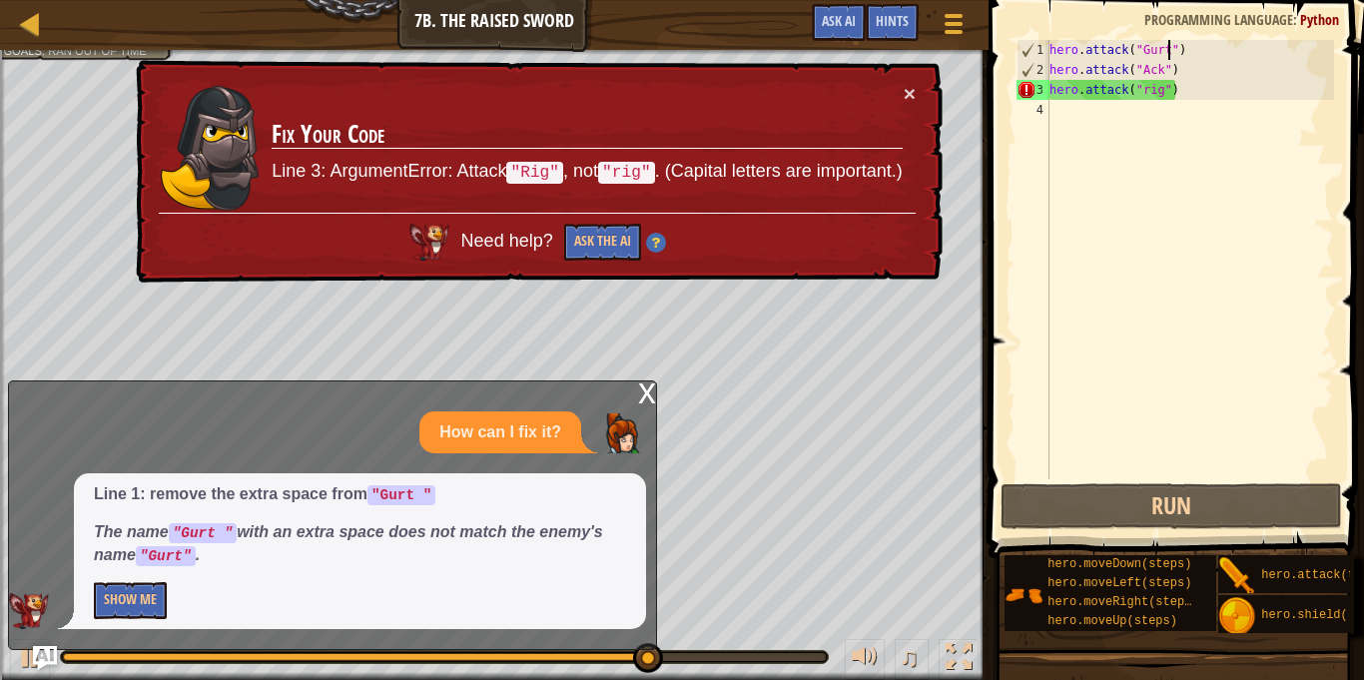
click at [1169, 88] on div "hero . attack ( "Gurt" ) hero . attack ( "Ack" ) hero . attack ( "rig" )" at bounding box center [1189, 279] width 289 height 479
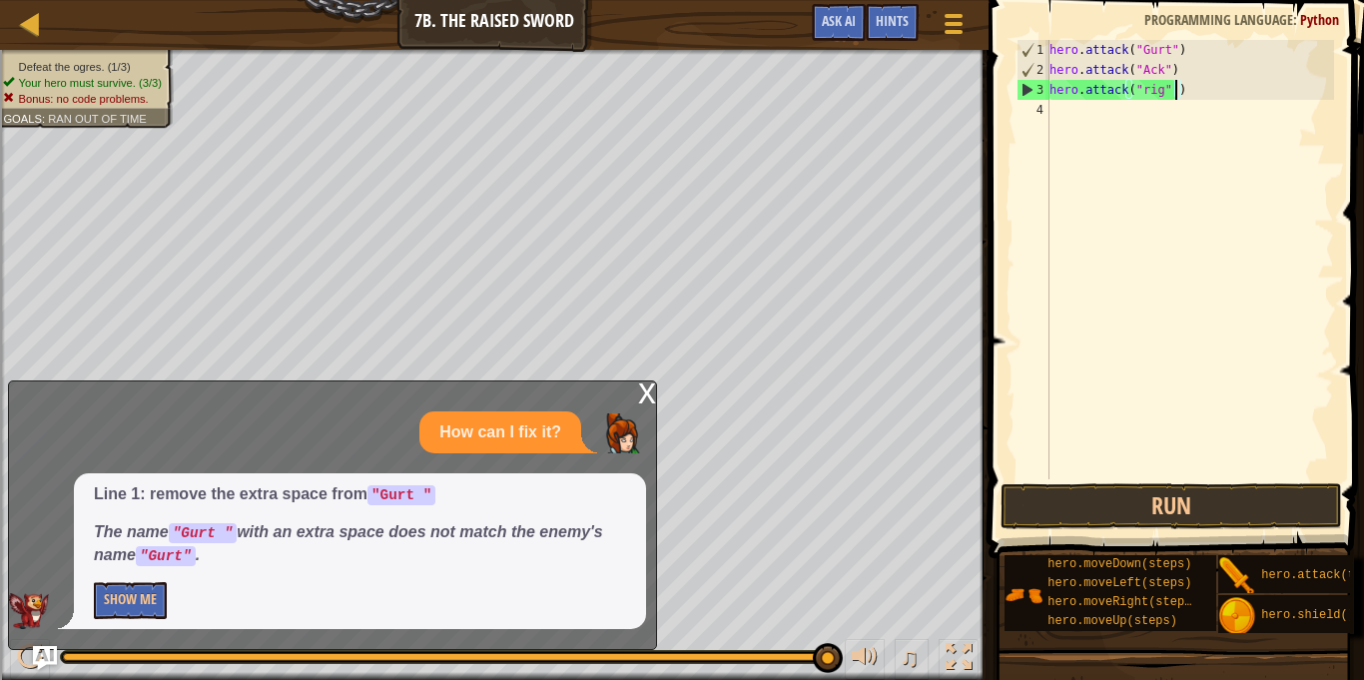
click at [1161, 68] on div "hero . attack ( "Gurt" ) hero . attack ( "Ack" ) hero . attack ( "rig" )" at bounding box center [1189, 279] width 289 height 479
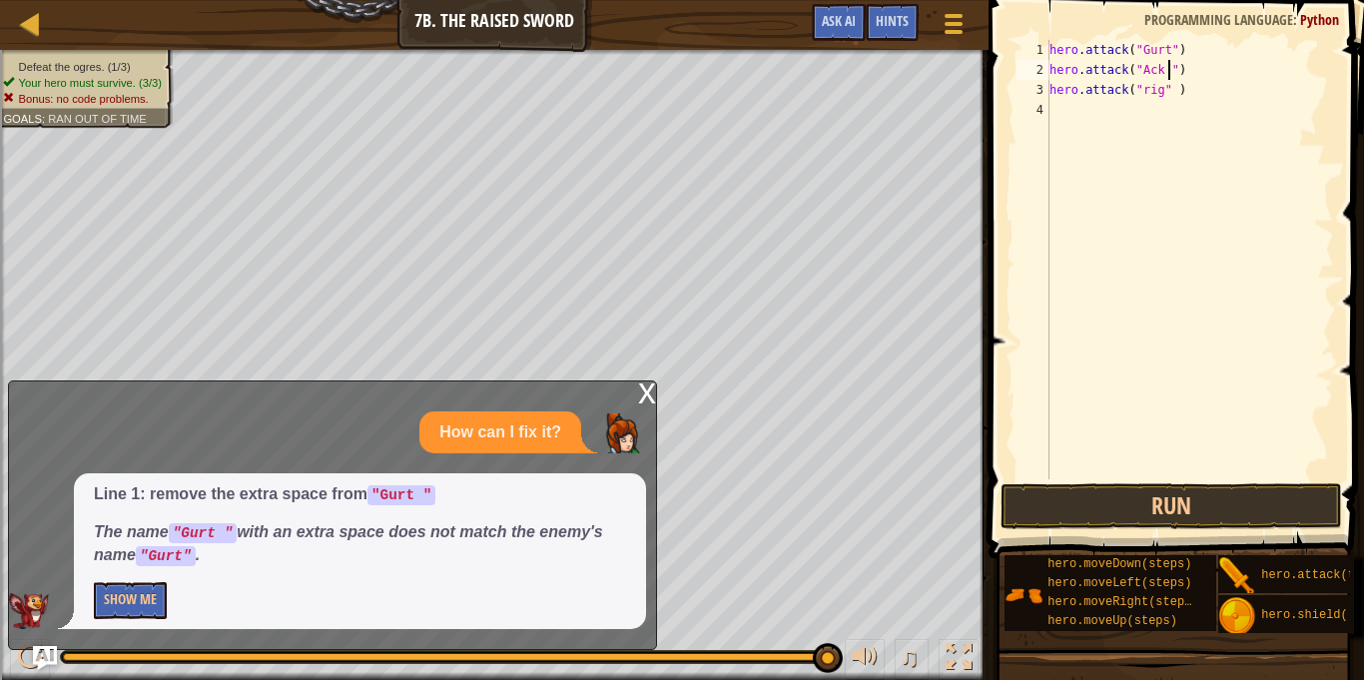
click at [1171, 54] on div "hero . attack ( "Gurt" ) hero . attack ( "Ack " ) hero . attack ( "rig" )" at bounding box center [1189, 279] width 289 height 479
click at [1166, 496] on button "Run" at bounding box center [1170, 506] width 341 height 46
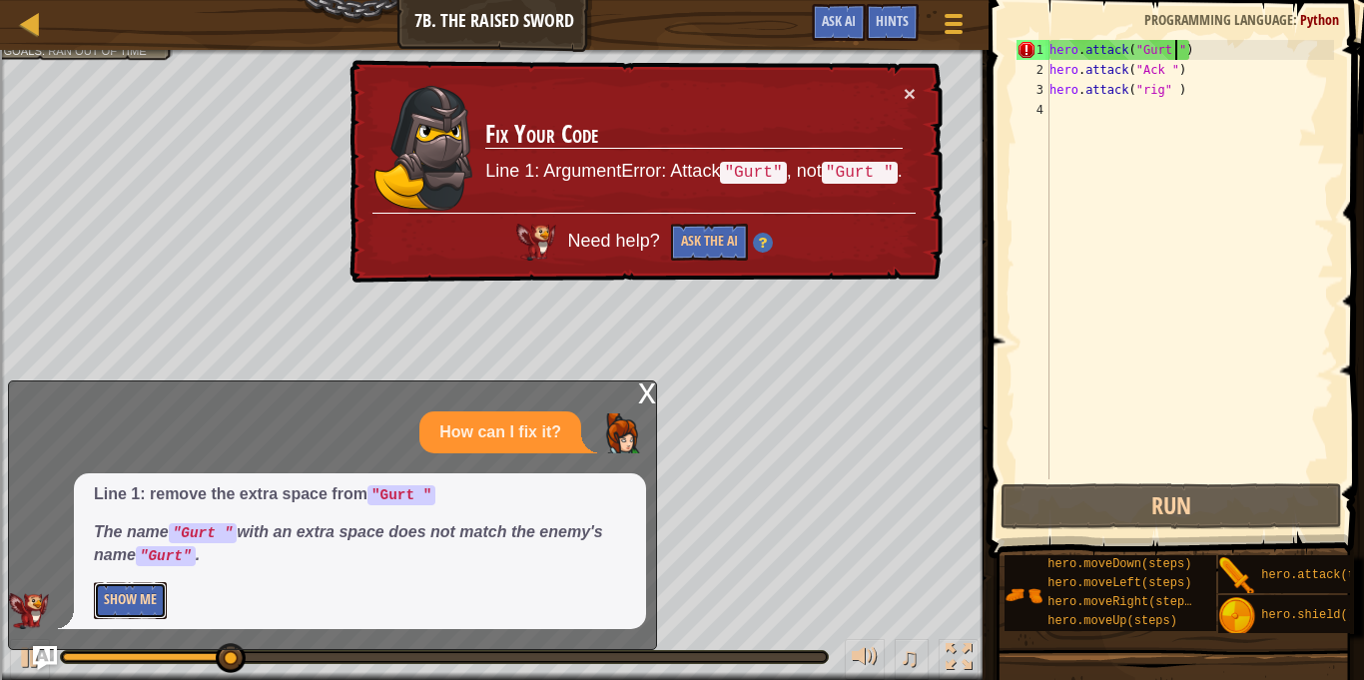
click at [103, 586] on button "Show Me" at bounding box center [130, 600] width 73 height 37
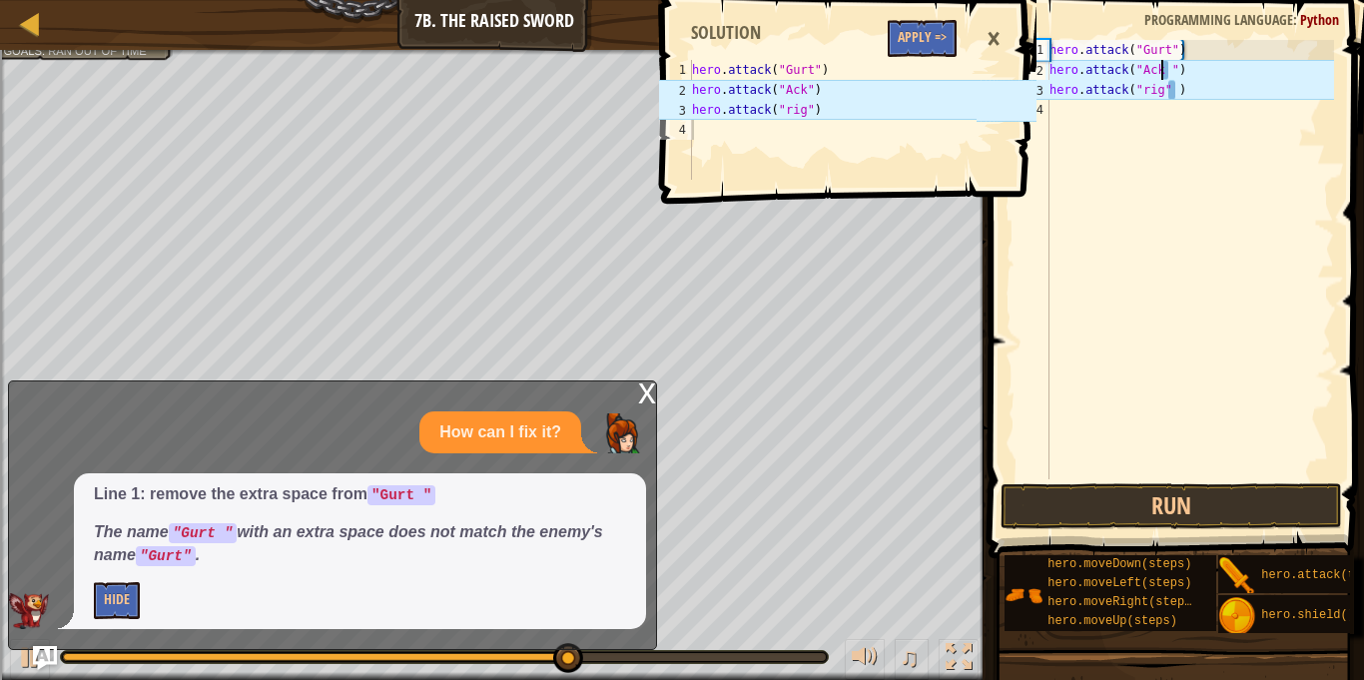
click at [1163, 72] on div "hero . attack ( "Gurt" ) hero . attack ( "Ack " ) hero . attack ( "rig" )" at bounding box center [1189, 279] width 289 height 479
click at [1181, 67] on div "hero . attack ( "Gurt" ) hero . attack ( "Ack " ) hero . attack ( "rig" )" at bounding box center [1189, 279] width 289 height 479
click at [1174, 69] on div "hero . attack ( "Gurt" ) hero . attack ( "Ack " ) hero . attack ( "rig" )" at bounding box center [1189, 279] width 289 height 479
click at [1169, 71] on div "hero . attack ( "Gurt" ) hero . attack ( "Ack " ) hero . attack ( "rig" )" at bounding box center [1189, 279] width 289 height 479
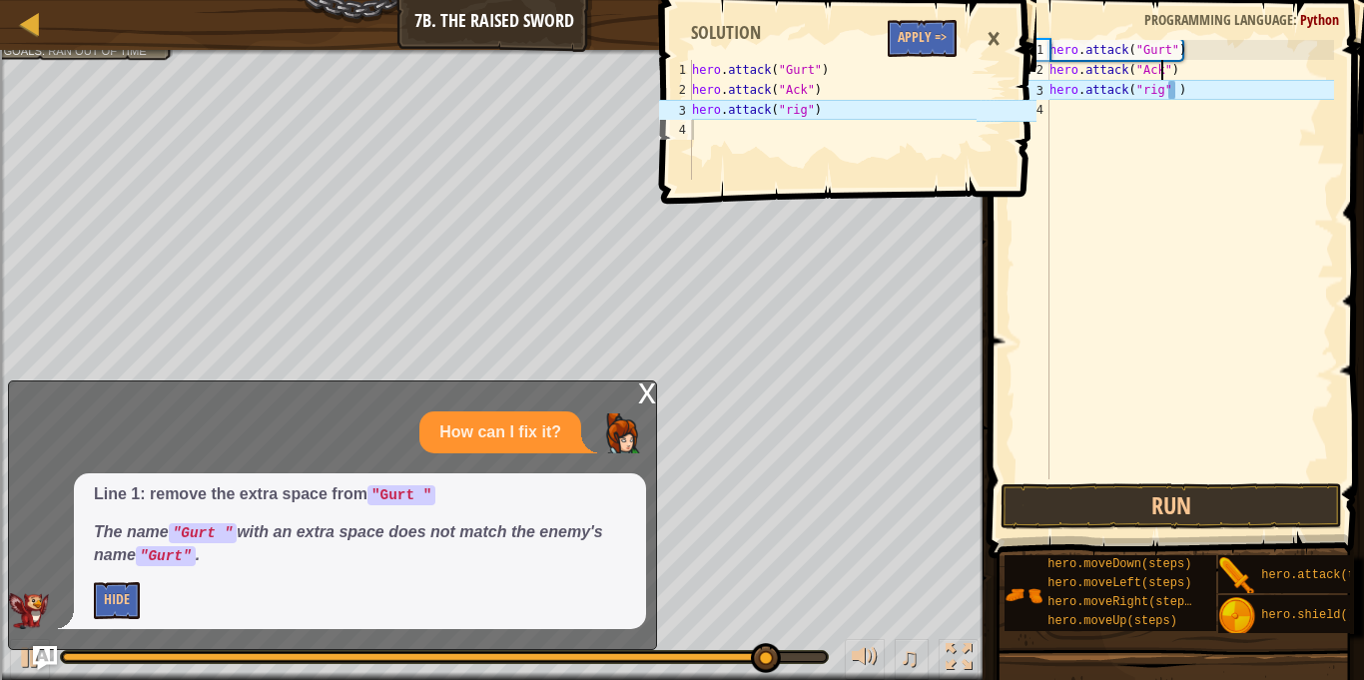
click at [1180, 83] on div "hero . attack ( "Gurt" ) hero . attack ( "Ack" ) hero . attack ( "rig" )" at bounding box center [1189, 279] width 289 height 479
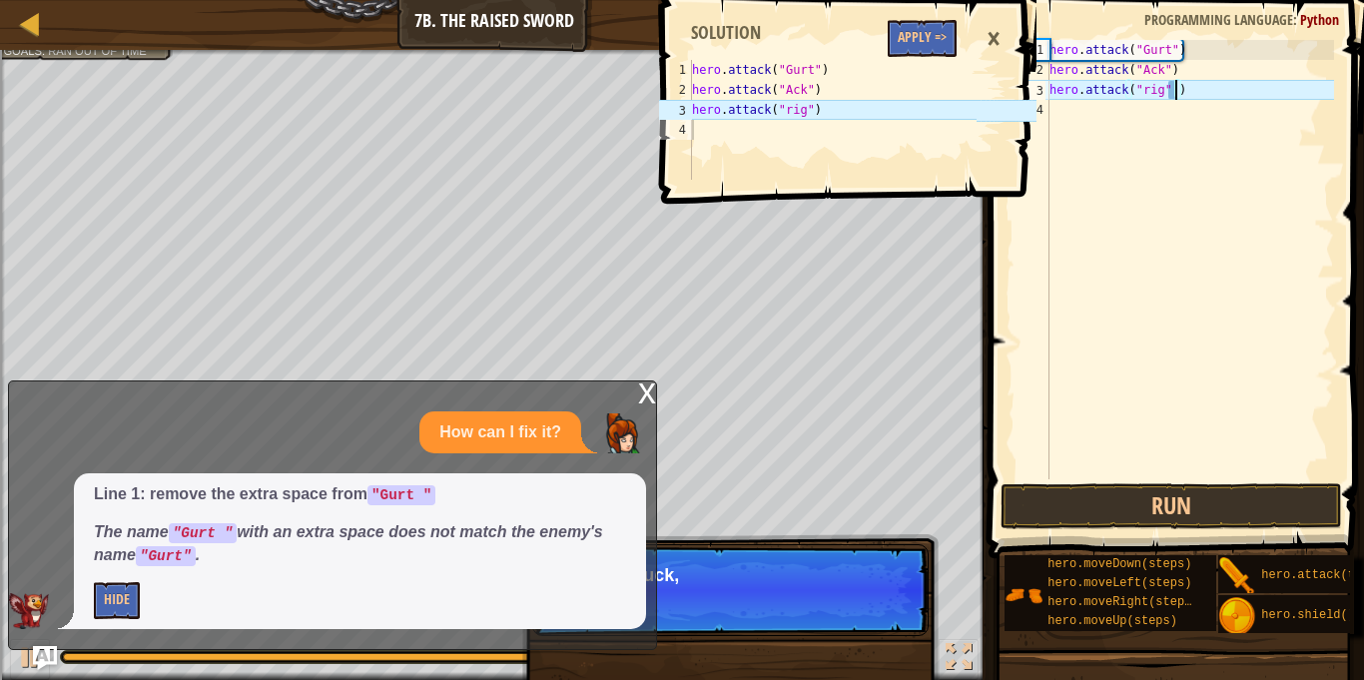
click at [1175, 86] on div "hero . attack ( "Gurt" ) hero . attack ( "Ack" ) hero . attack ( "rig" )" at bounding box center [1189, 279] width 289 height 479
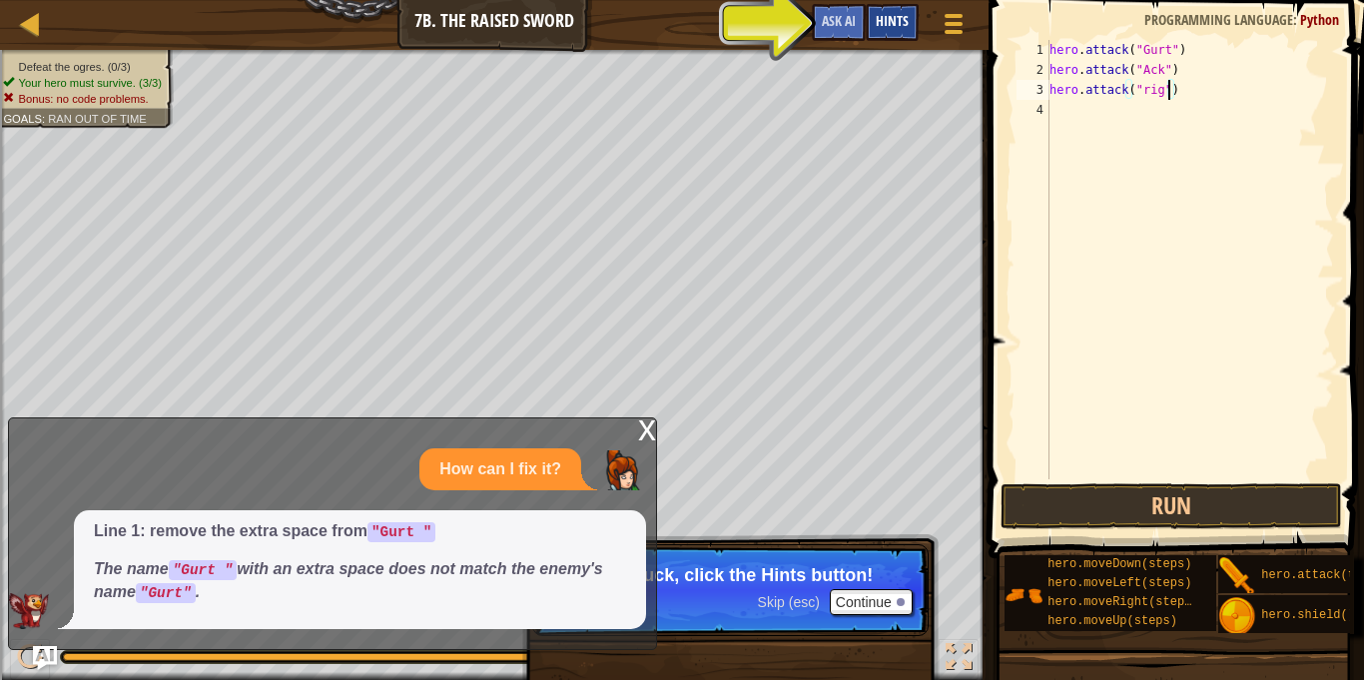
click at [898, 22] on span "Hints" at bounding box center [892, 20] width 33 height 19
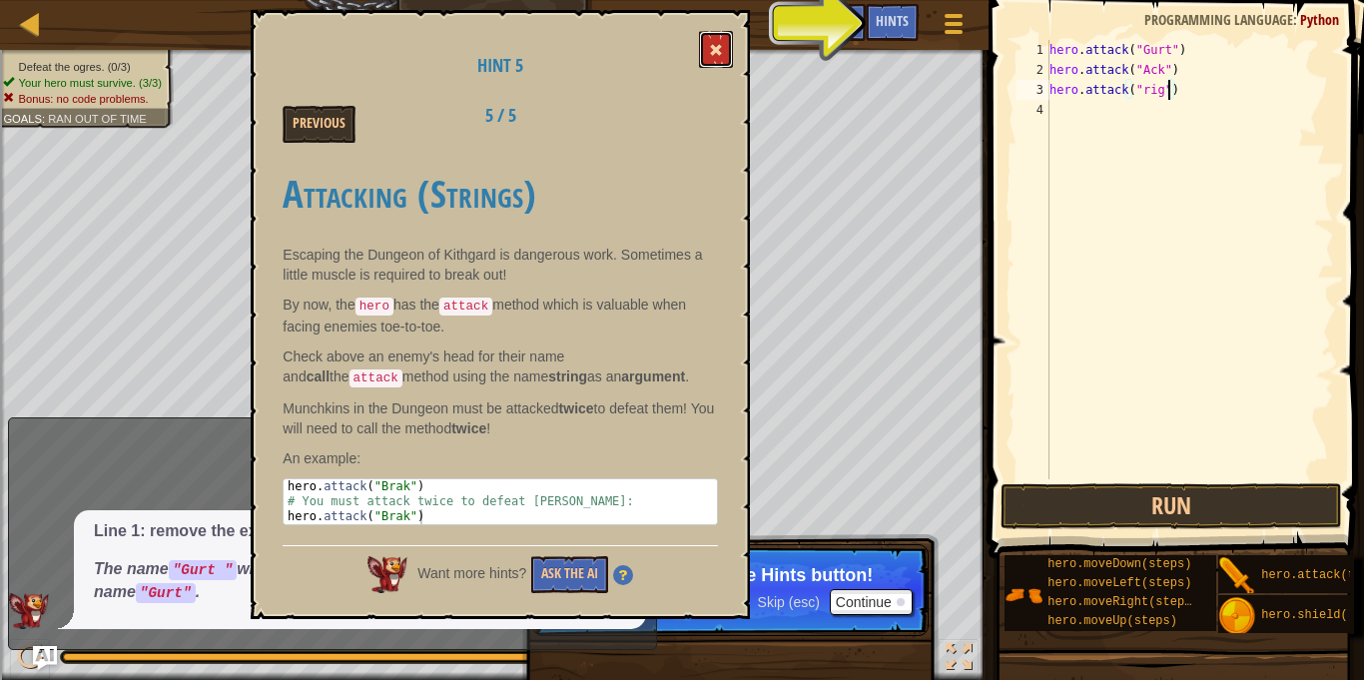
click at [712, 43] on span at bounding box center [716, 50] width 14 height 14
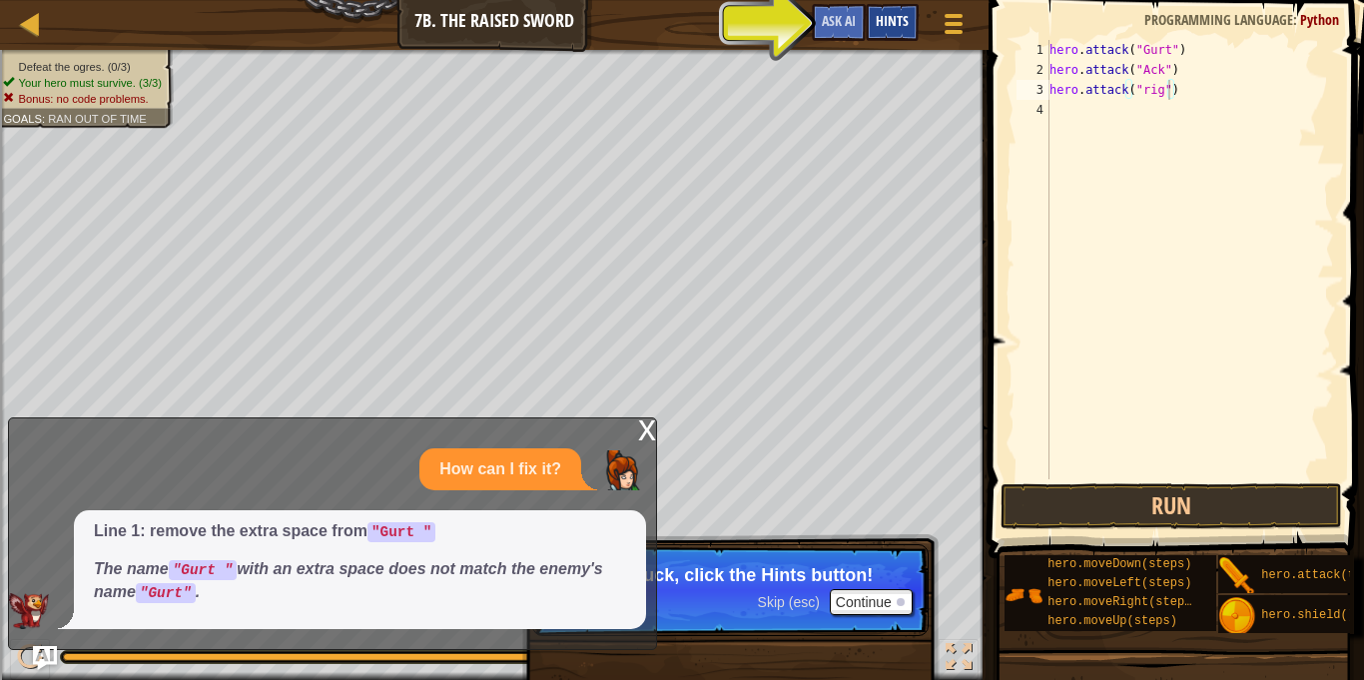
click at [871, 23] on div "Hints" at bounding box center [892, 22] width 53 height 37
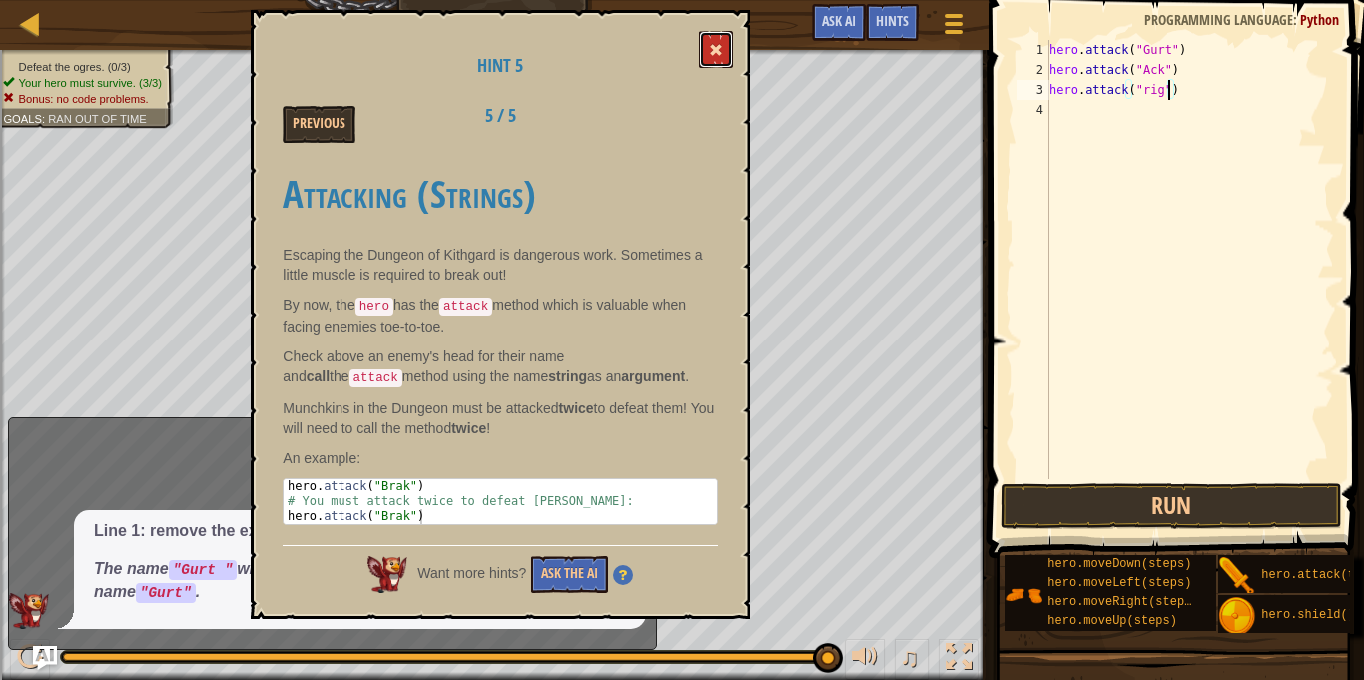
click at [714, 46] on span at bounding box center [716, 50] width 14 height 14
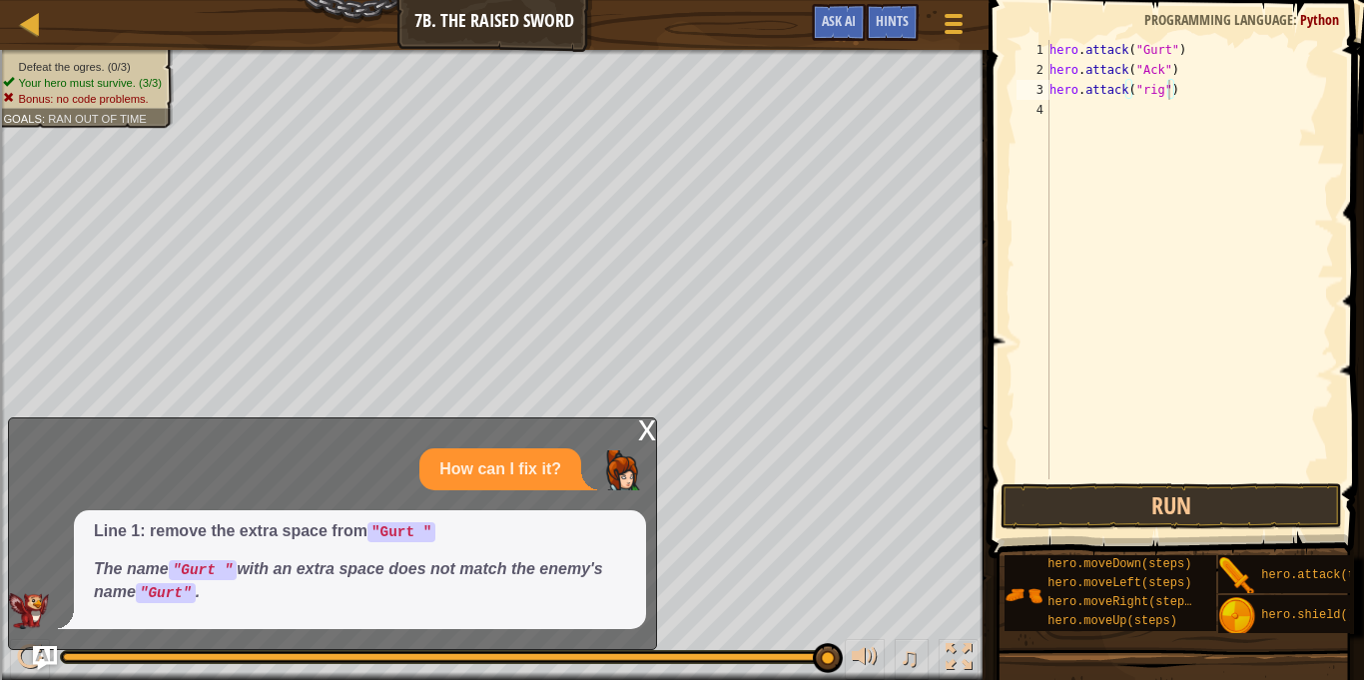
click at [433, 615] on div "Line 1: remove the extra space from "Gurt " The name "Gurt " with an extra spac…" at bounding box center [360, 569] width 572 height 119
click at [201, 564] on code ""Gurt "" at bounding box center [203, 570] width 68 height 20
click at [602, 576] on p "The name "Gurt " with an extra space does not match the enemy's name "Gurt" ." at bounding box center [360, 581] width 532 height 46
click at [1313, 490] on div "Map Introduction to Computer Science 7b. The Raised Sword Game Menu Done Hints …" at bounding box center [682, 340] width 1364 height 680
click at [1084, 511] on button "Run" at bounding box center [1170, 506] width 341 height 46
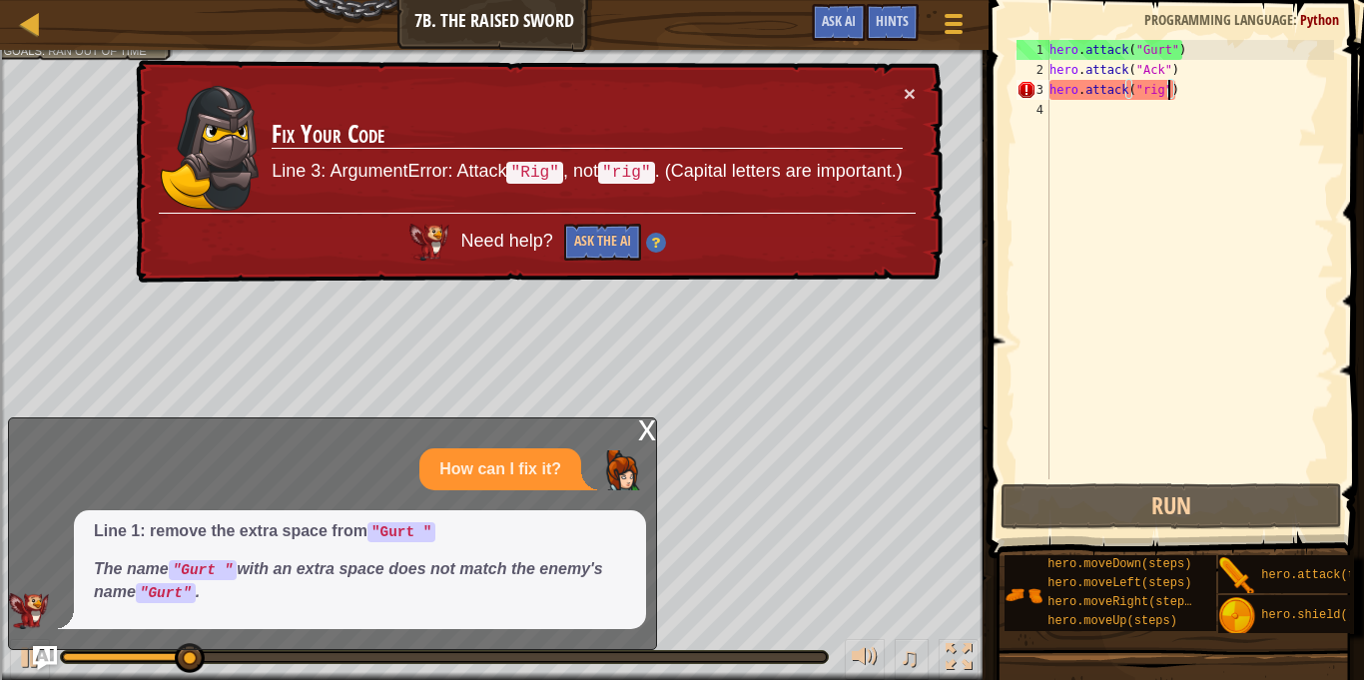
click at [506, 462] on p "How can I fix it?" at bounding box center [500, 469] width 122 height 23
click at [1148, 89] on div "hero . attack ( "Gurt" ) hero . attack ( "Ack" ) hero . attack ( "rig" )" at bounding box center [1189, 279] width 289 height 479
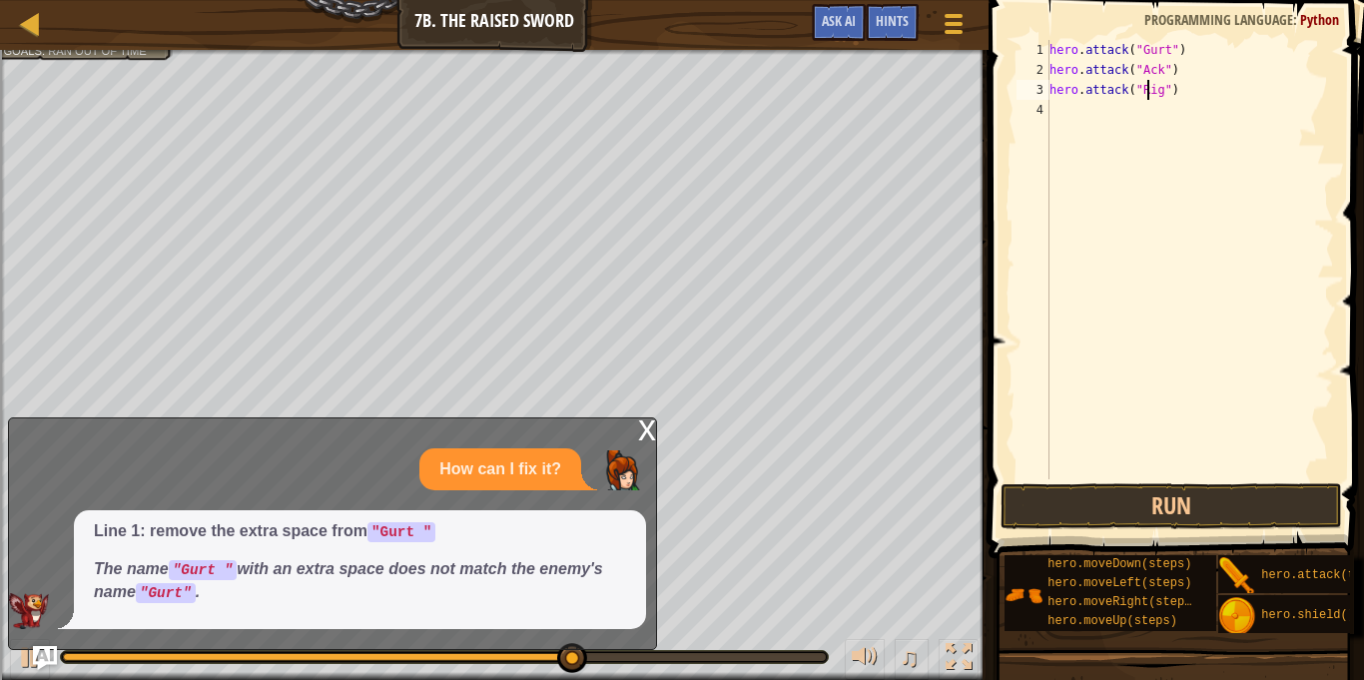
scroll to position [9, 14]
click at [1126, 506] on button "Run" at bounding box center [1170, 506] width 341 height 46
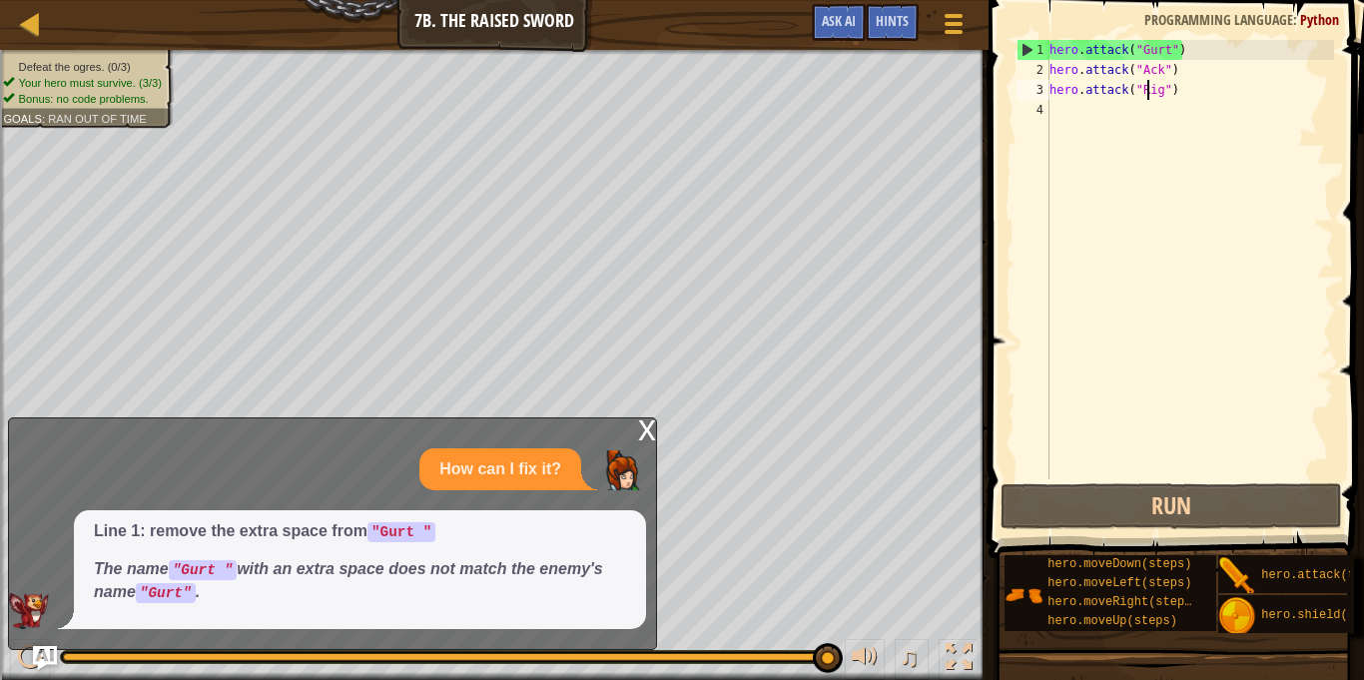
click at [624, 429] on div "x How can I fix it? Line 1: remove the extra space from "Gurt " The name "Gurt …" at bounding box center [332, 533] width 649 height 233
click at [630, 430] on div "x How can I fix it? Line 1: remove the extra space from "Gurt " The name "Gurt …" at bounding box center [332, 533] width 649 height 233
click at [644, 428] on div "x" at bounding box center [647, 428] width 18 height 20
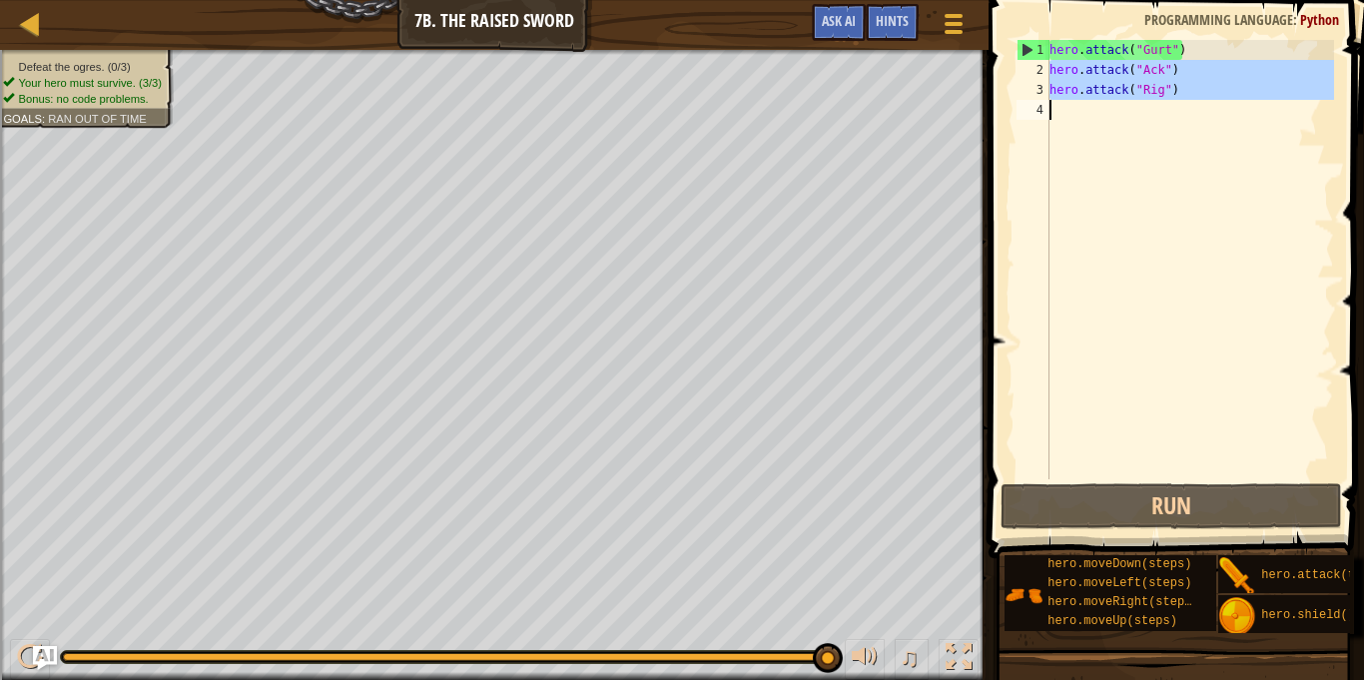
drag, startPoint x: 1050, startPoint y: 65, endPoint x: 1226, endPoint y: 149, distance: 194.7
click at [1226, 149] on div "hero . attack ( "Gurt" ) hero . attack ( "Ack" ) hero . attack ( "Rig" )" at bounding box center [1189, 279] width 289 height 479
type textarea "hero.attack("Rig")"
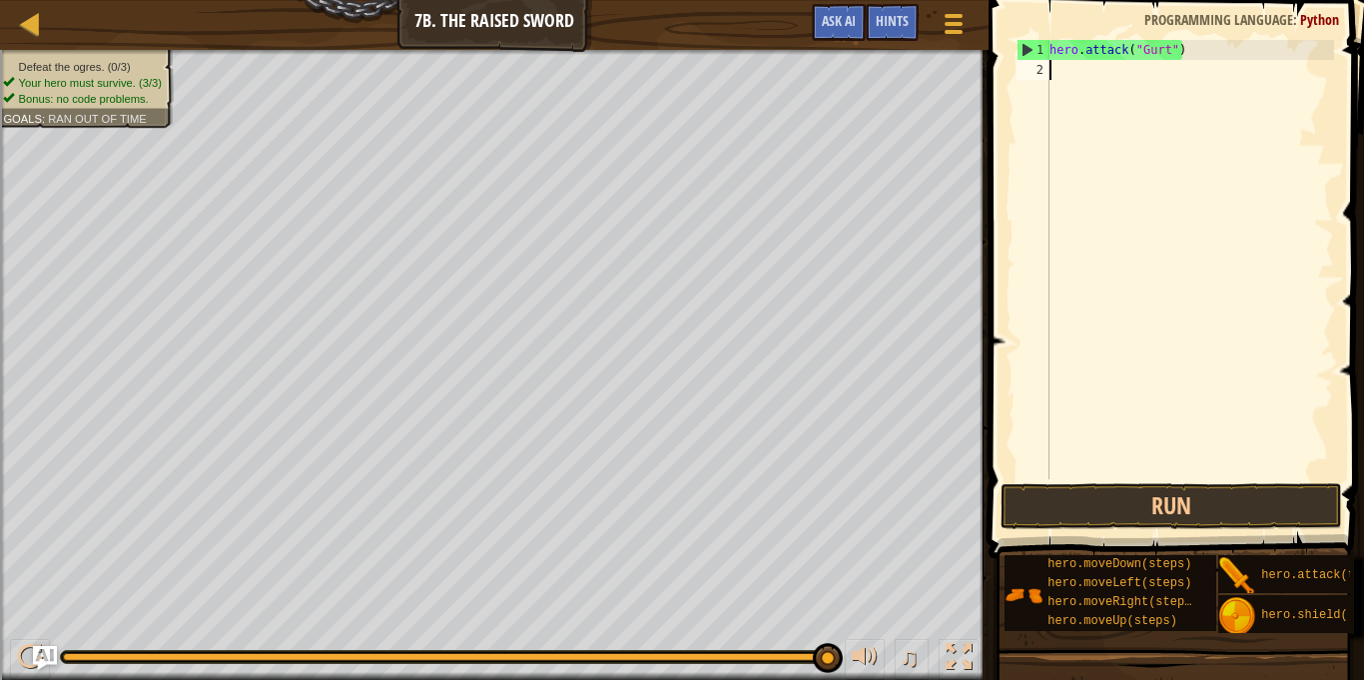
scroll to position [9, 0]
click at [1113, 480] on span at bounding box center [1177, 250] width 391 height 617
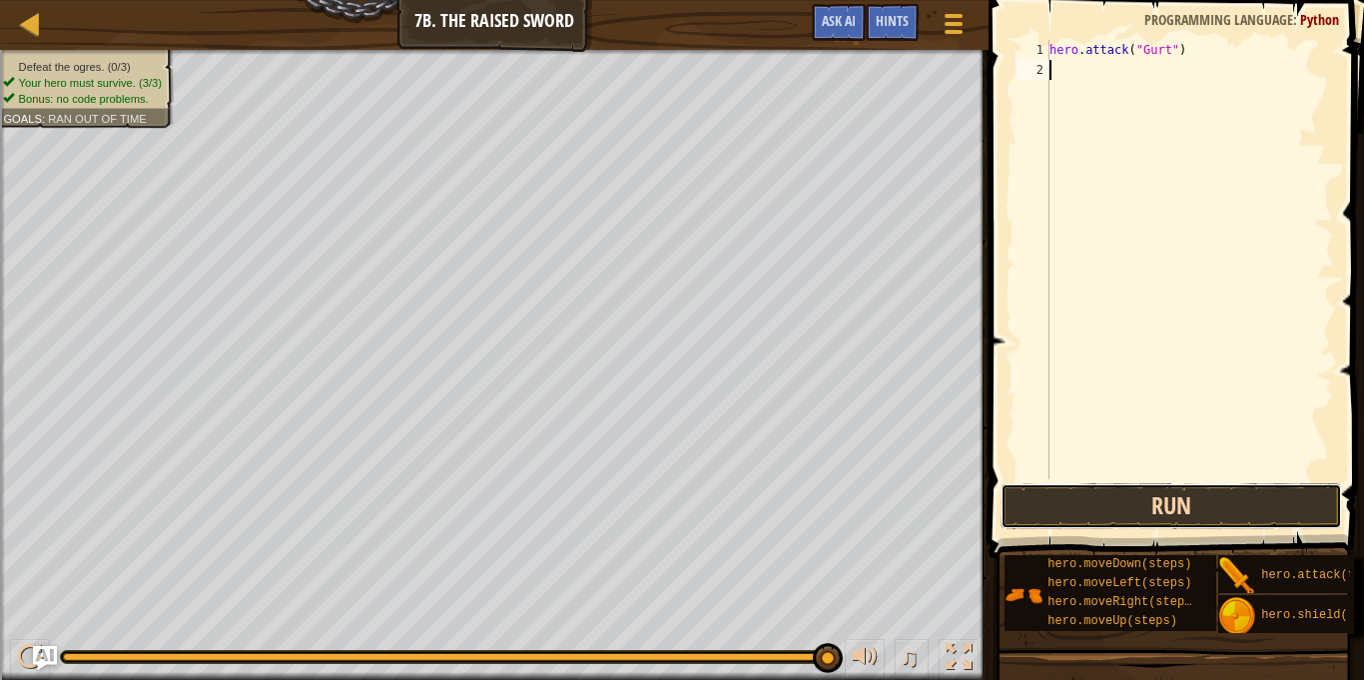
click at [1109, 499] on button "Run" at bounding box center [1170, 506] width 341 height 46
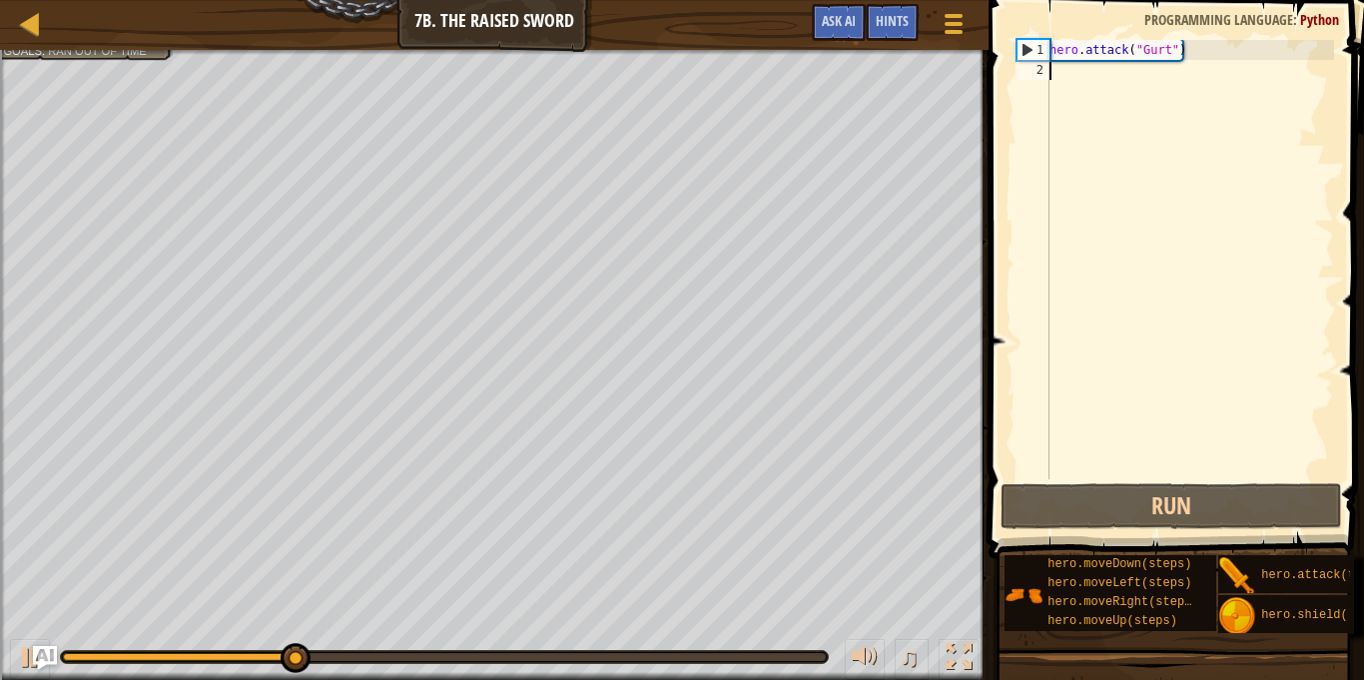
click at [1171, 50] on div "hero . attack ( "Gurt" )" at bounding box center [1189, 279] width 289 height 479
click at [1179, 50] on div "hero . attack ( "Gurt" )" at bounding box center [1189, 279] width 289 height 479
click at [1178, 50] on div "hero . attack ( "Gurt" )" at bounding box center [1189, 279] width 289 height 479
type textarea "hero.attack("Gurt" )"
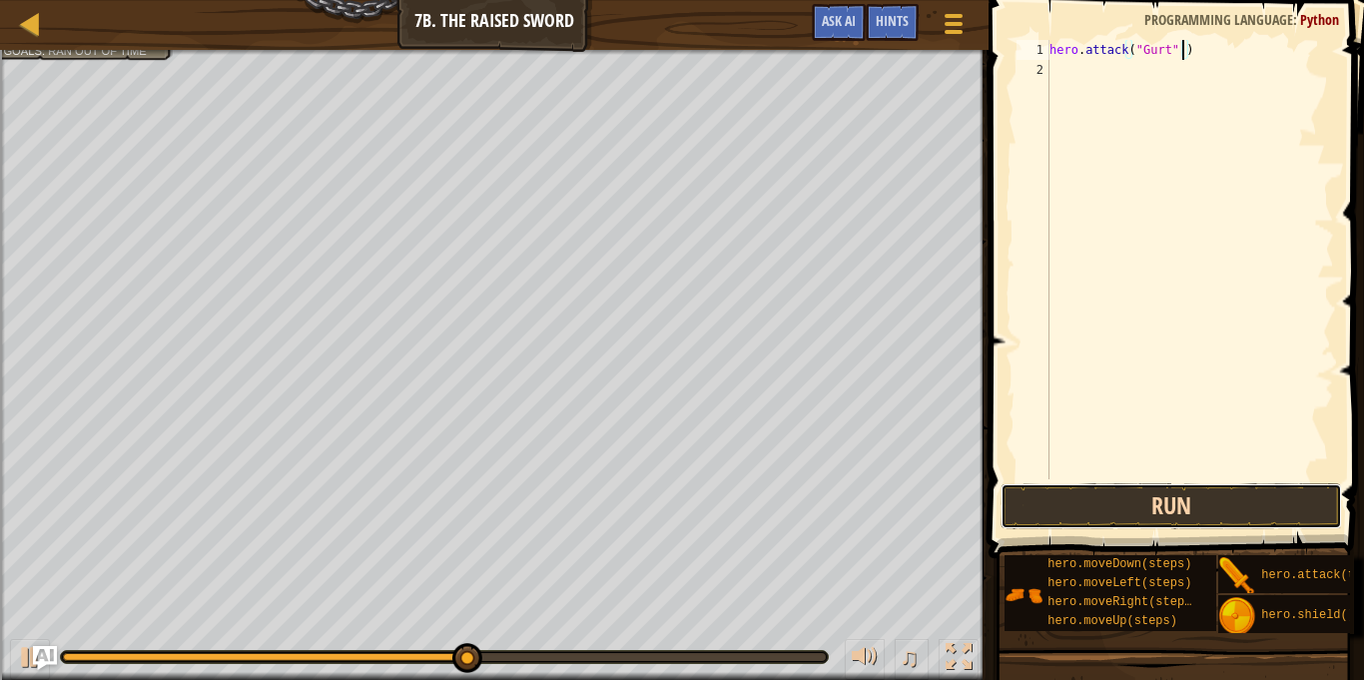
click at [1118, 497] on button "Run" at bounding box center [1170, 506] width 341 height 46
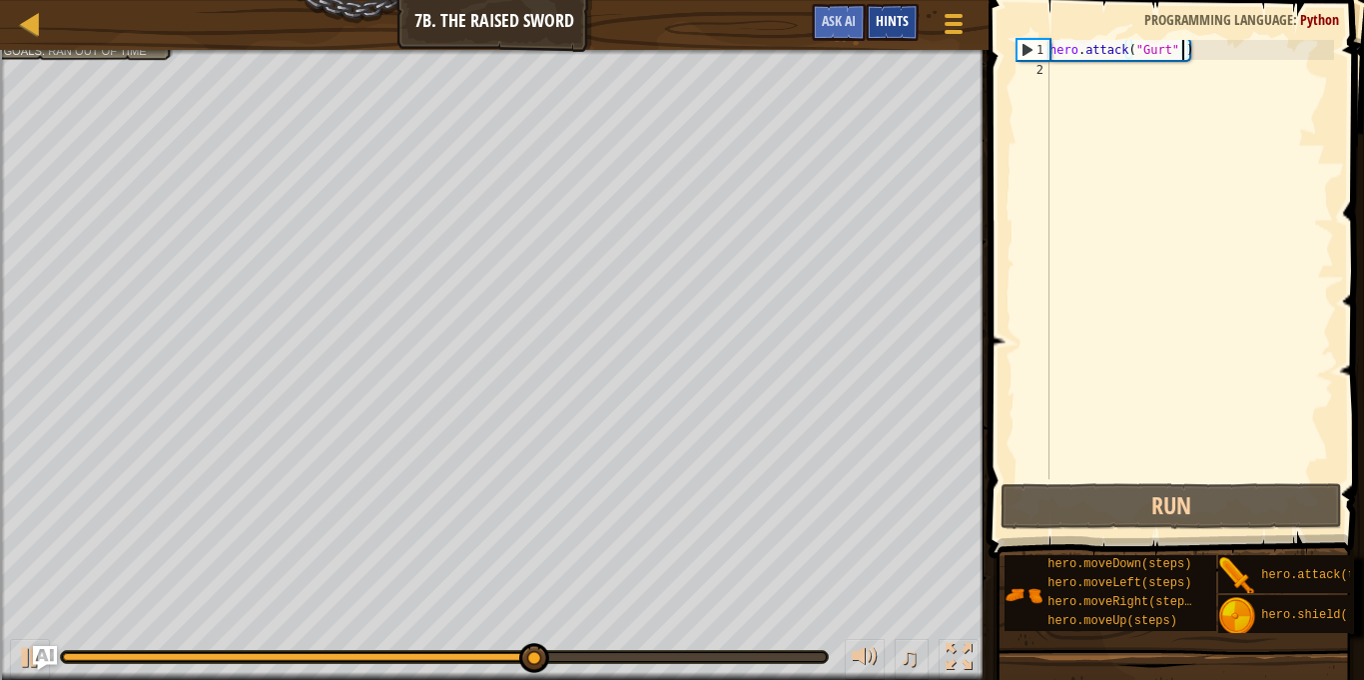
click at [888, 5] on div "Hints" at bounding box center [892, 22] width 53 height 37
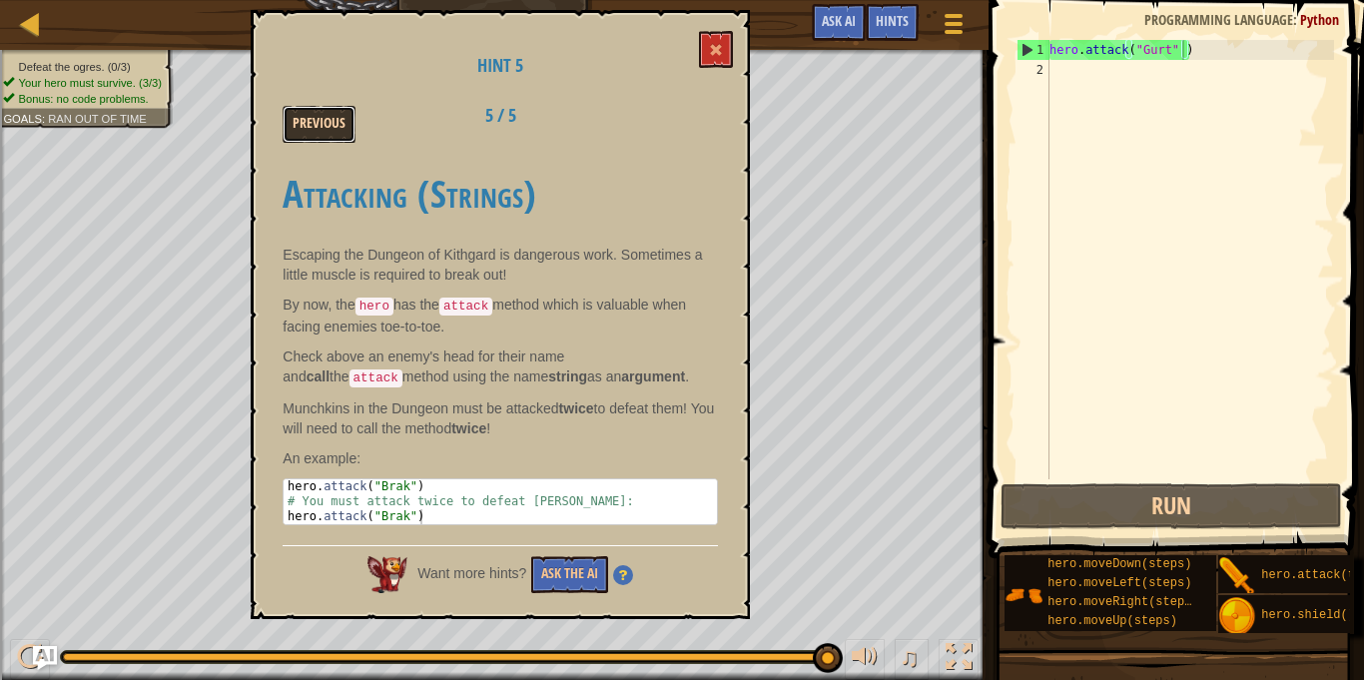
click at [332, 135] on button "Previous" at bounding box center [319, 124] width 73 height 37
